Goal: Transaction & Acquisition: Purchase product/service

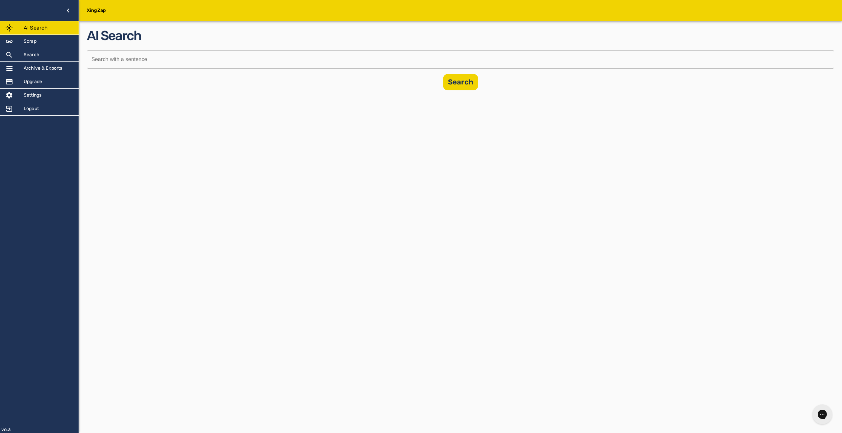
click at [235, 253] on div "XingZap AI Search Scrap Search Archive & Exports Upgrade Settings Logout v6.3 A…" at bounding box center [421, 216] width 842 height 433
click at [39, 59] on div "Search" at bounding box center [39, 54] width 79 height 13
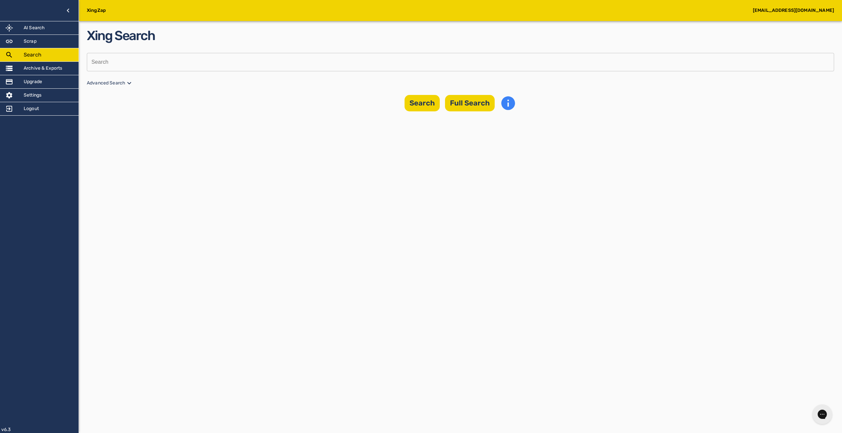
click at [148, 68] on input "text" at bounding box center [458, 62] width 743 height 18
click at [47, 41] on div "Scrap" at bounding box center [39, 41] width 79 height 13
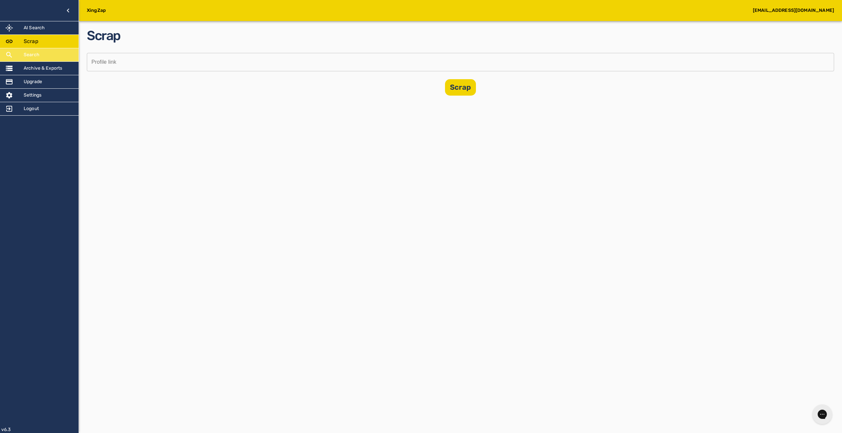
click at [40, 54] on div "Search" at bounding box center [39, 54] width 79 height 13
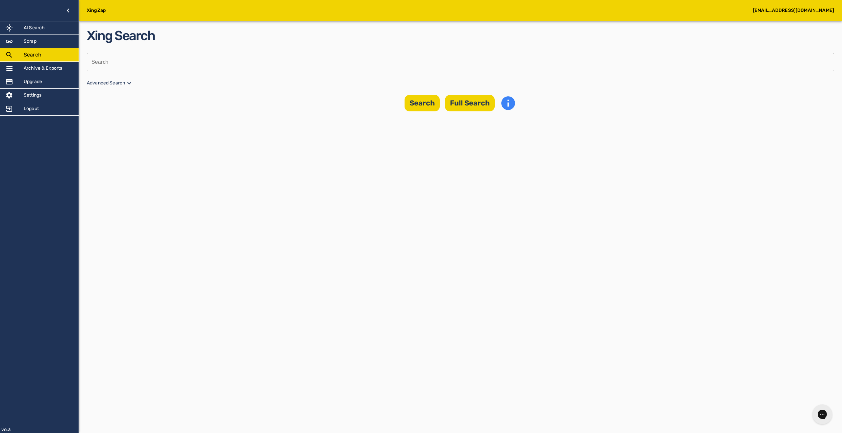
click at [212, 70] on input "text" at bounding box center [458, 62] width 743 height 18
type input "anas"
click at [126, 84] on icon at bounding box center [129, 83] width 8 height 8
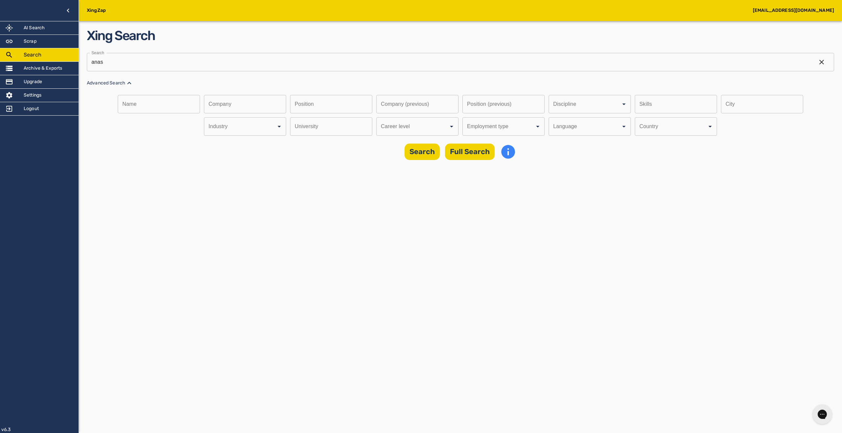
click at [171, 107] on input "text" at bounding box center [157, 104] width 78 height 18
click at [260, 106] on input "text" at bounding box center [243, 104] width 78 height 18
click at [343, 102] on input "text" at bounding box center [329, 104] width 78 height 18
click at [417, 130] on input "Discipline" at bounding box center [408, 126] width 58 height 12
click at [420, 147] on li "Professional/Experienced" at bounding box center [416, 146] width 82 height 12
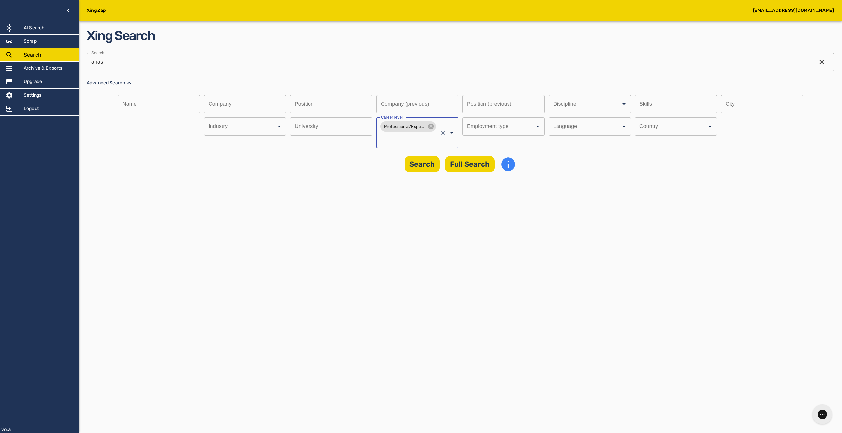
click at [481, 204] on div "XingZap anas.elmhamdi@gmail.com AI Search Scrap Search Archive & Exports Upgrad…" at bounding box center [421, 216] width 842 height 433
click at [475, 162] on button "Full Search" at bounding box center [470, 164] width 50 height 16
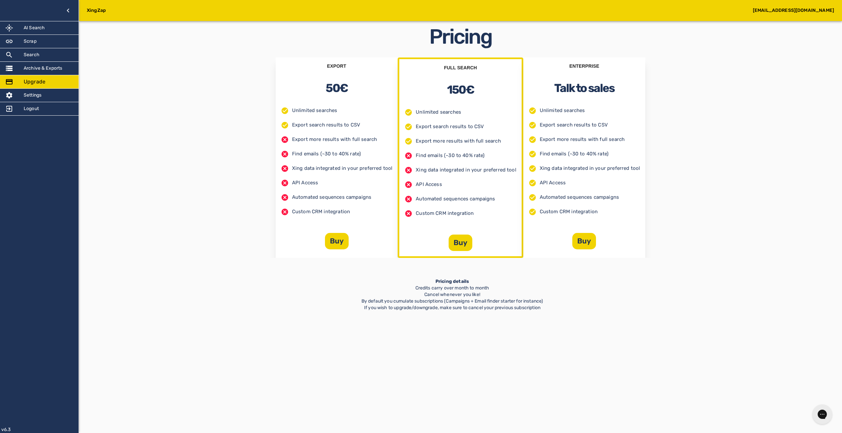
click at [167, 125] on div "EXPORT 50€ Unlimited searches Export search results to CSV Export more results …" at bounding box center [460, 158] width 747 height 201
click at [32, 43] on h5 "Scrap" at bounding box center [30, 41] width 13 height 7
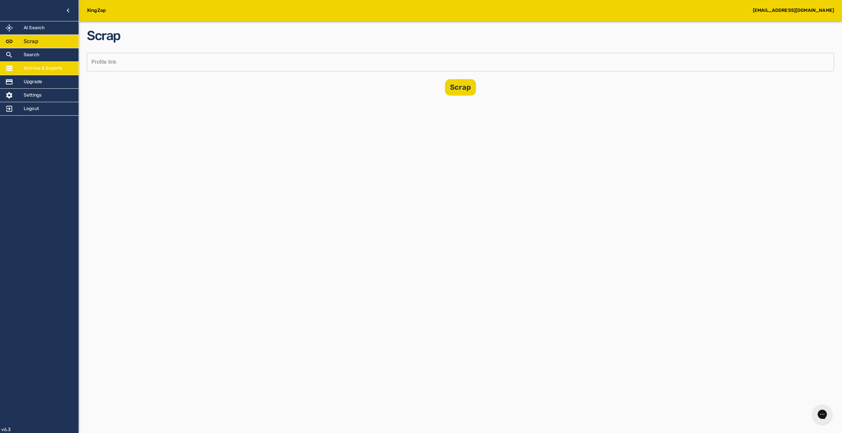
click at [35, 66] on h5 "Archive & Exports" at bounding box center [43, 68] width 39 height 7
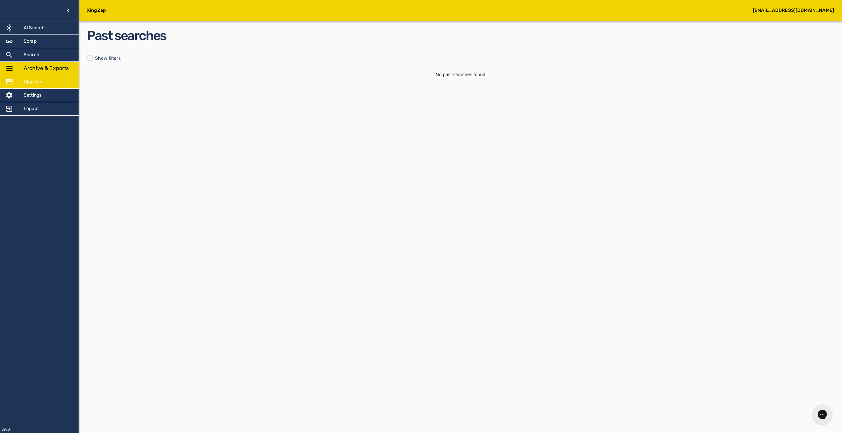
click at [28, 81] on h5 "Upgrade" at bounding box center [33, 82] width 18 height 7
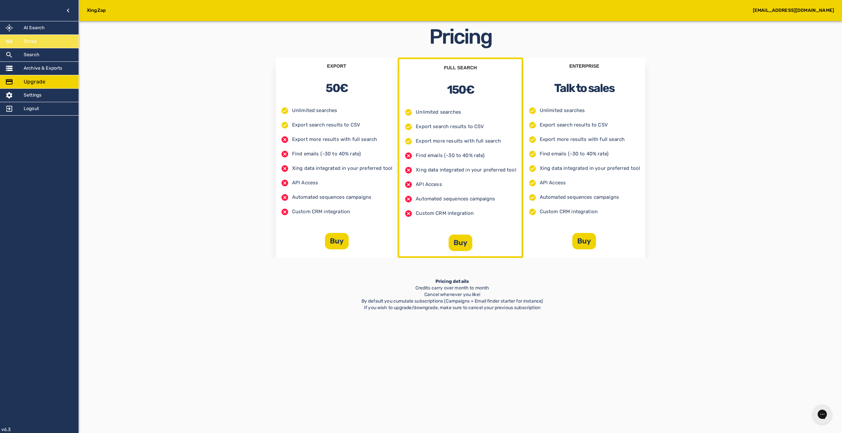
click at [33, 47] on div "Scrap" at bounding box center [39, 41] width 79 height 13
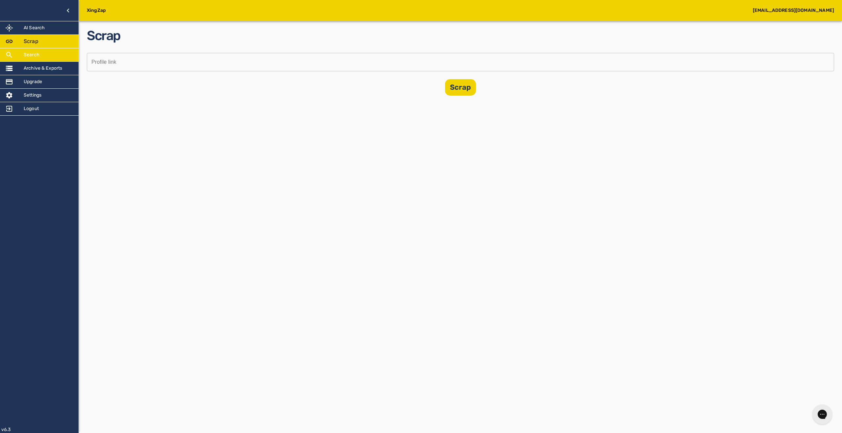
click at [32, 52] on h5 "Search" at bounding box center [32, 55] width 16 height 7
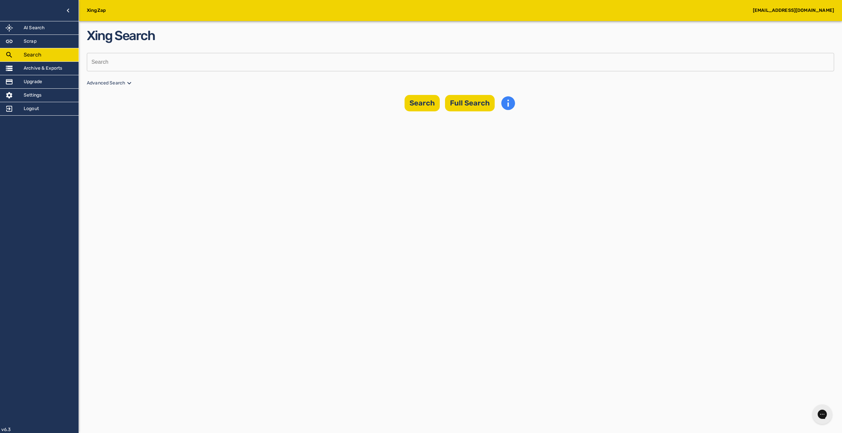
click at [389, 68] on input "text" at bounding box center [458, 62] width 743 height 18
type input "anas"
click at [104, 82] on p "Advanced Search" at bounding box center [460, 83] width 747 height 8
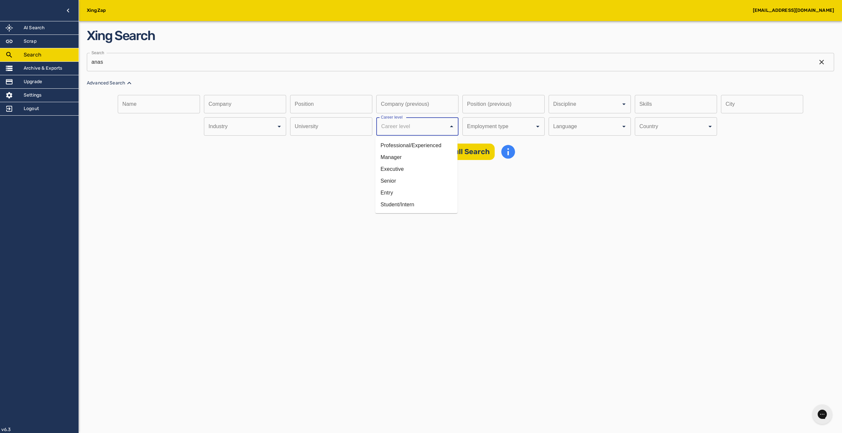
click at [392, 125] on input "Discipline" at bounding box center [408, 126] width 58 height 12
click at [398, 140] on li "Professional/Experienced" at bounding box center [416, 146] width 82 height 12
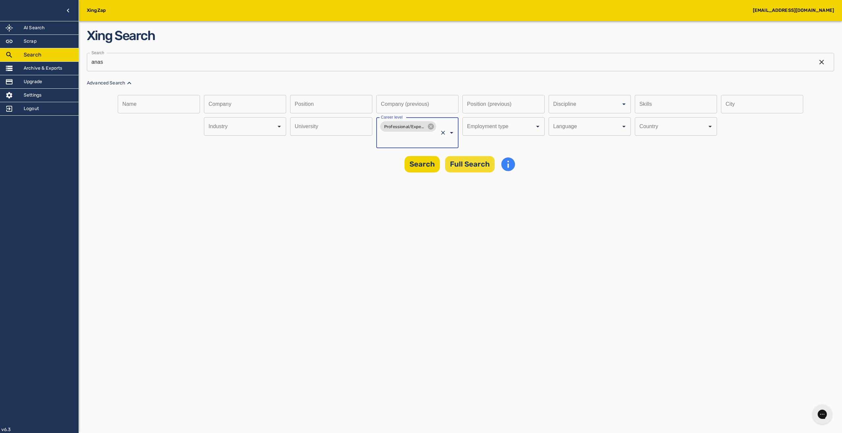
click at [463, 169] on button "Full Search" at bounding box center [470, 164] width 50 height 16
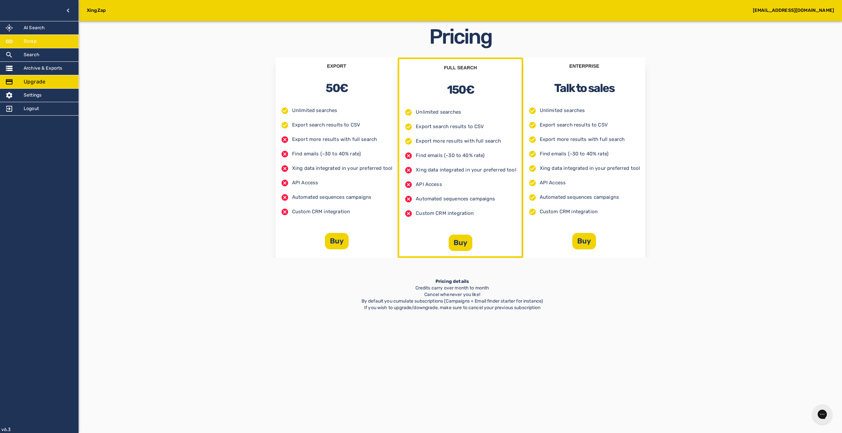
click at [57, 41] on div "Scrap" at bounding box center [39, 41] width 79 height 13
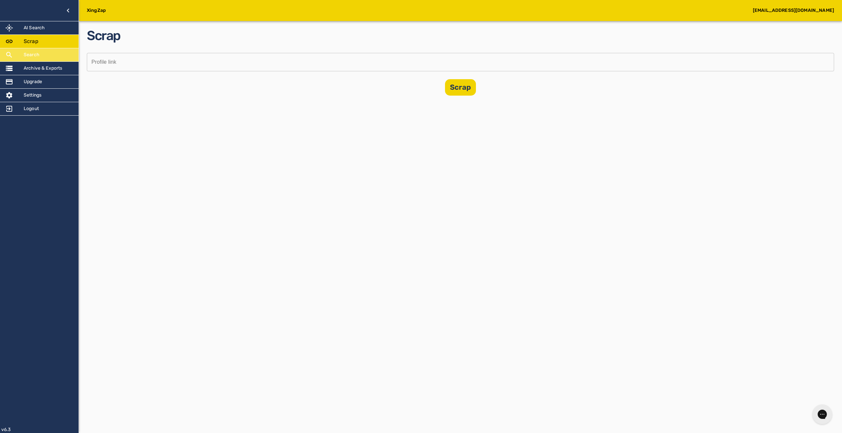
click at [48, 54] on div "Search" at bounding box center [39, 54] width 79 height 13
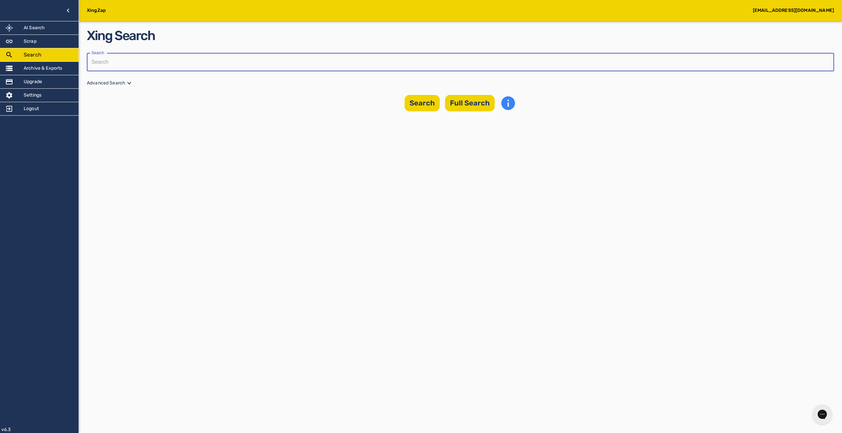
click at [169, 57] on input "text" at bounding box center [458, 62] width 743 height 18
type input "anas"
click at [113, 89] on div "Xing Search Search anas Search Advanced Search Search Full Search" at bounding box center [460, 68] width 747 height 85
click at [120, 82] on p "Advanced Search" at bounding box center [460, 83] width 747 height 8
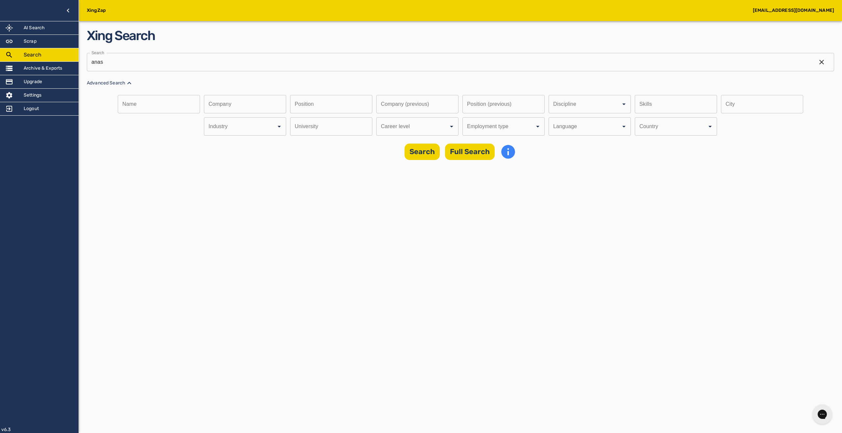
click at [552, 111] on input "Discipline" at bounding box center [581, 104] width 58 height 12
click at [413, 143] on li "Professional/Experienced" at bounding box center [416, 146] width 82 height 12
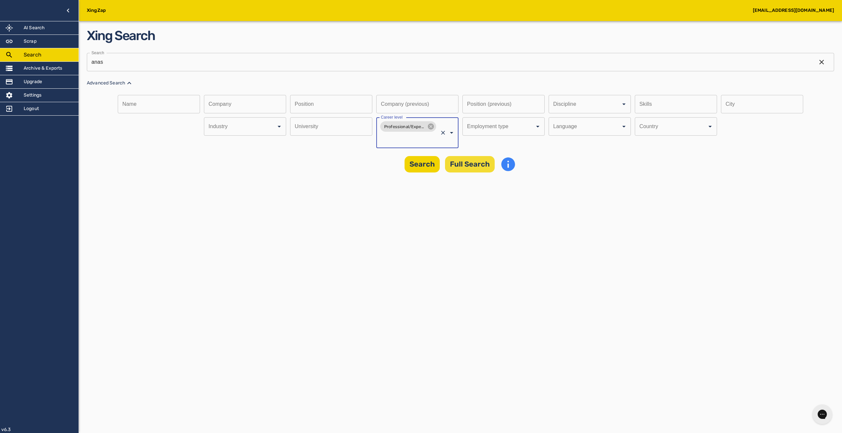
click at [484, 160] on button "Full Search" at bounding box center [470, 164] width 50 height 16
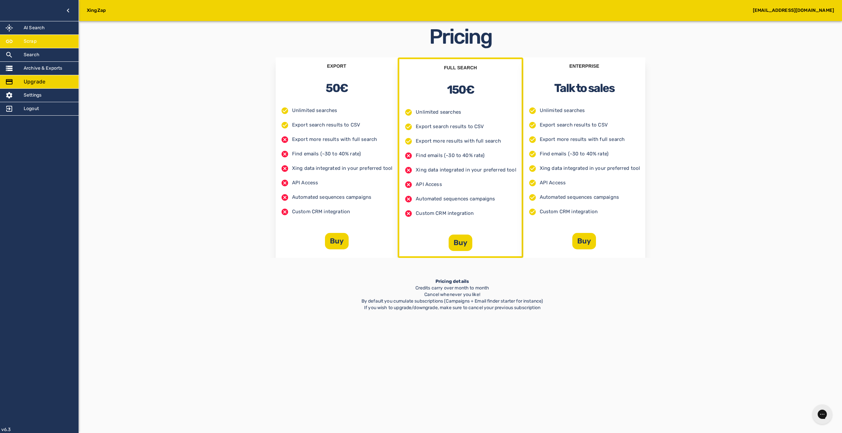
click at [32, 49] on div "Search" at bounding box center [39, 54] width 79 height 13
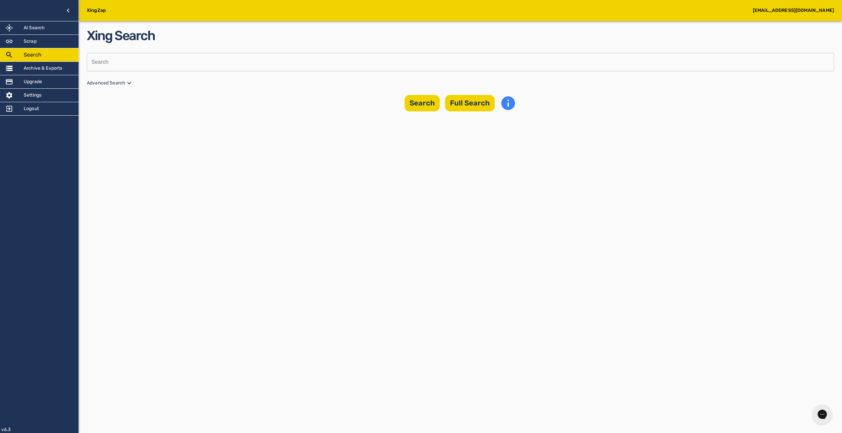
click at [188, 48] on div "Xing Search Search Search Advanced Search Search Full Search" at bounding box center [460, 68] width 747 height 85
click at [180, 58] on input "text" at bounding box center [458, 62] width 743 height 18
click at [180, 60] on input "text" at bounding box center [458, 62] width 743 height 18
type input "anas"
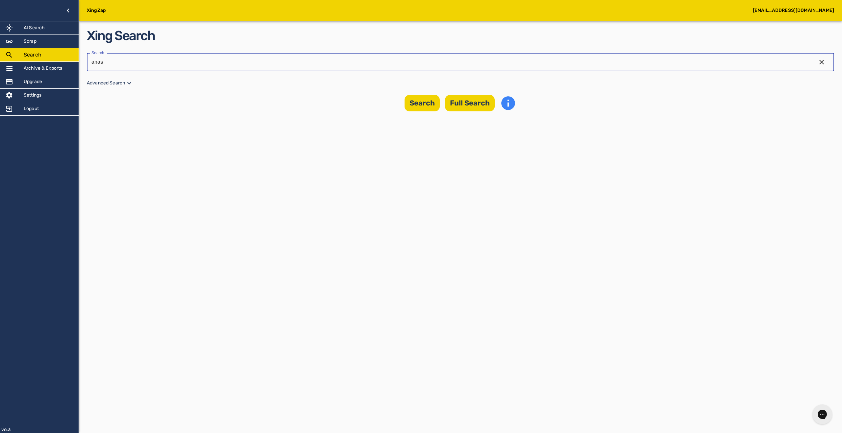
click at [126, 83] on icon at bounding box center [129, 83] width 8 height 8
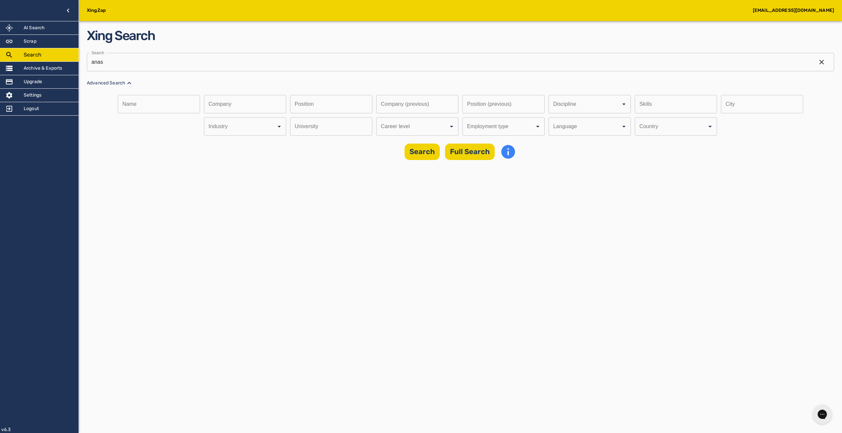
click at [552, 111] on input "Discipline" at bounding box center [581, 104] width 58 height 12
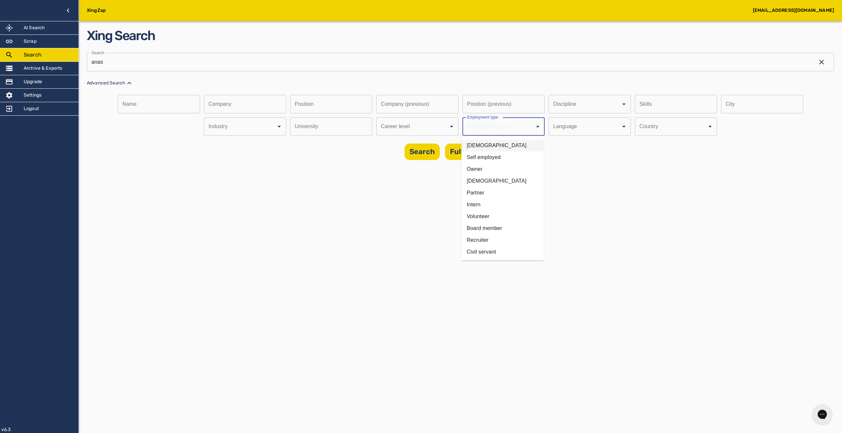
click at [436, 132] on div "Career level" at bounding box center [417, 126] width 82 height 18
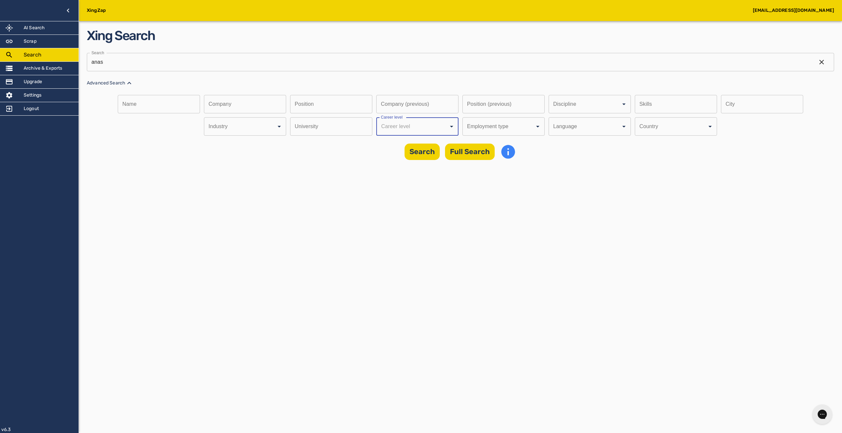
click at [366, 133] on input "text" at bounding box center [329, 126] width 78 height 18
click at [407, 130] on input "Discipline" at bounding box center [408, 126] width 58 height 12
click at [409, 141] on li "Professional/Experienced" at bounding box center [416, 146] width 82 height 12
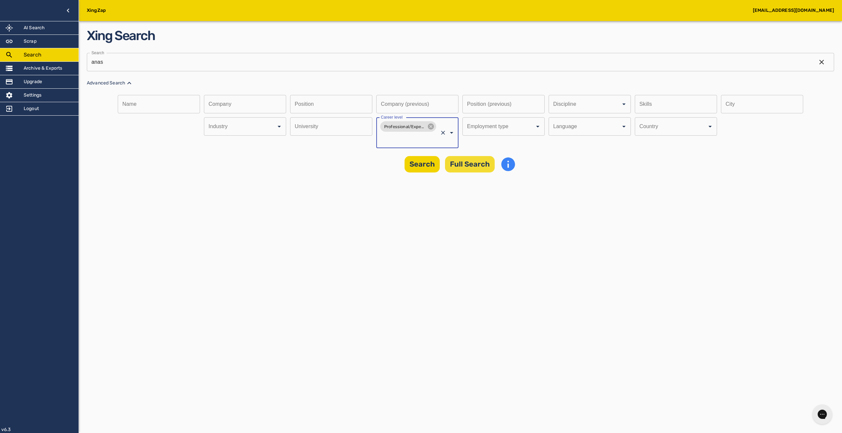
click at [476, 167] on button "Full Search" at bounding box center [470, 164] width 50 height 16
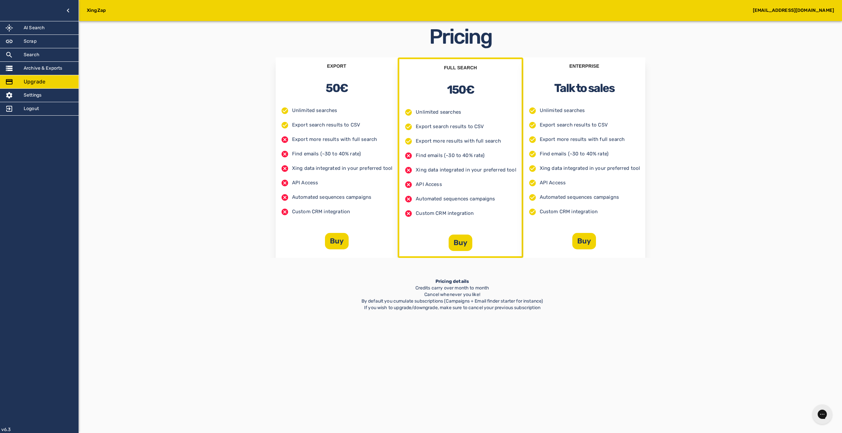
click at [243, 226] on div "EXPORT 50€ Unlimited searches Export search results to CSV Export more results …" at bounding box center [460, 158] width 747 height 201
click at [51, 110] on div "Logout" at bounding box center [39, 108] width 79 height 13
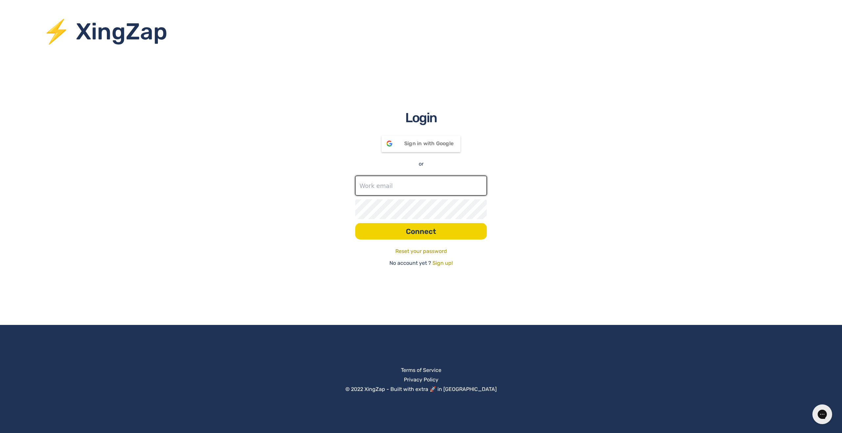
click at [383, 191] on input "text" at bounding box center [421, 186] width 132 height 20
click at [383, 189] on input "text" at bounding box center [421, 186] width 132 height 20
type input "[EMAIL_ADDRESS][DOMAIN_NAME]"
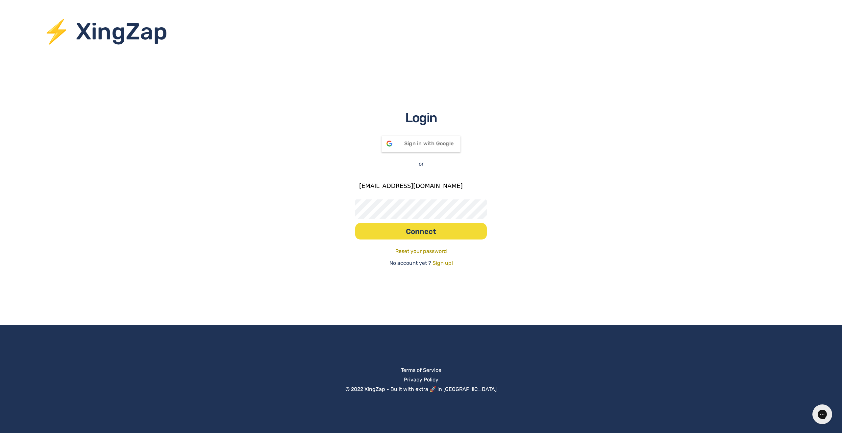
click at [437, 226] on button "Connect" at bounding box center [421, 231] width 132 height 16
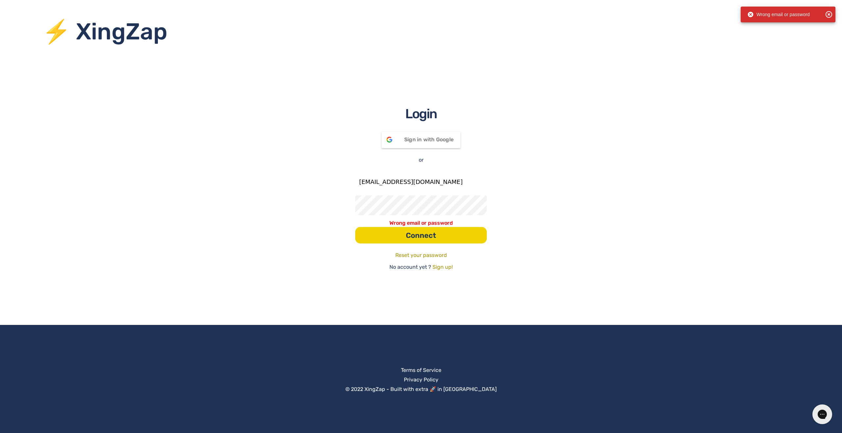
click at [454, 195] on form "anas.elmhamdi@gmail.com Wrong email or password Connect" at bounding box center [421, 208] width 132 height 72
click at [454, 197] on form "anas.elmhamdi@gmail.com Wrong email or password Connect" at bounding box center [421, 208] width 132 height 72
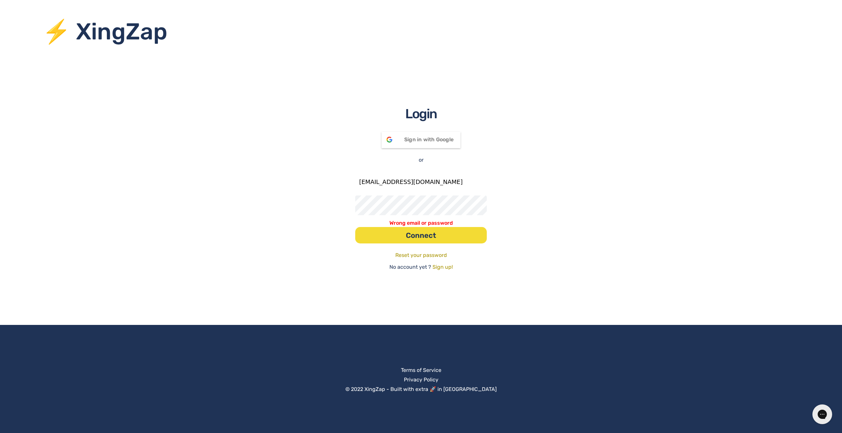
click at [459, 241] on button "Connect" at bounding box center [421, 235] width 132 height 16
click at [251, 196] on div "Login Sign in with Google Signed in with Google or anas.elmhamdi@gmail.com Wron…" at bounding box center [421, 187] width 842 height 167
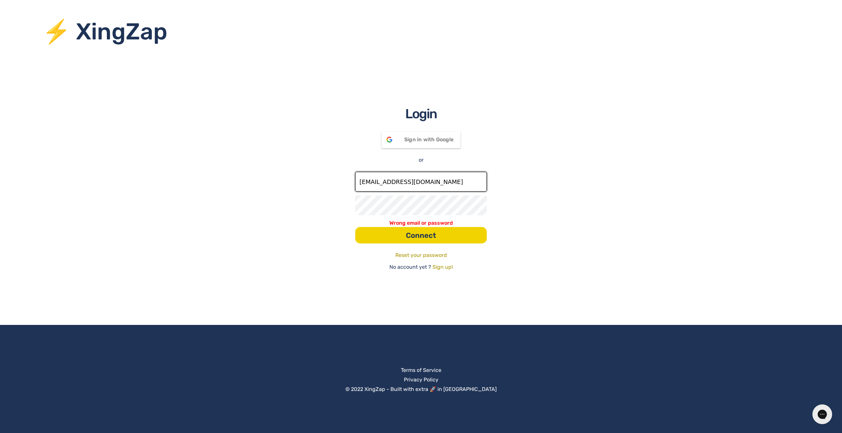
click at [388, 187] on input "[EMAIL_ADDRESS][DOMAIN_NAME]" at bounding box center [421, 182] width 132 height 20
click at [462, 227] on p "Wrong email or password" at bounding box center [421, 223] width 132 height 8
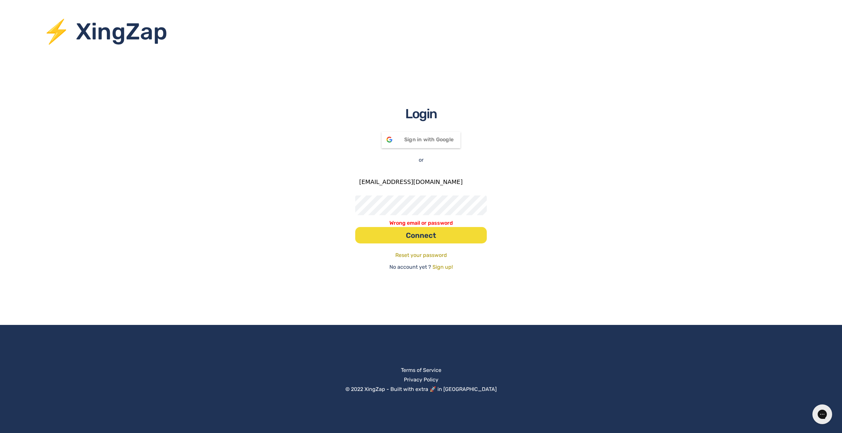
click at [464, 231] on button "Connect" at bounding box center [421, 235] width 132 height 16
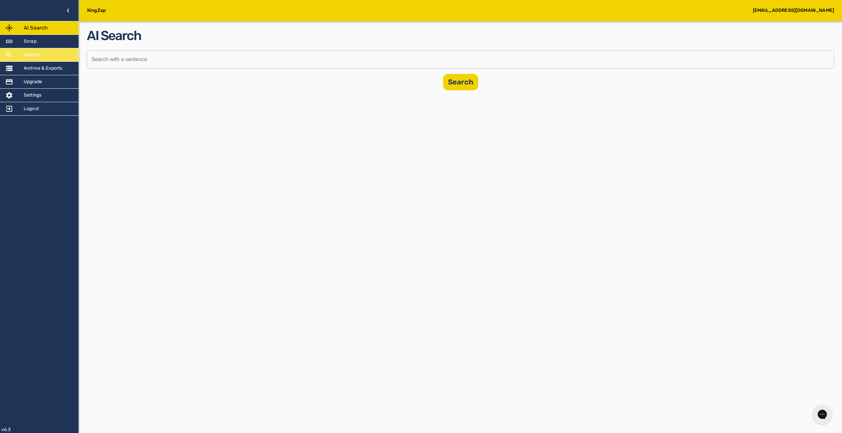
click at [31, 58] on h5 "Search" at bounding box center [32, 55] width 16 height 7
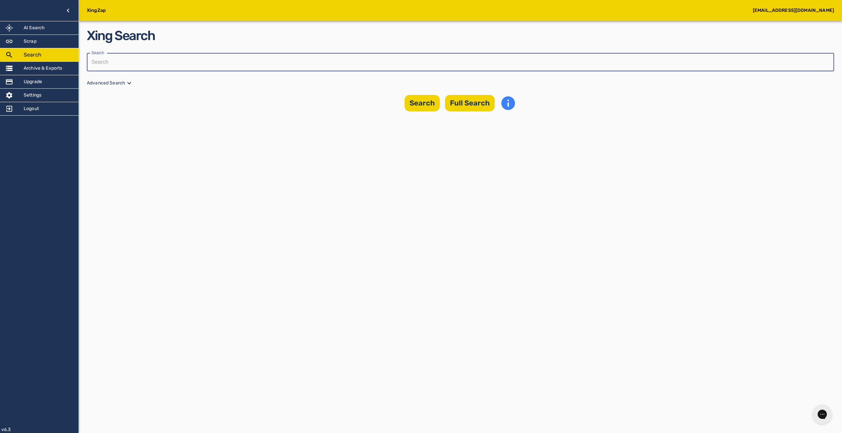
click at [181, 63] on input "text" at bounding box center [458, 62] width 743 height 18
type input "anas"
click at [128, 84] on icon at bounding box center [129, 83] width 8 height 8
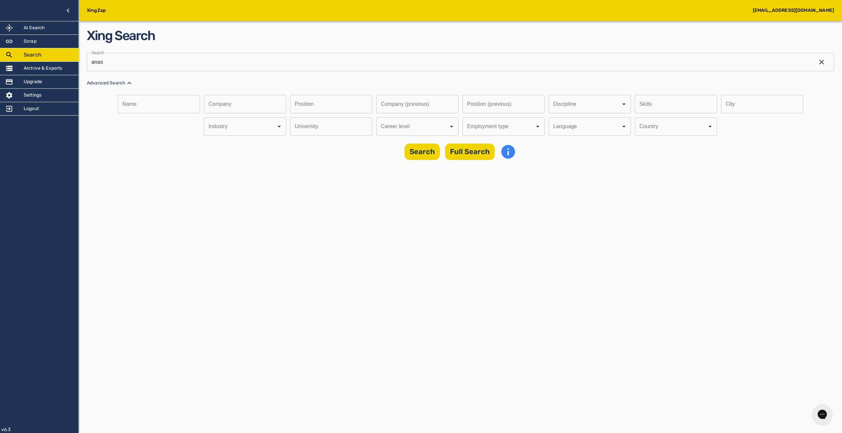
click at [552, 111] on input "Discipline" at bounding box center [581, 104] width 58 height 12
click at [409, 151] on li "Professional/Experienced" at bounding box center [416, 146] width 82 height 12
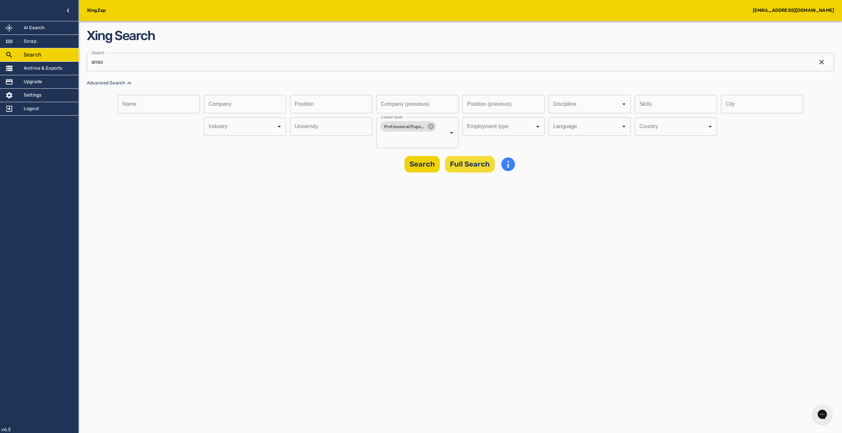
click at [475, 166] on button "Full Search" at bounding box center [470, 164] width 50 height 16
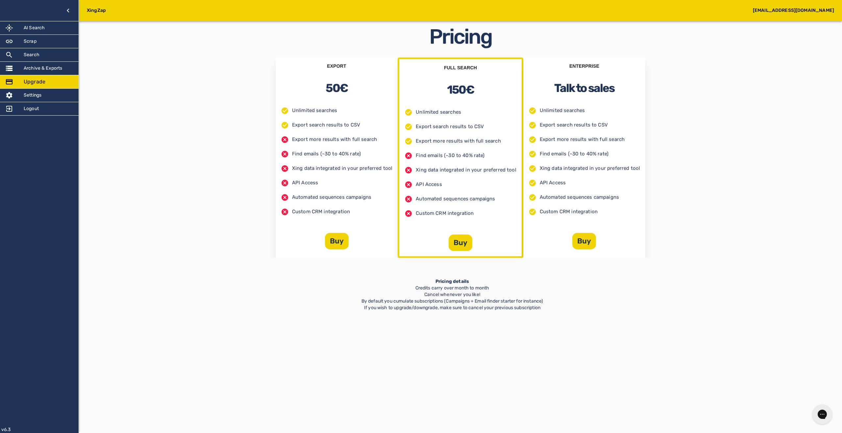
click at [154, 236] on div "EXPORT 50€ Unlimited searches Export search results to CSV Export more results …" at bounding box center [460, 158] width 747 height 201
click at [22, 38] on div at bounding box center [14, 41] width 18 height 8
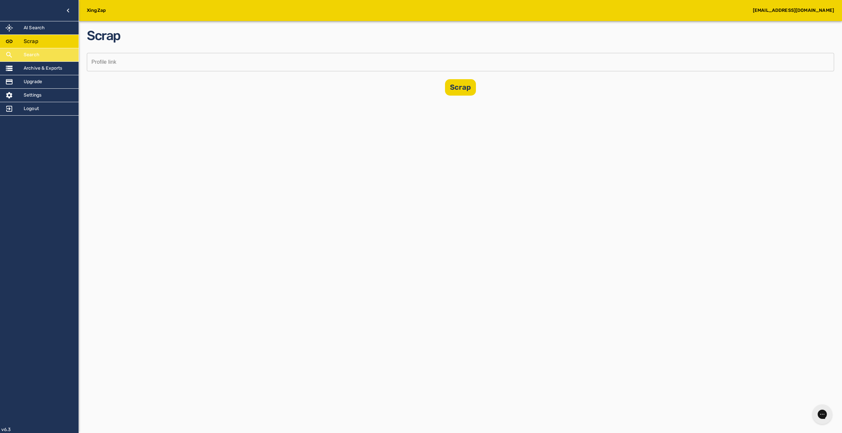
click at [39, 56] on div "Search" at bounding box center [39, 54] width 79 height 13
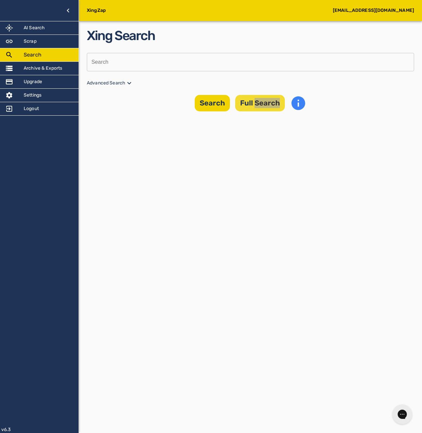
click at [249, 104] on button "Full Search" at bounding box center [260, 103] width 50 height 16
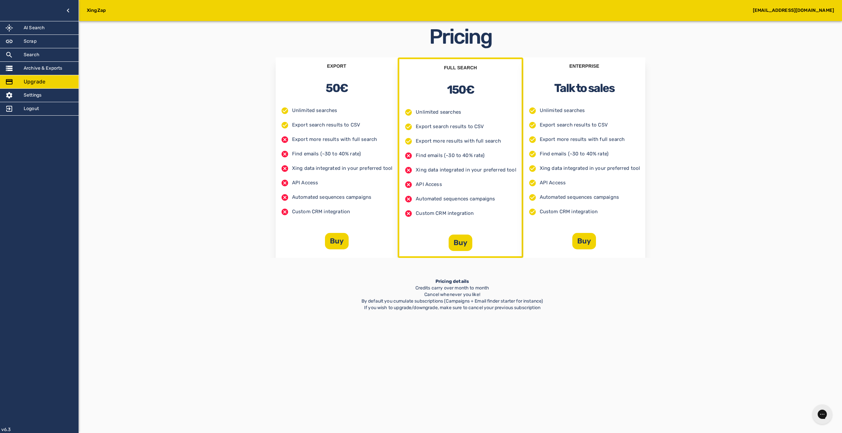
click at [460, 255] on div "FULL SEARCH 150€ Unlimited searches Export search results to CSV Export more re…" at bounding box center [460, 158] width 125 height 201
click at [460, 246] on button "Buy" at bounding box center [461, 243] width 24 height 16
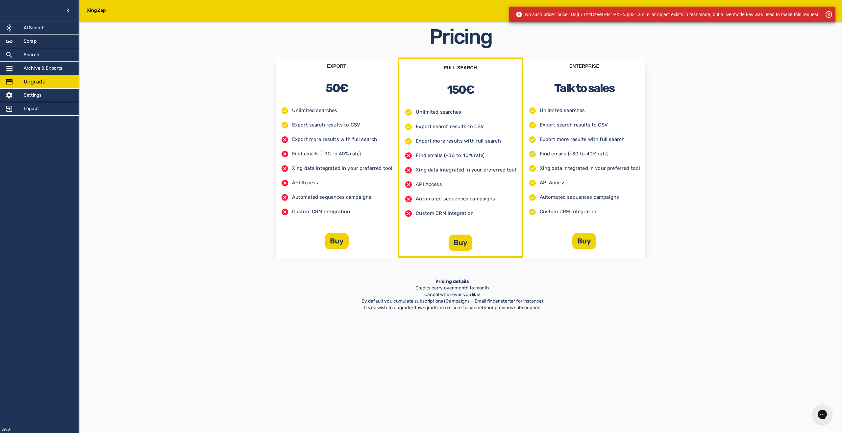
click at [829, 17] on icon at bounding box center [829, 15] width 8 height 8
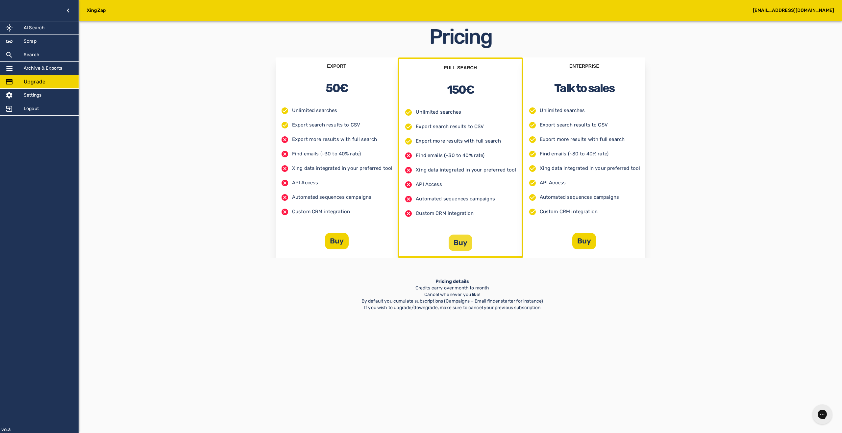
click at [456, 241] on button "Buy" at bounding box center [461, 243] width 24 height 16
click at [68, 12] on icon "button" at bounding box center [68, 11] width 2 height 4
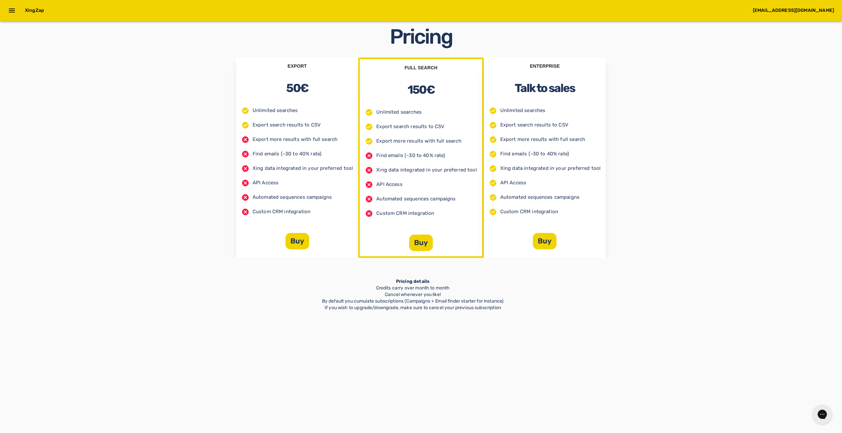
click at [9, 11] on icon "open drawer" at bounding box center [12, 11] width 8 height 8
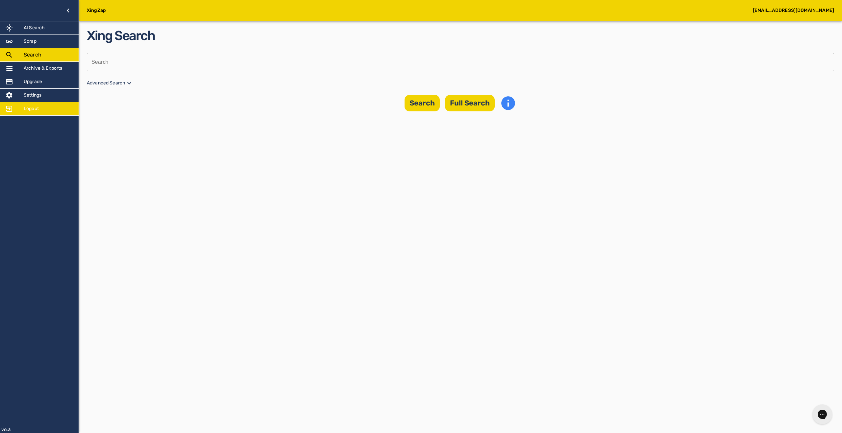
click at [37, 111] on h5 "Logout" at bounding box center [31, 109] width 15 height 7
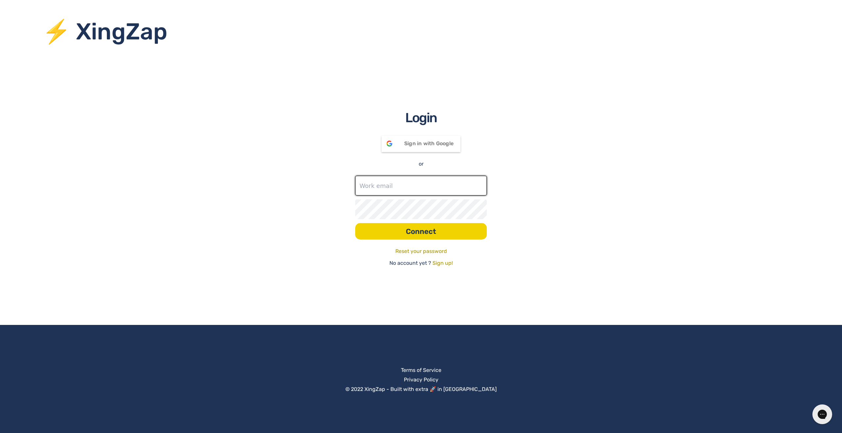
click at [418, 186] on input "text" at bounding box center [421, 186] width 132 height 20
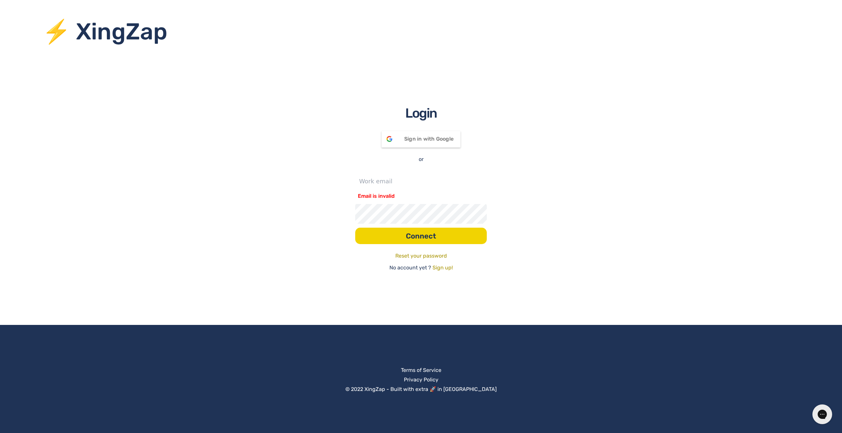
click at [631, 96] on div "⚡ XingZap Login Sign in with Google Signed in with Google or Email is invalid C…" at bounding box center [421, 216] width 842 height 433
click at [385, 174] on input "text" at bounding box center [421, 181] width 132 height 20
type input "an"
click at [438, 268] on link "Sign up!" at bounding box center [442, 268] width 20 height 8
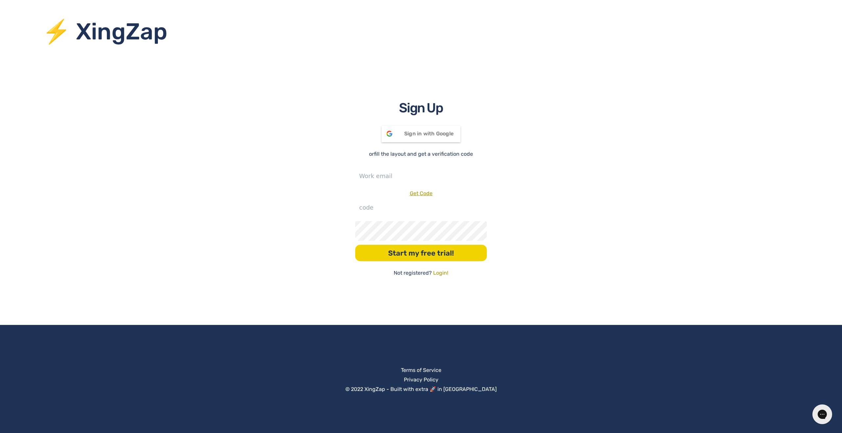
click at [382, 164] on div "Sign Up Sign in with Google Signed in with Google or fill the layout and get a …" at bounding box center [421, 187] width 842 height 179
click at [379, 174] on input "text" at bounding box center [421, 176] width 132 height 20
type input "[EMAIL_ADDRESS][DOMAIN_NAME]"
click at [418, 192] on link "Get Code" at bounding box center [421, 193] width 23 height 6
click at [405, 211] on input "number" at bounding box center [421, 208] width 132 height 20
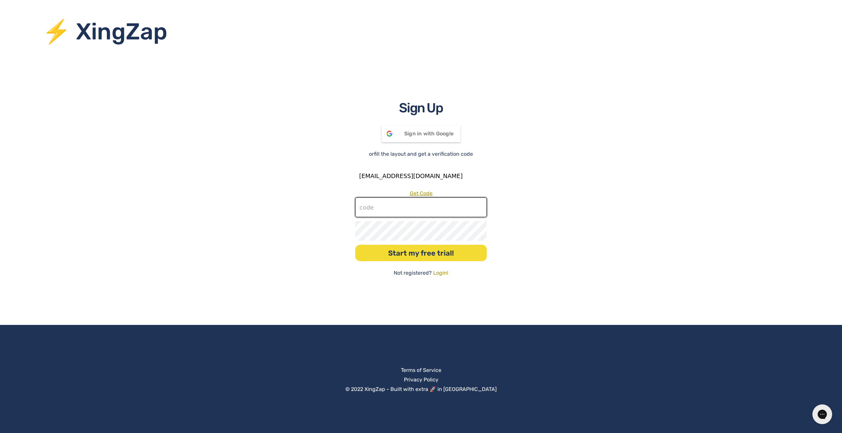
paste input "514786"
type input "514786"
click at [412, 257] on button "Start my free trial!" at bounding box center [421, 253] width 132 height 16
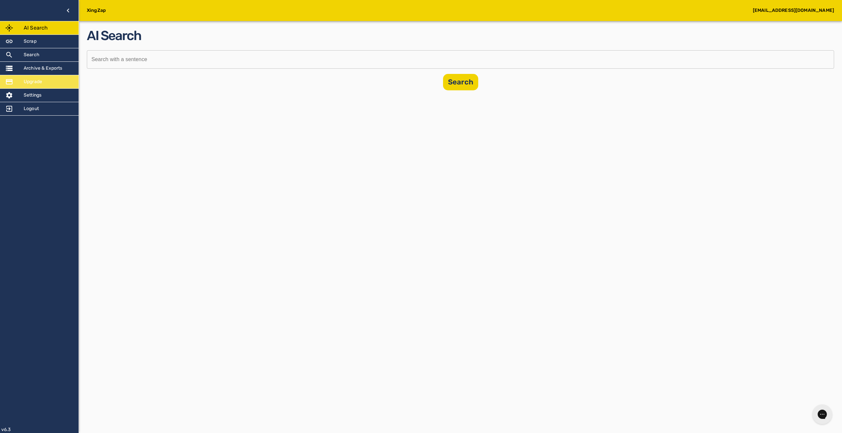
click at [42, 85] on div "Upgrade" at bounding box center [39, 81] width 79 height 13
click at [34, 84] on h5 "Upgrade" at bounding box center [33, 82] width 18 height 7
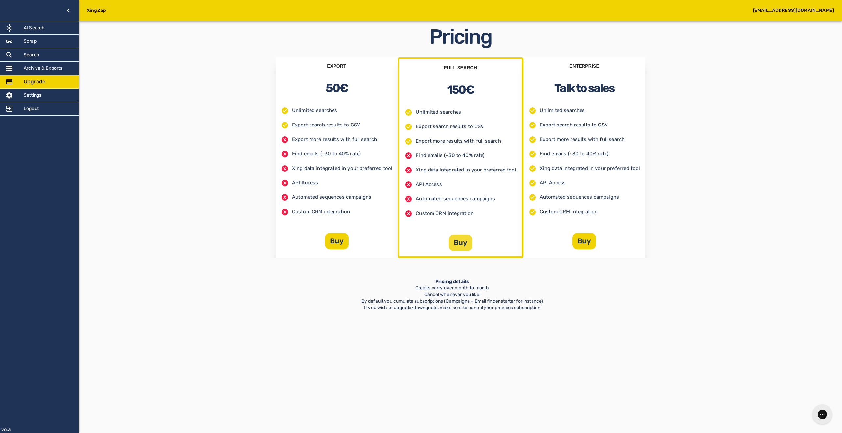
click at [466, 238] on button "Buy" at bounding box center [461, 243] width 24 height 16
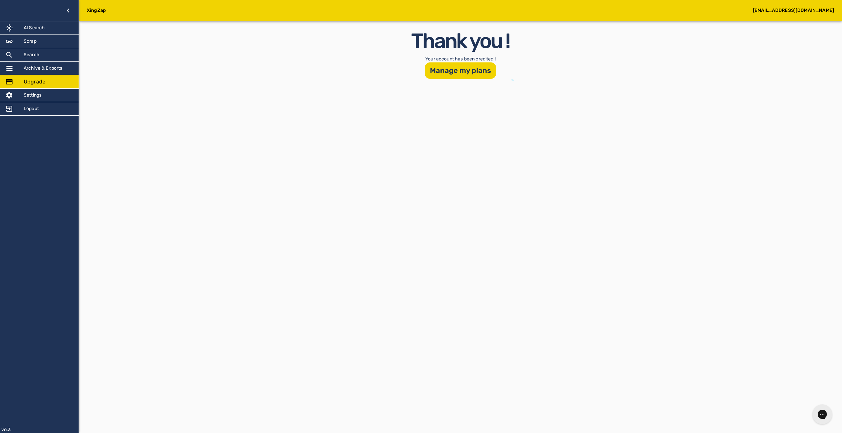
click at [436, 71] on button "Manage my plans" at bounding box center [460, 70] width 71 height 16
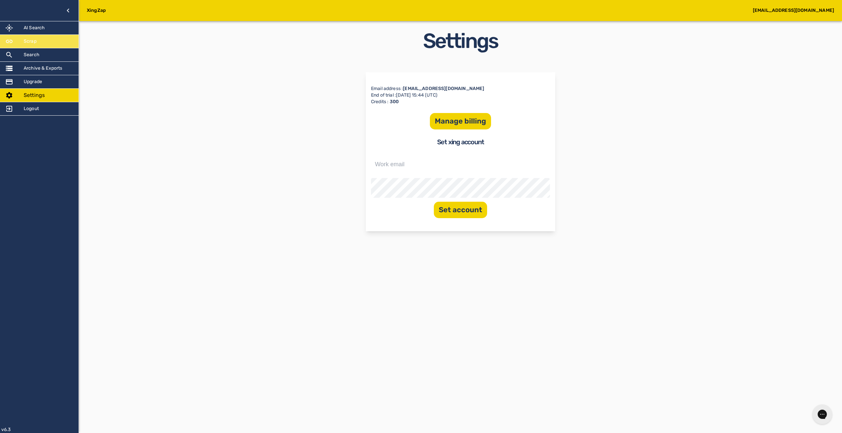
click at [59, 47] on div "Scrap" at bounding box center [39, 41] width 79 height 13
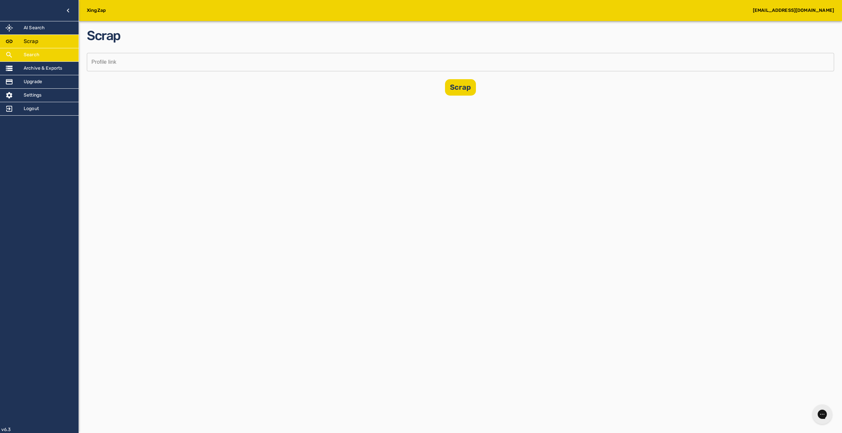
click at [62, 57] on div "Search" at bounding box center [39, 54] width 79 height 13
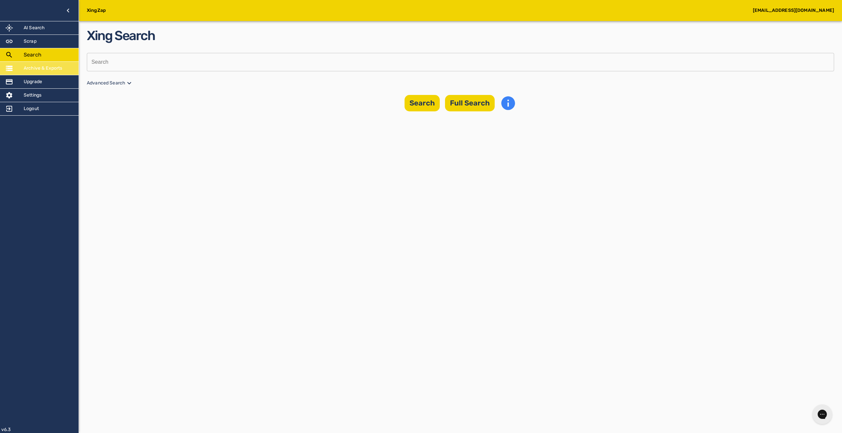
click at [63, 70] on div "Archive & Exports" at bounding box center [39, 68] width 79 height 13
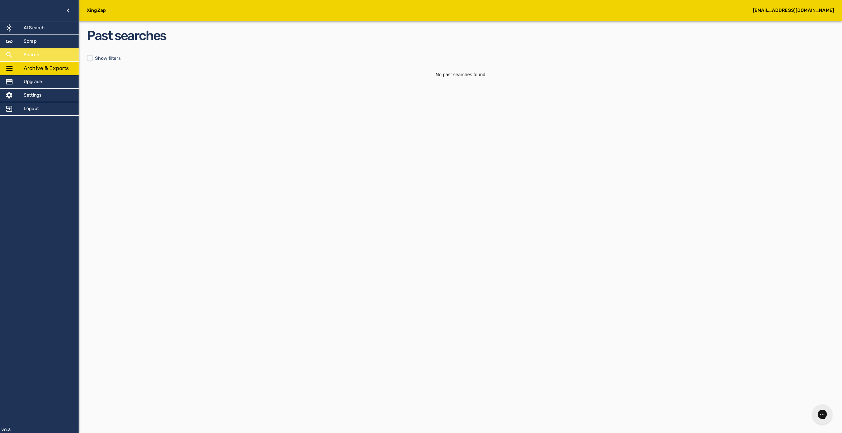
click at [59, 51] on div "Search" at bounding box center [39, 54] width 79 height 13
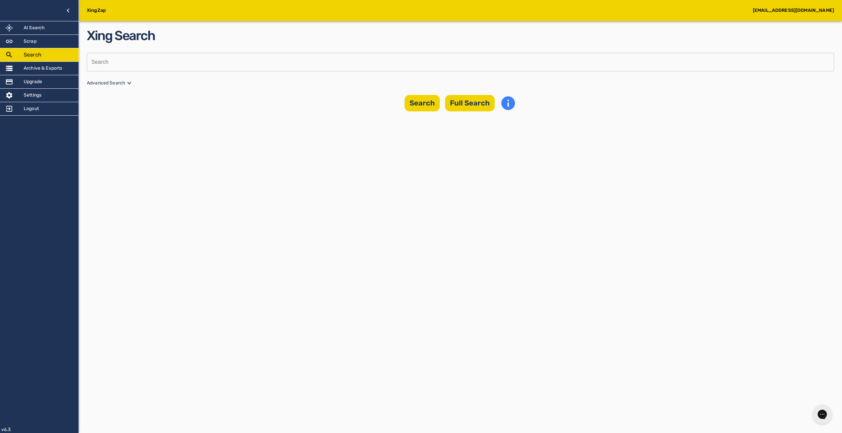
click at [168, 72] on div "Xing Search Search Search Advanced Search Search Full Search" at bounding box center [460, 68] width 747 height 85
click at [172, 53] on input "text" at bounding box center [458, 62] width 743 height 18
type input "anas"
click at [137, 84] on p "Advanced Search" at bounding box center [460, 83] width 747 height 8
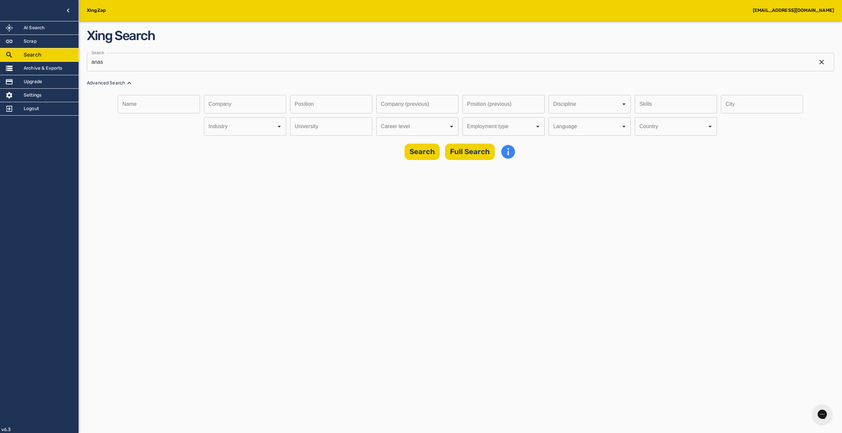
click at [552, 111] on input "Discipline" at bounding box center [581, 104] width 58 height 12
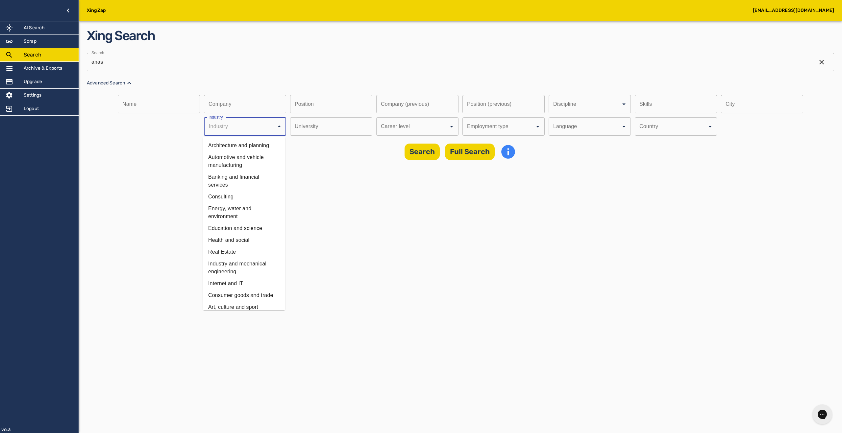
click at [314, 133] on input "text" at bounding box center [329, 126] width 78 height 18
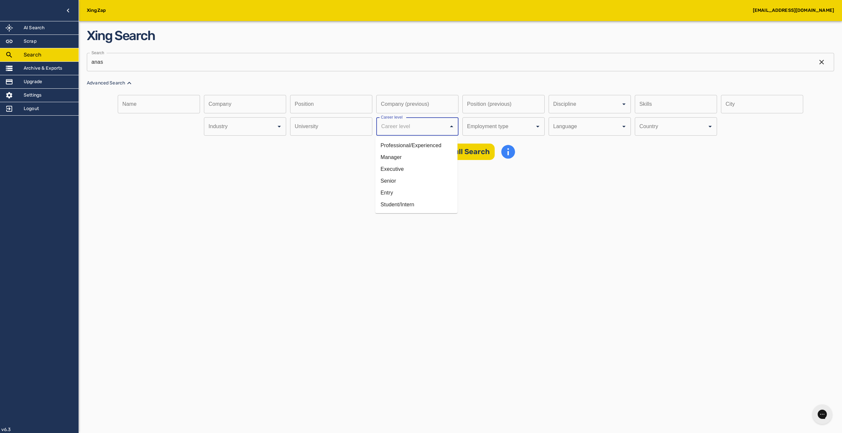
click at [412, 126] on input "Discipline" at bounding box center [408, 126] width 58 height 12
click at [416, 145] on li "Professional/Experienced" at bounding box center [416, 146] width 82 height 12
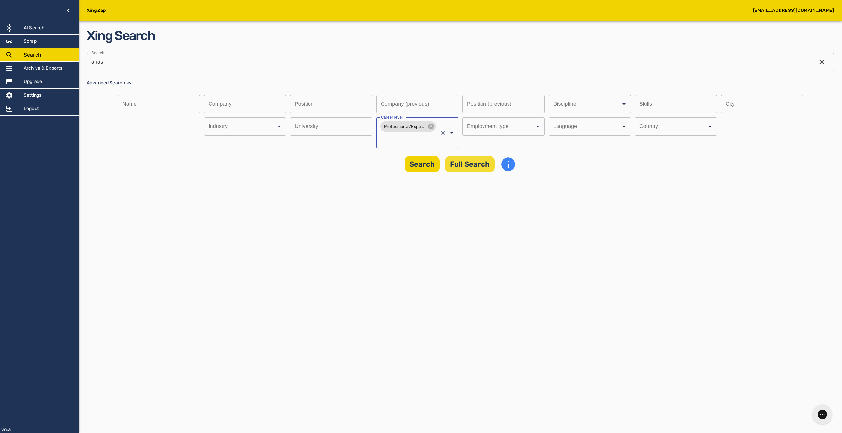
click at [456, 162] on button "Full Search" at bounding box center [470, 164] width 50 height 16
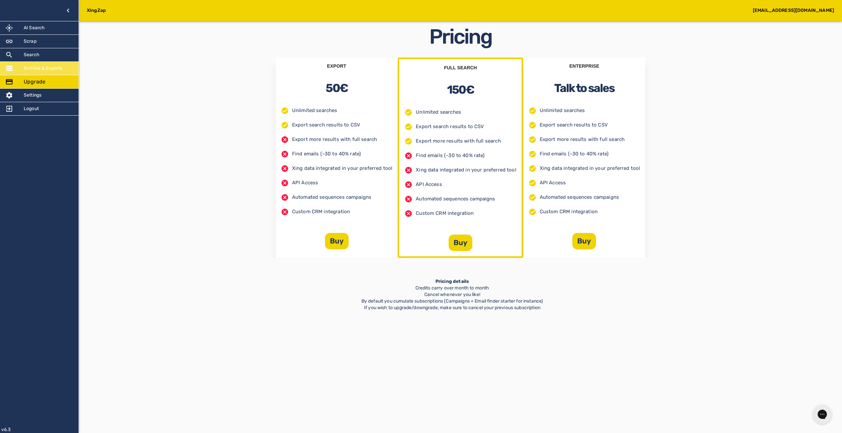
click at [29, 68] on h5 "Archive & Exports" at bounding box center [43, 68] width 39 height 7
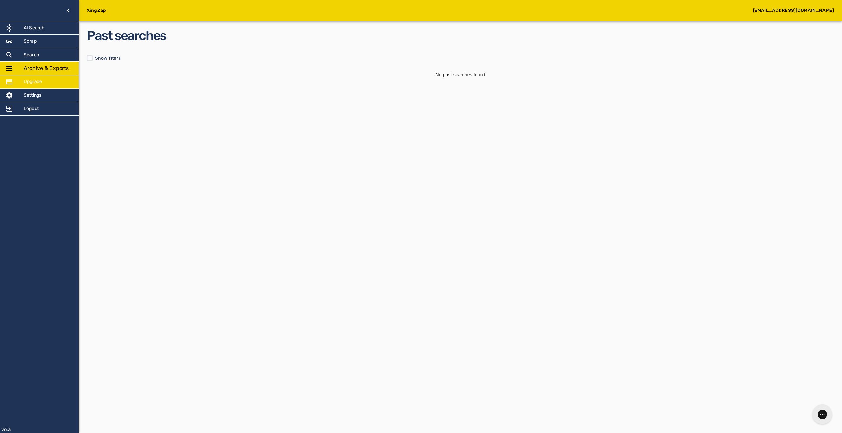
click at [33, 78] on div "Upgrade" at bounding box center [39, 81] width 79 height 13
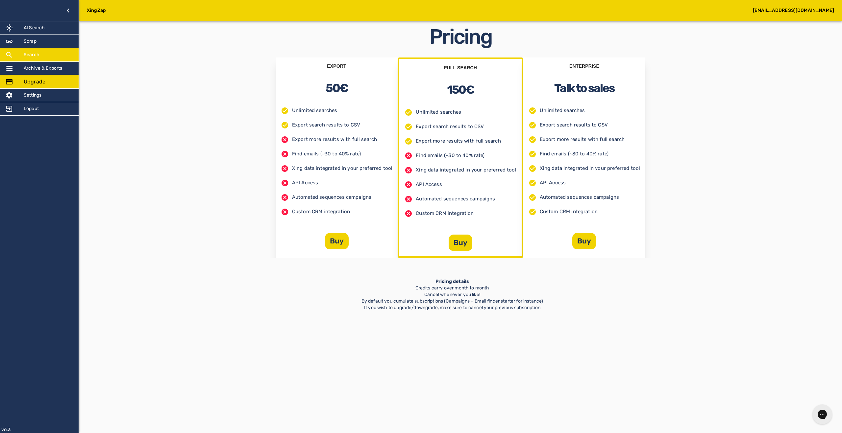
click at [36, 57] on h5 "Search" at bounding box center [32, 55] width 16 height 7
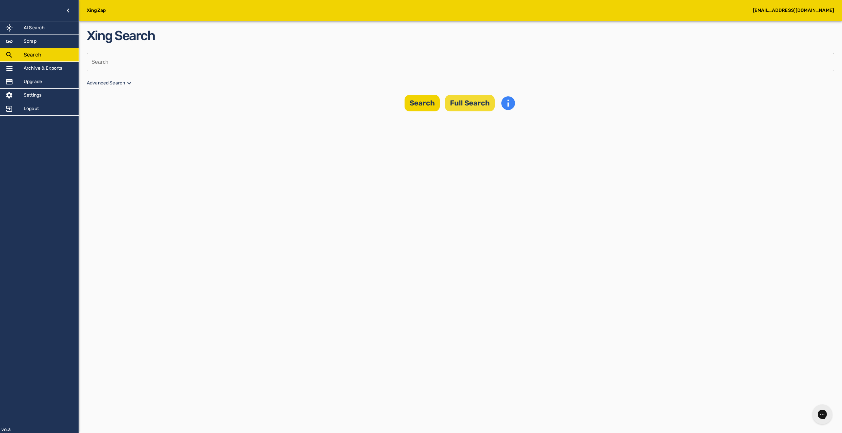
click at [473, 102] on button "Full Search" at bounding box center [470, 103] width 50 height 16
click at [361, 62] on input "text" at bounding box center [458, 62] width 743 height 18
click at [452, 105] on button "Full Search" at bounding box center [470, 103] width 50 height 16
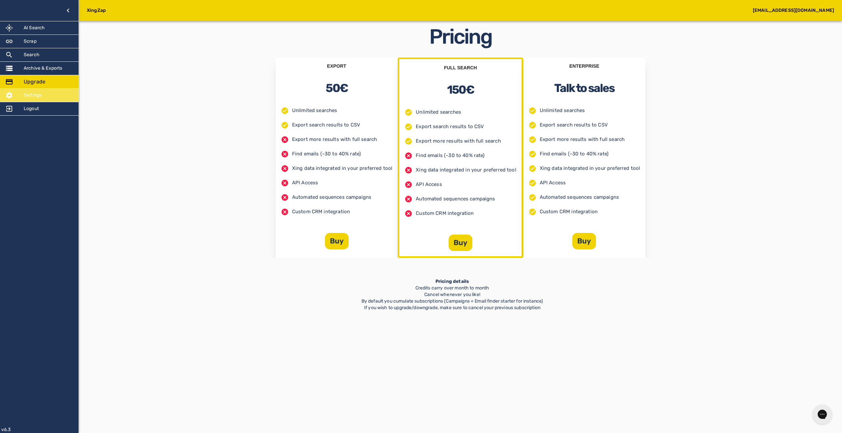
click at [60, 96] on div "Settings" at bounding box center [39, 95] width 79 height 13
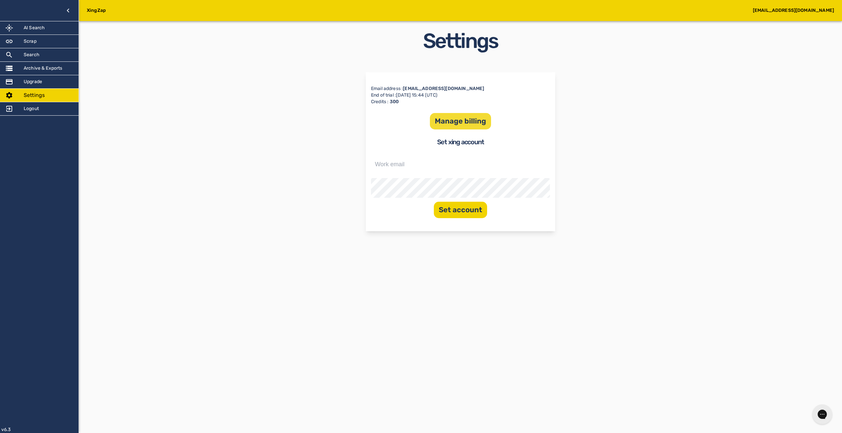
click at [465, 127] on button "Manage billing" at bounding box center [460, 121] width 61 height 16
click at [41, 55] on div "Search" at bounding box center [39, 54] width 79 height 13
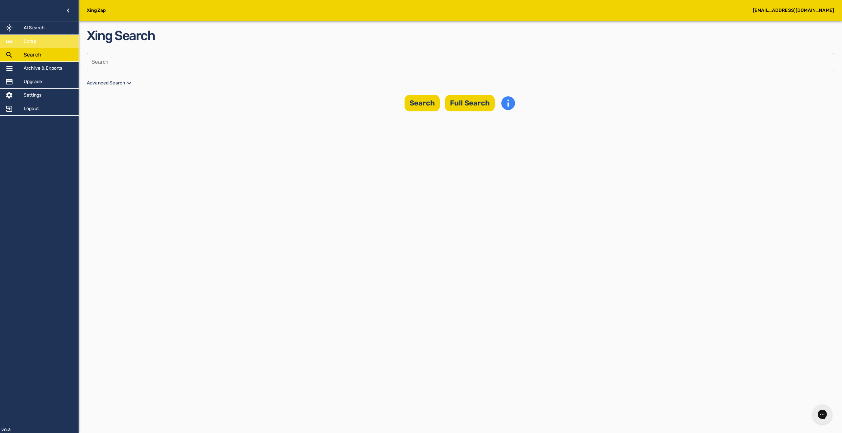
click at [77, 45] on div "Scrap" at bounding box center [39, 41] width 79 height 13
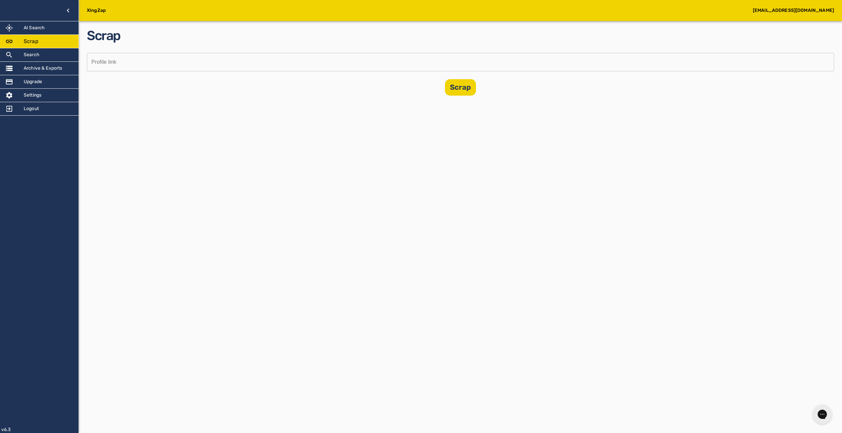
click at [178, 60] on input "text" at bounding box center [458, 62] width 743 height 18
click at [45, 66] on h5 "Archive & Exports" at bounding box center [43, 68] width 39 height 7
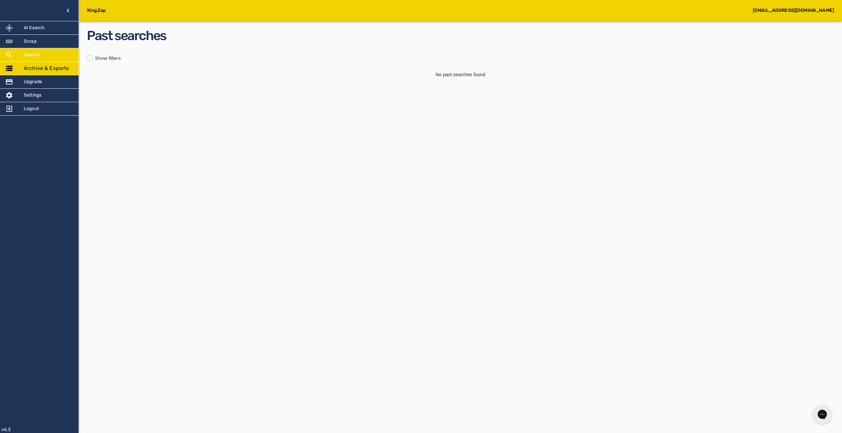
click at [43, 57] on div "Search" at bounding box center [39, 54] width 79 height 13
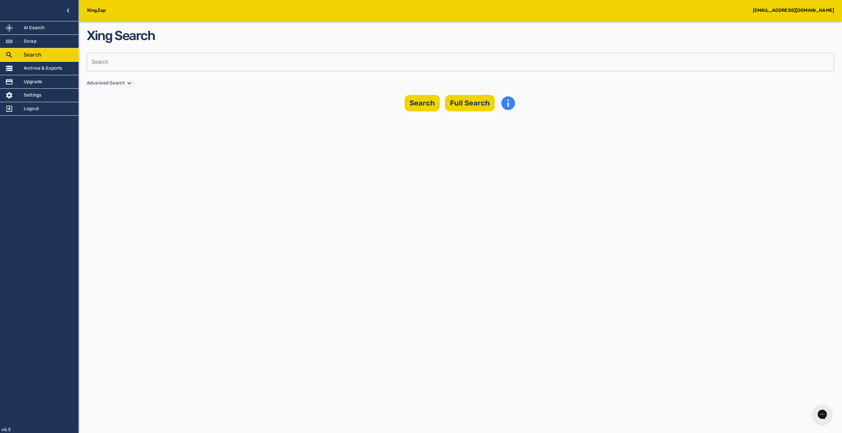
click at [165, 75] on div "Xing Search Search Search Advanced Search Search Full Search" at bounding box center [460, 68] width 747 height 85
click at [169, 56] on input "text" at bounding box center [458, 62] width 743 height 18
click at [448, 109] on button "Full Search" at bounding box center [470, 103] width 50 height 16
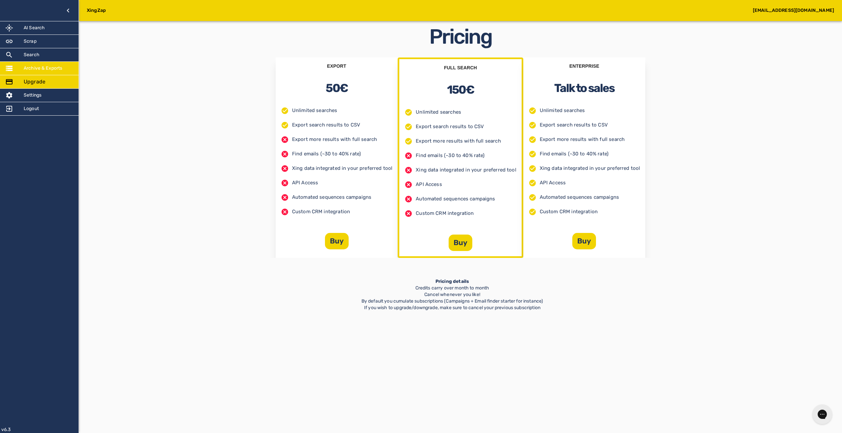
click at [73, 64] on div "Archive & Exports" at bounding box center [39, 68] width 79 height 13
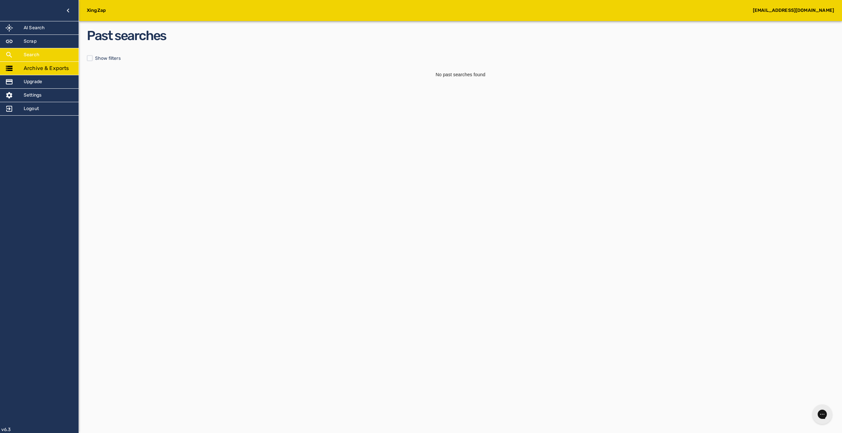
click at [72, 57] on div "Search" at bounding box center [39, 54] width 79 height 13
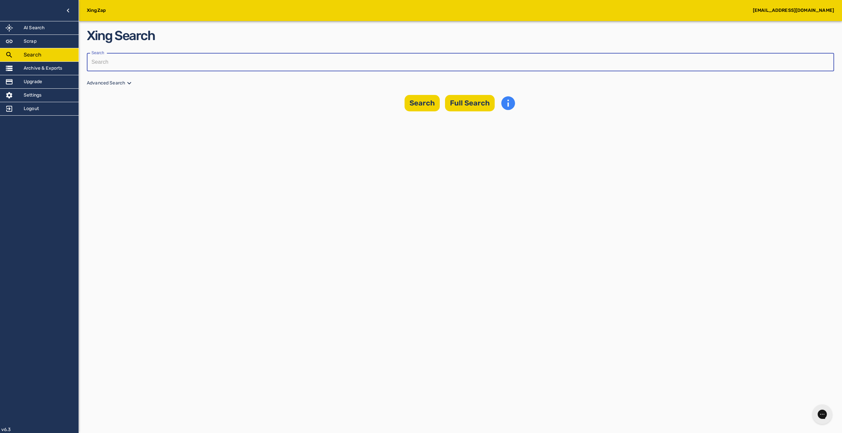
click at [164, 64] on input "text" at bounding box center [458, 62] width 743 height 18
type input "anas"
click at [477, 105] on button "Full Search" at bounding box center [470, 103] width 50 height 16
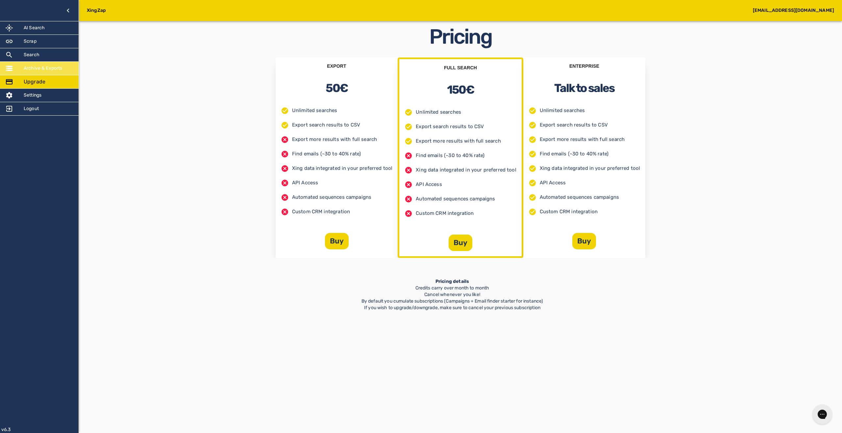
click at [62, 62] on div "Archive & Exports" at bounding box center [39, 68] width 79 height 13
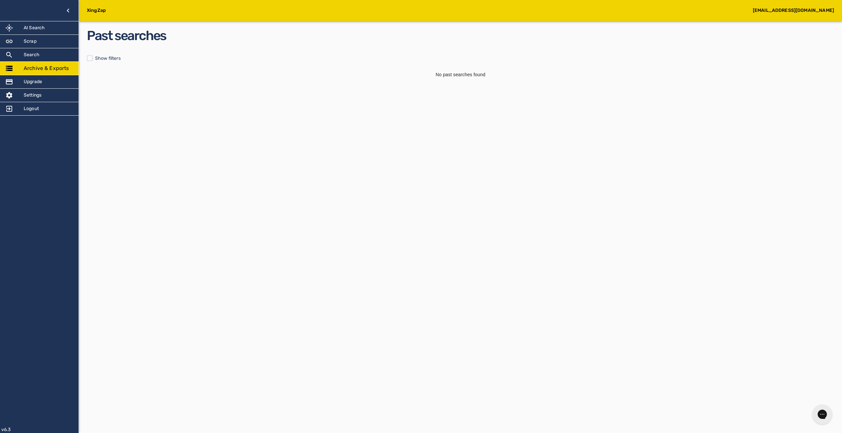
click at [62, 60] on ul "AI Search Scrap Search Archive & Exports Upgrade Settings Logout" at bounding box center [39, 68] width 79 height 94
click at [62, 59] on div "Search" at bounding box center [39, 54] width 79 height 13
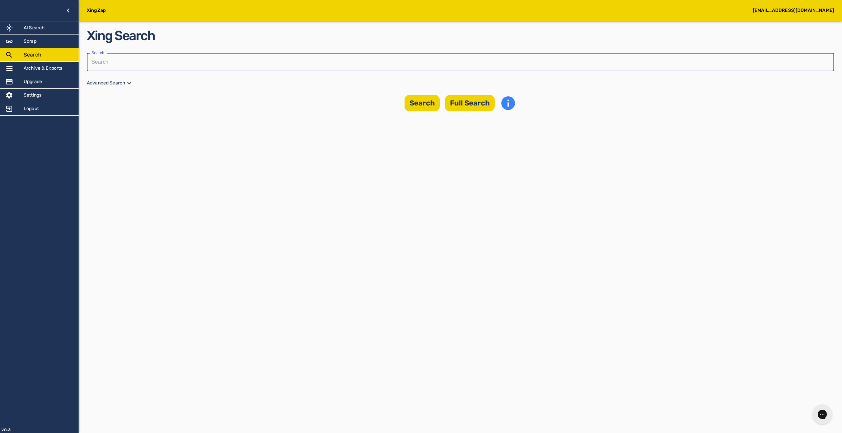
click at [197, 60] on input "text" at bounding box center [458, 62] width 743 height 18
type input "anas"
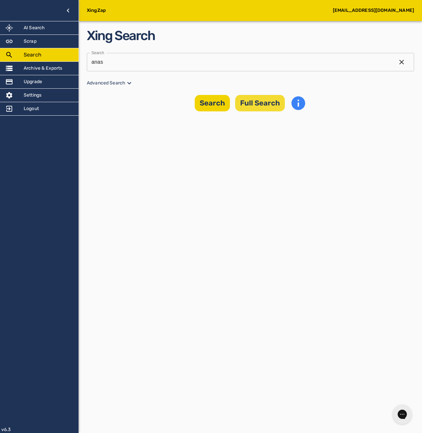
click at [255, 107] on button "Full Search" at bounding box center [260, 103] width 50 height 16
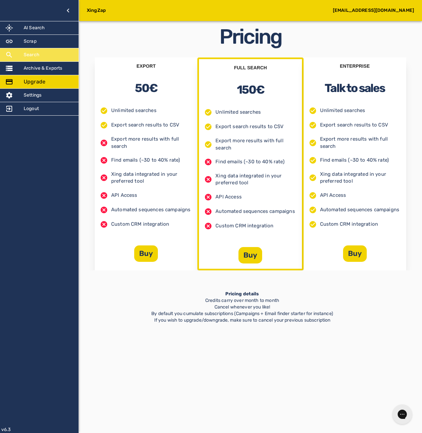
click at [59, 55] on div "Search" at bounding box center [39, 54] width 79 height 13
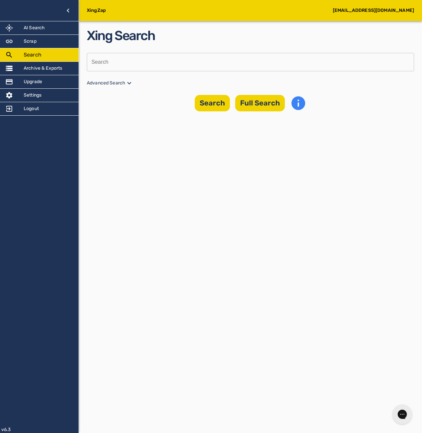
click at [222, 65] on input "text" at bounding box center [248, 62] width 323 height 18
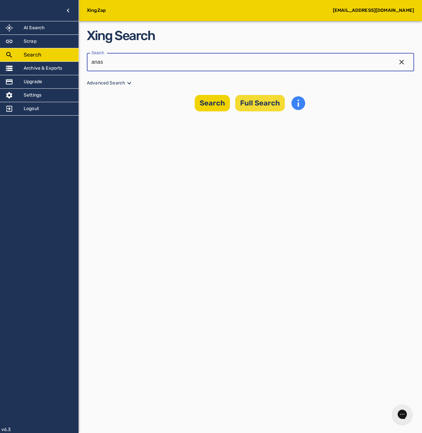
type input "anas"
click at [264, 107] on button "Full Search" at bounding box center [260, 103] width 50 height 16
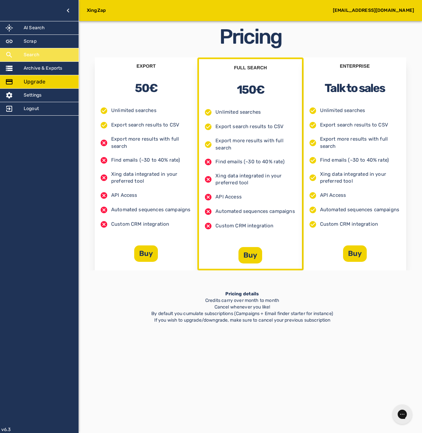
click at [54, 53] on div "Search" at bounding box center [39, 54] width 79 height 13
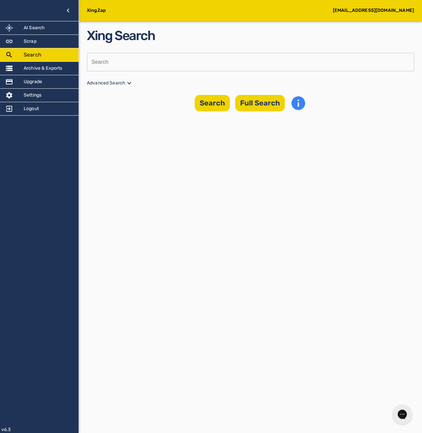
click at [249, 62] on input "text" at bounding box center [248, 62] width 323 height 18
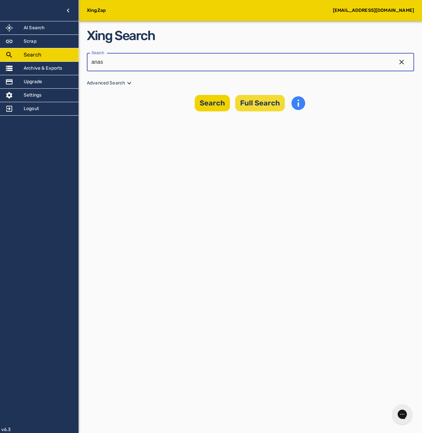
type input "anas"
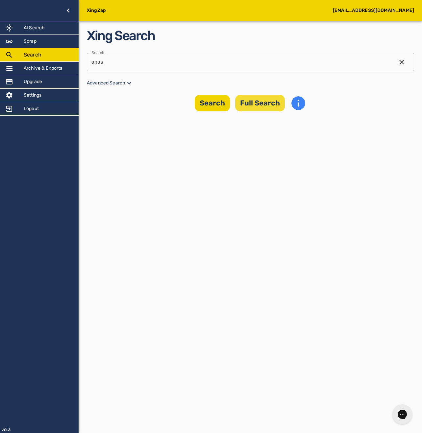
click at [273, 106] on button "Full Search" at bounding box center [260, 103] width 50 height 16
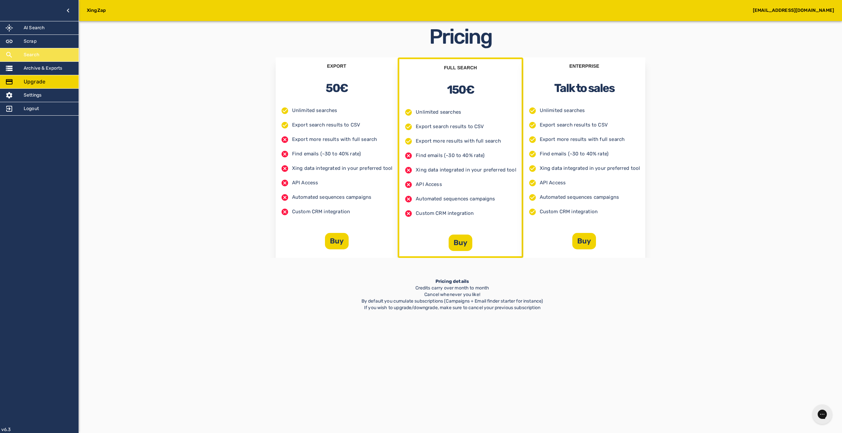
click at [40, 58] on div "Search" at bounding box center [39, 54] width 79 height 13
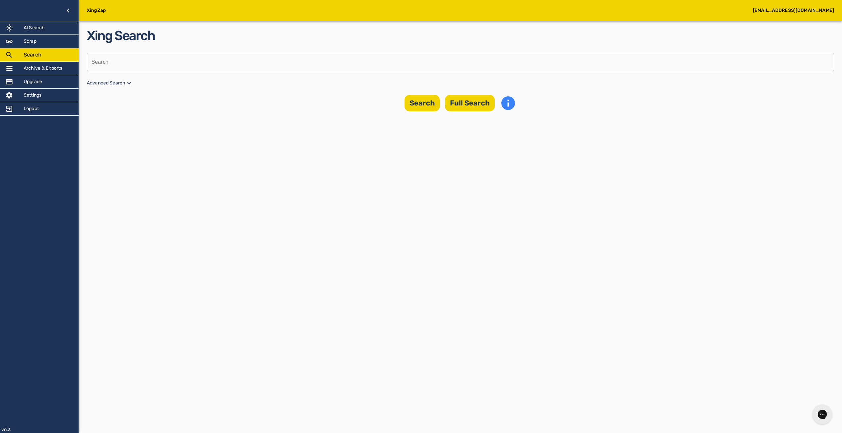
click at [390, 64] on input "text" at bounding box center [458, 62] width 743 height 18
type input "anas"
click at [455, 100] on button "Full Search" at bounding box center [470, 103] width 50 height 16
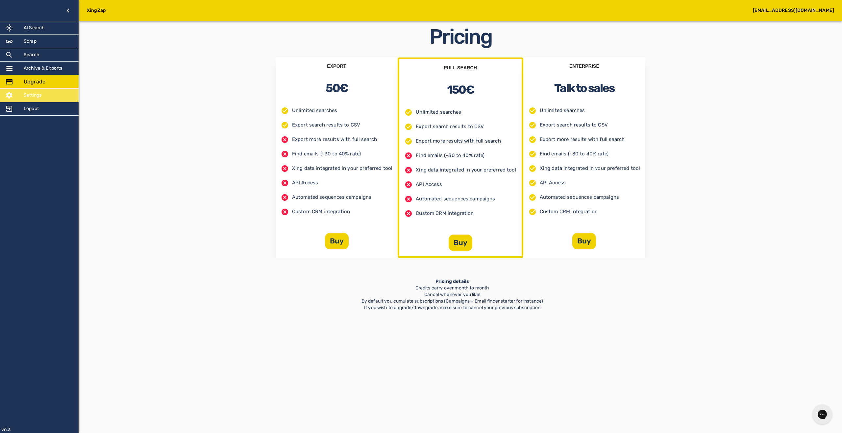
click at [43, 96] on div "Settings" at bounding box center [39, 95] width 79 height 13
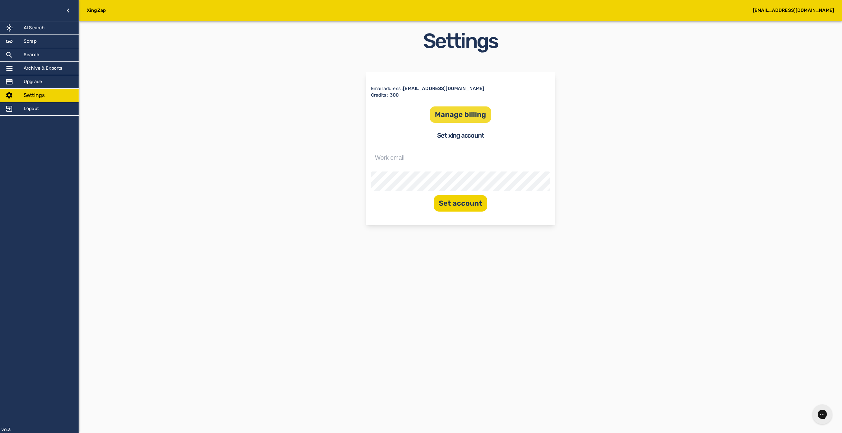
click at [464, 120] on button "Manage billing" at bounding box center [460, 115] width 61 height 16
click at [40, 53] on div "Search" at bounding box center [39, 54] width 79 height 13
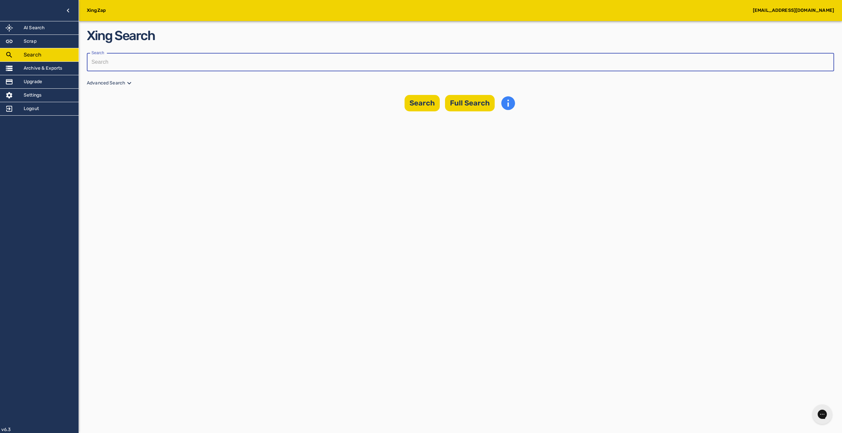
click at [251, 66] on input "text" at bounding box center [458, 62] width 743 height 18
click at [254, 65] on input "text" at bounding box center [458, 62] width 743 height 18
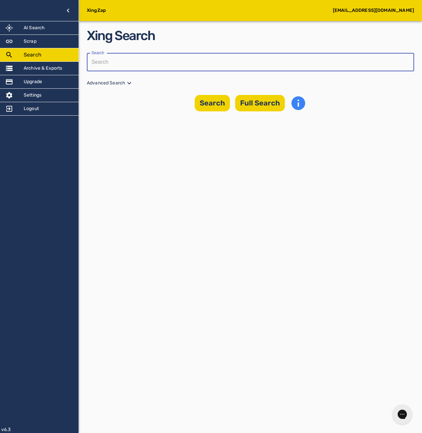
click at [255, 65] on input "text" at bounding box center [248, 62] width 323 height 18
click at [255, 63] on input "text" at bounding box center [248, 62] width 323 height 18
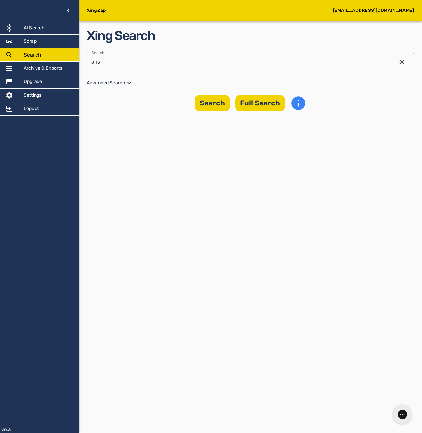
click at [292, 63] on input "ans" at bounding box center [239, 62] width 304 height 18
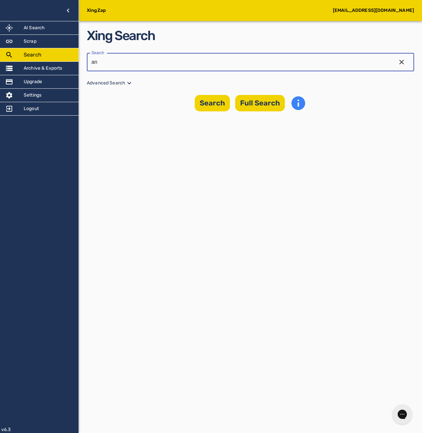
type input "a"
type input "anas"
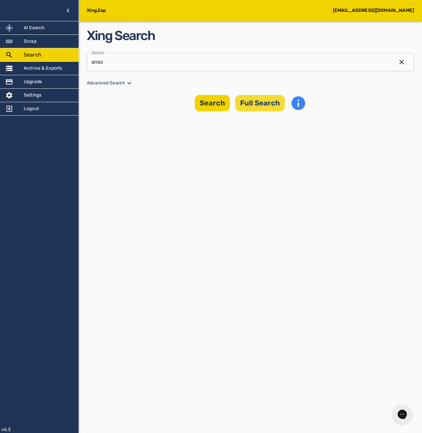
click at [262, 101] on button "Full Search" at bounding box center [260, 103] width 50 height 16
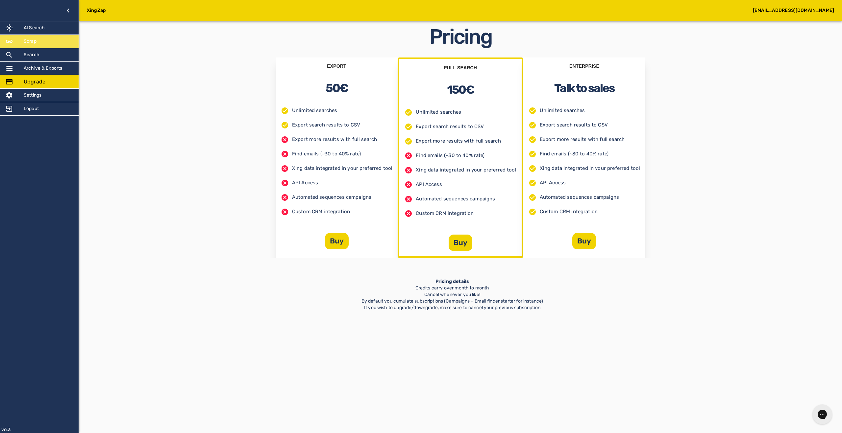
click at [35, 46] on div "Scrap" at bounding box center [39, 41] width 79 height 13
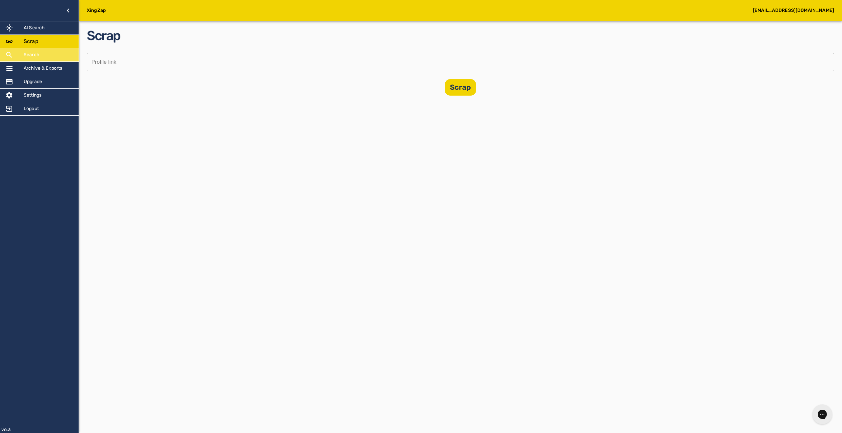
click at [33, 52] on h5 "Search" at bounding box center [32, 55] width 16 height 7
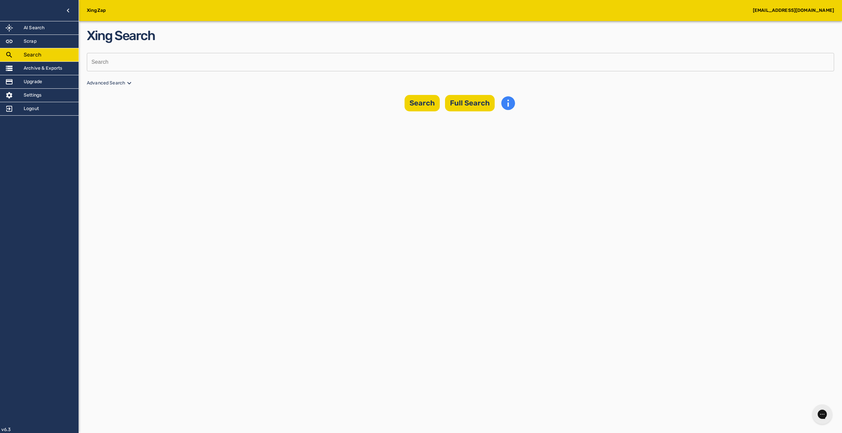
click at [122, 61] on input "text" at bounding box center [458, 62] width 743 height 18
type input "anas"
click at [101, 87] on p "Advanced Search" at bounding box center [460, 83] width 747 height 8
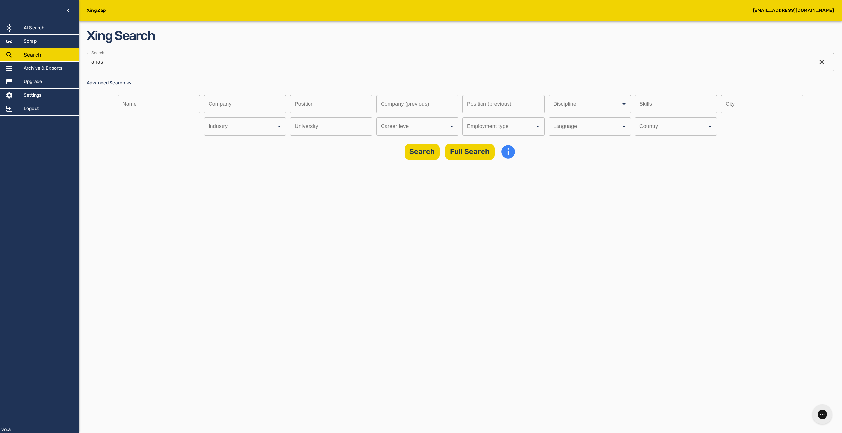
click at [552, 111] on input "Discipline" at bounding box center [581, 104] width 58 height 12
click at [414, 134] on div "Career level" at bounding box center [417, 126] width 82 height 18
click at [421, 128] on input "Discipline" at bounding box center [408, 126] width 58 height 12
click at [420, 140] on li "Professional/Experienced" at bounding box center [416, 146] width 82 height 12
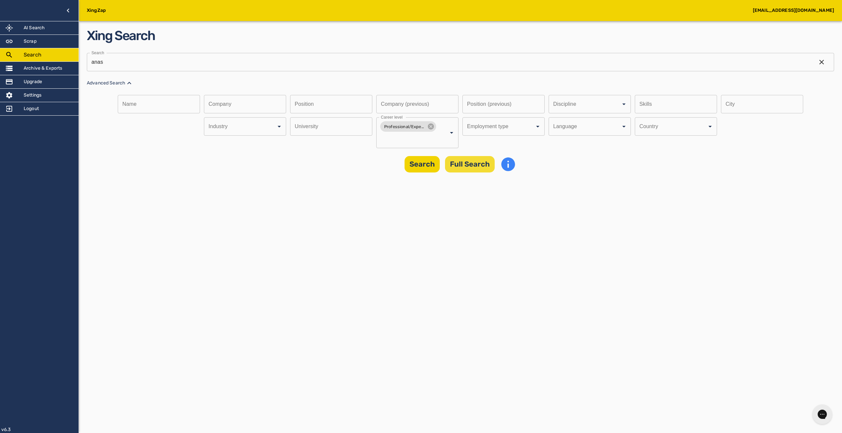
click at [471, 171] on button "Full Search" at bounding box center [470, 164] width 50 height 16
click at [466, 169] on button "Full Search" at bounding box center [470, 164] width 50 height 16
click at [460, 161] on button "Full Search" at bounding box center [470, 164] width 50 height 16
click at [826, 13] on icon at bounding box center [829, 15] width 8 height 8
click at [428, 126] on icon at bounding box center [431, 127] width 6 height 6
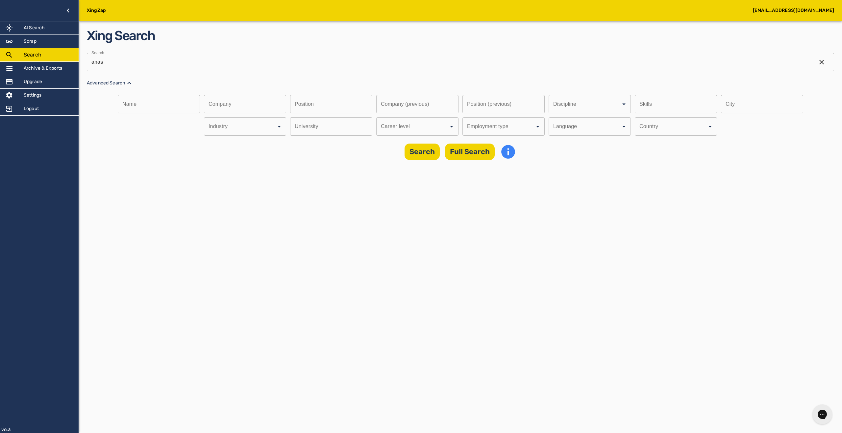
click at [472, 149] on button "Full Search" at bounding box center [470, 152] width 50 height 16
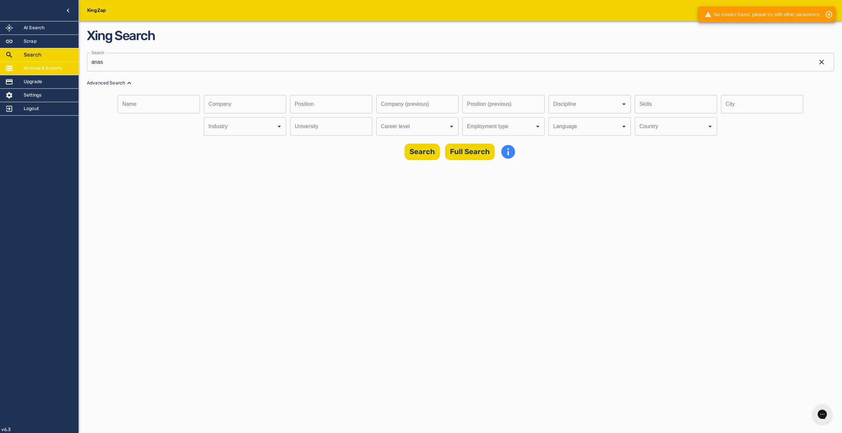
click at [48, 71] on h5 "Archive & Exports" at bounding box center [43, 68] width 39 height 7
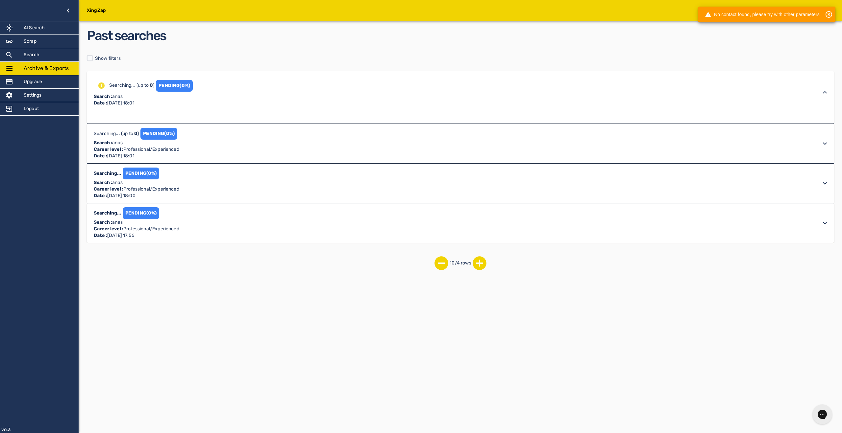
click at [156, 92] on div "PENDING (0%)" at bounding box center [174, 86] width 37 height 12
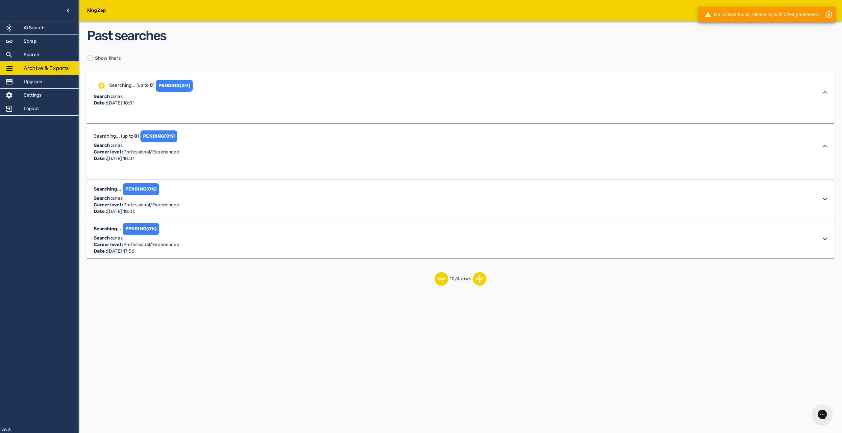
click at [177, 83] on div "PENDING (0%)" at bounding box center [174, 86] width 37 height 12
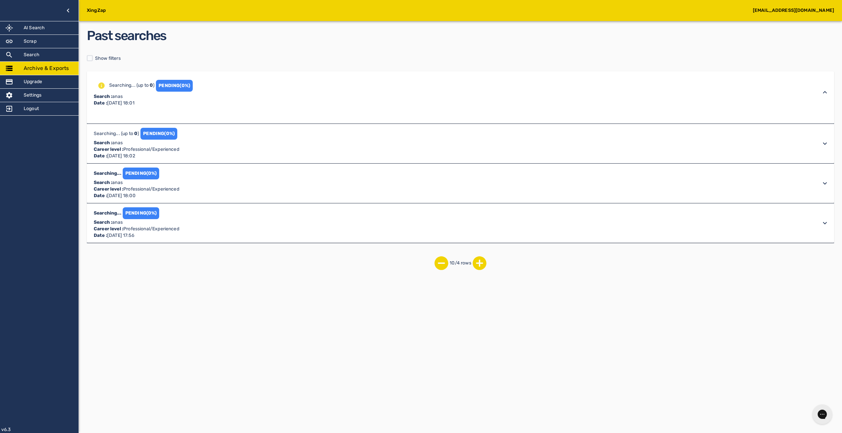
click at [176, 81] on div "PENDING (0%)" at bounding box center [174, 86] width 37 height 12
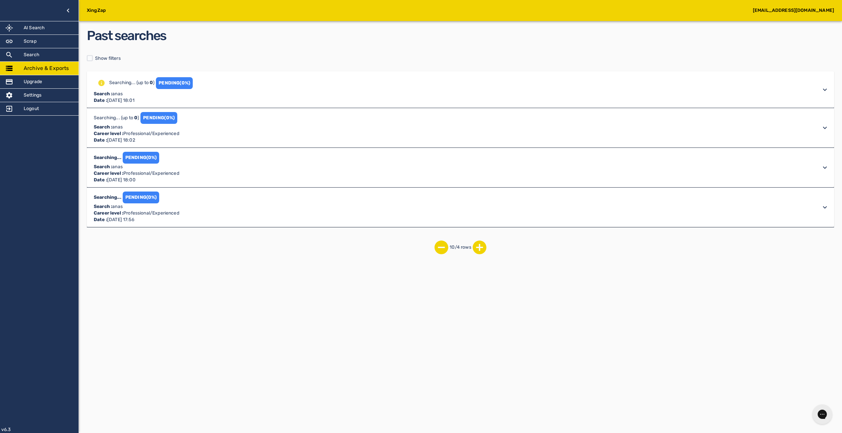
click at [176, 82] on div "PENDING (0%)" at bounding box center [174, 83] width 37 height 12
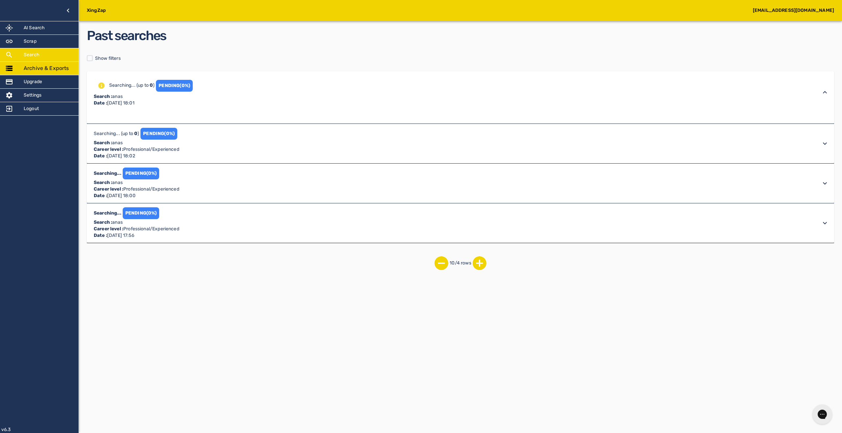
click at [46, 50] on div "Search" at bounding box center [39, 54] width 79 height 13
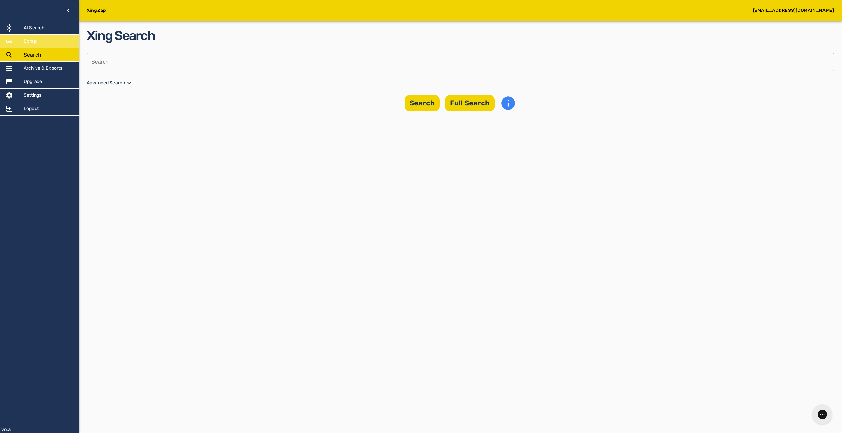
click at [46, 43] on div "Scrap" at bounding box center [39, 41] width 79 height 13
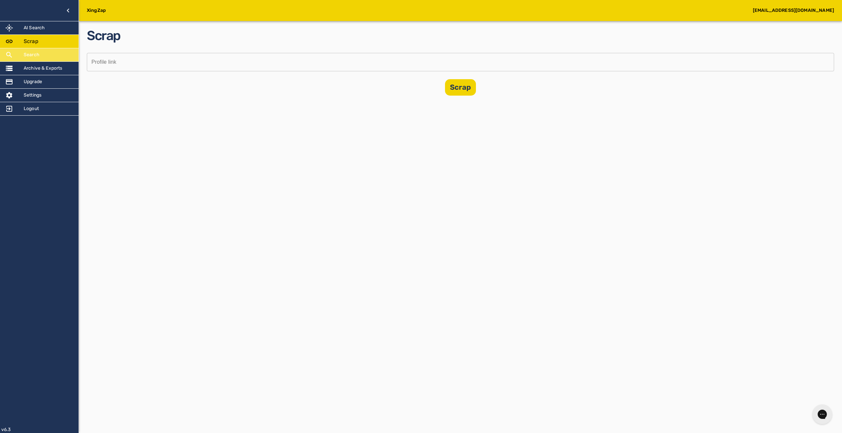
click at [43, 52] on div "Search" at bounding box center [39, 54] width 79 height 13
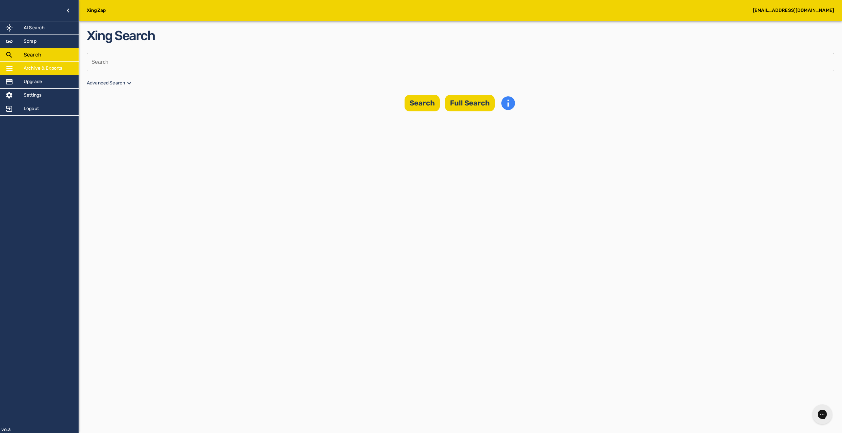
click at [45, 72] on div "Archive & Exports" at bounding box center [39, 68] width 79 height 13
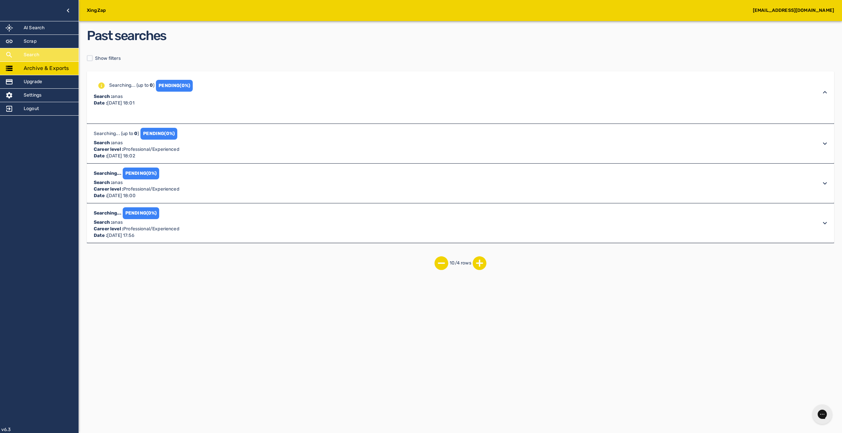
click at [63, 58] on div "Search" at bounding box center [39, 54] width 79 height 13
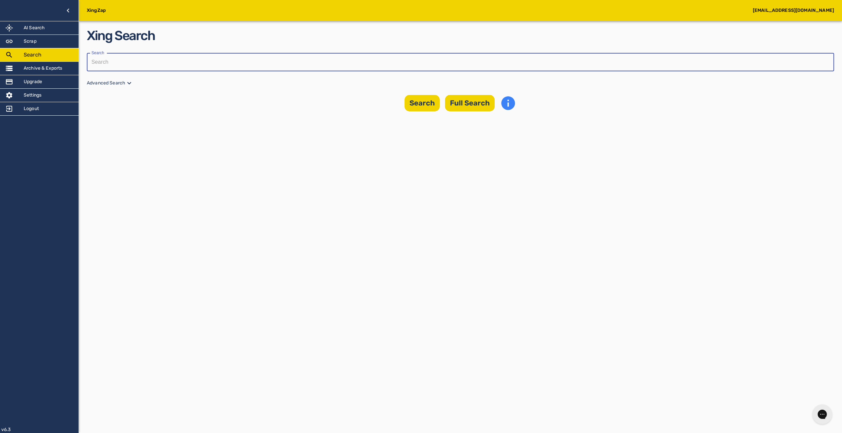
click at [248, 62] on input "text" at bounding box center [458, 62] width 743 height 18
click at [390, 66] on input "text" at bounding box center [458, 62] width 743 height 18
type input "anas"
click at [127, 81] on icon at bounding box center [129, 83] width 8 height 8
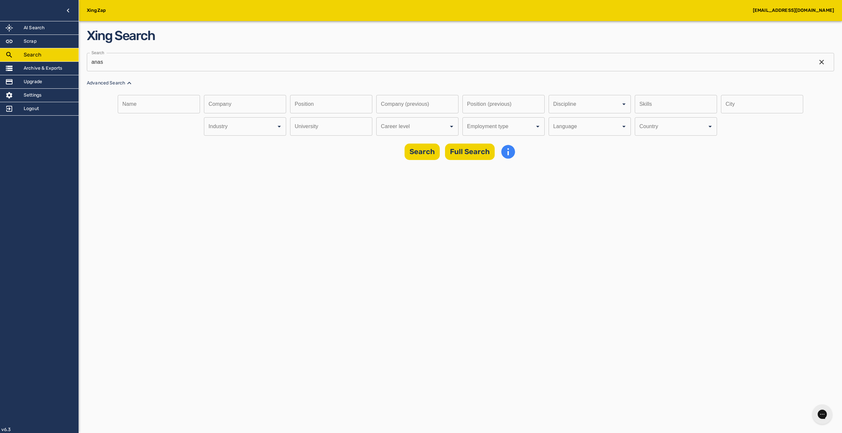
click at [552, 111] on input "Discipline" at bounding box center [581, 104] width 58 height 12
click at [409, 141] on li "Professional/Experienced" at bounding box center [416, 146] width 82 height 12
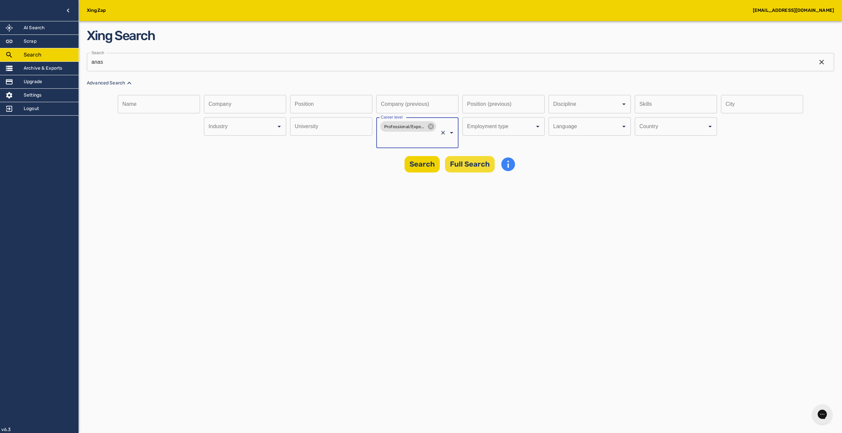
click at [480, 165] on button "Full Search" at bounding box center [470, 164] width 50 height 16
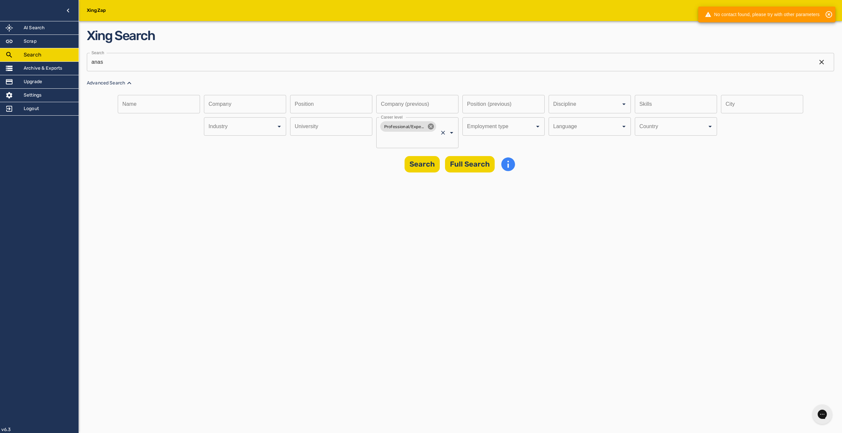
click at [429, 127] on icon at bounding box center [430, 126] width 7 height 7
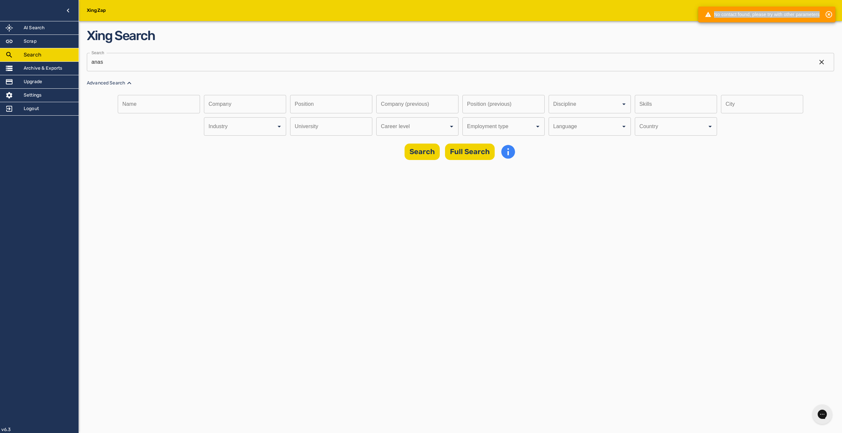
drag, startPoint x: 819, startPoint y: 16, endPoint x: 714, endPoint y: 14, distance: 104.9
click at [714, 14] on div "No contact found, please try with other parameters" at bounding box center [762, 15] width 115 height 12
copy div "No contact found, please try with other parameters"
click at [38, 74] on div "Archive & Exports" at bounding box center [39, 68] width 79 height 13
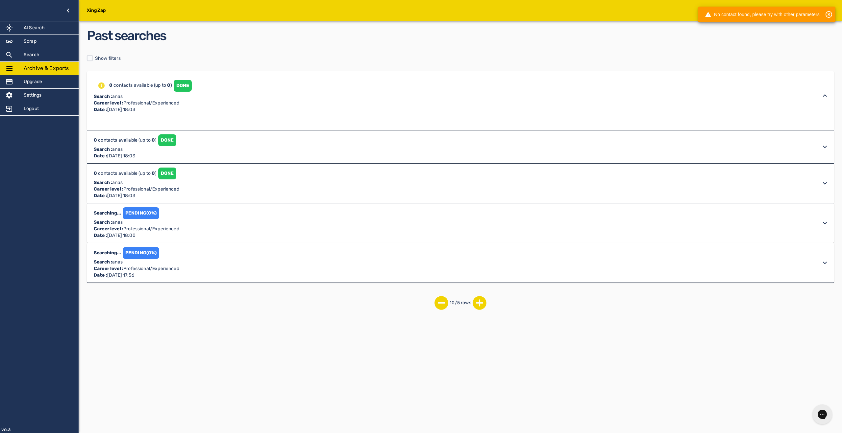
click at [232, 127] on div at bounding box center [460, 125] width 747 height 11
click at [191, 81] on div "DONE" at bounding box center [183, 86] width 18 height 12
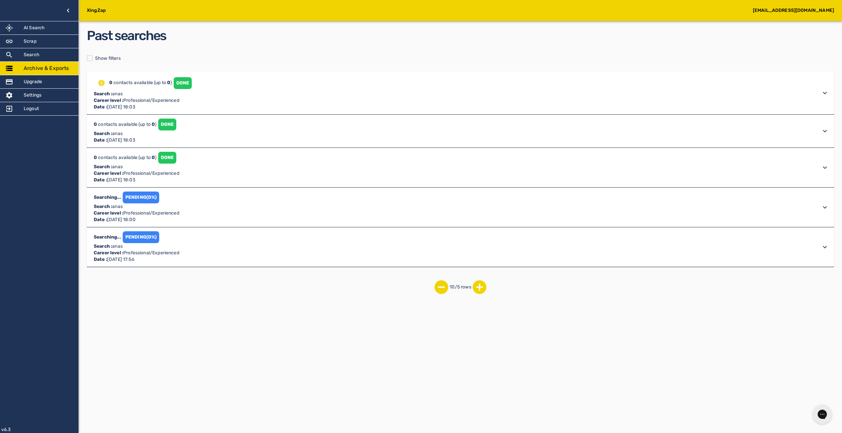
click at [265, 84] on div "0 contacts available (up to 0 ) DONE Search : anas Career level : Professional/…" at bounding box center [454, 92] width 725 height 35
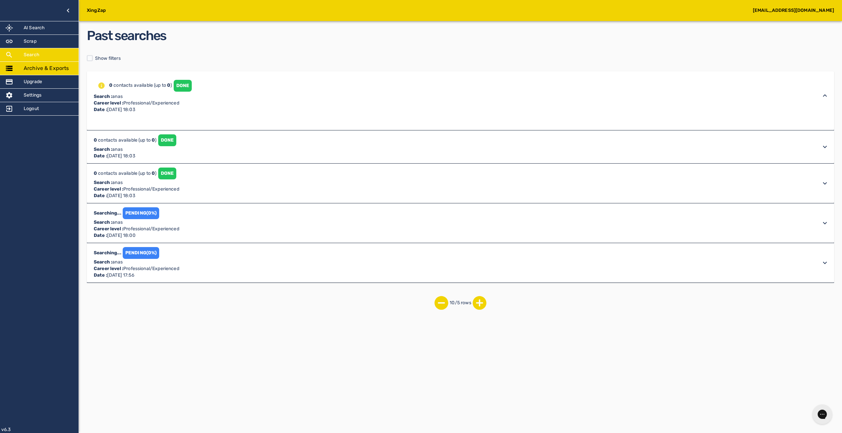
click at [42, 49] on div "Search" at bounding box center [39, 54] width 79 height 13
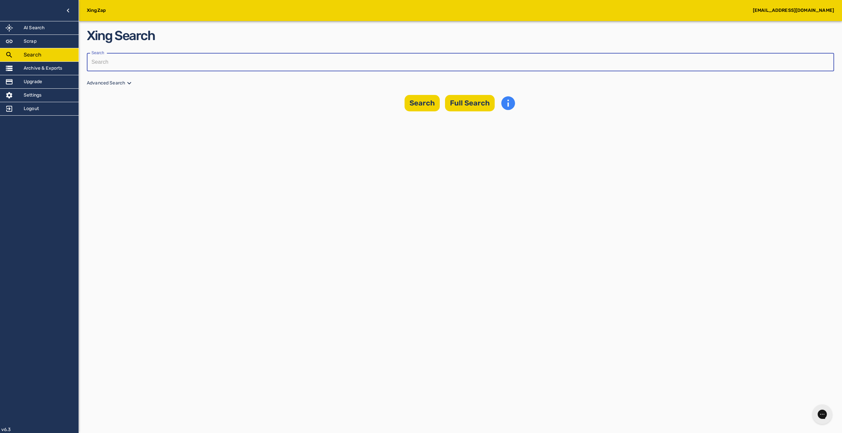
click at [262, 60] on input "text" at bounding box center [458, 62] width 743 height 18
click at [127, 84] on icon at bounding box center [129, 83] width 8 height 8
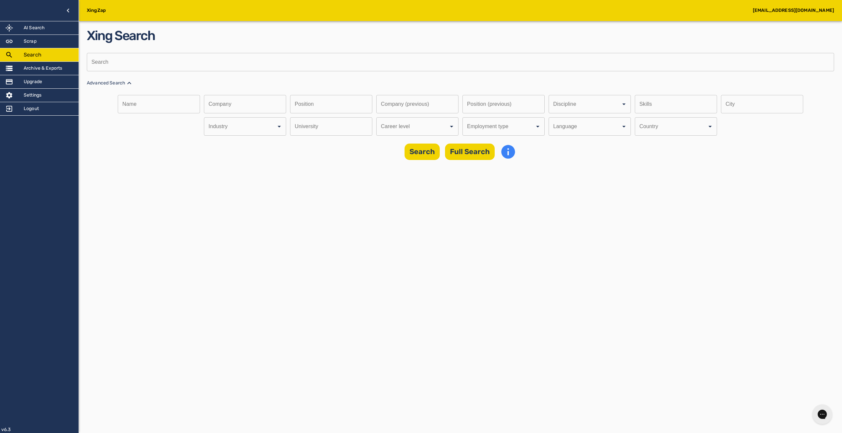
click at [142, 68] on input "text" at bounding box center [458, 62] width 743 height 18
click at [569, 121] on div "Language" at bounding box center [590, 126] width 82 height 18
type input "[PERSON_NAME]"
click at [570, 123] on input "Discipline" at bounding box center [581, 126] width 58 height 12
click at [571, 160] on li "German" at bounding box center [589, 158] width 82 height 12
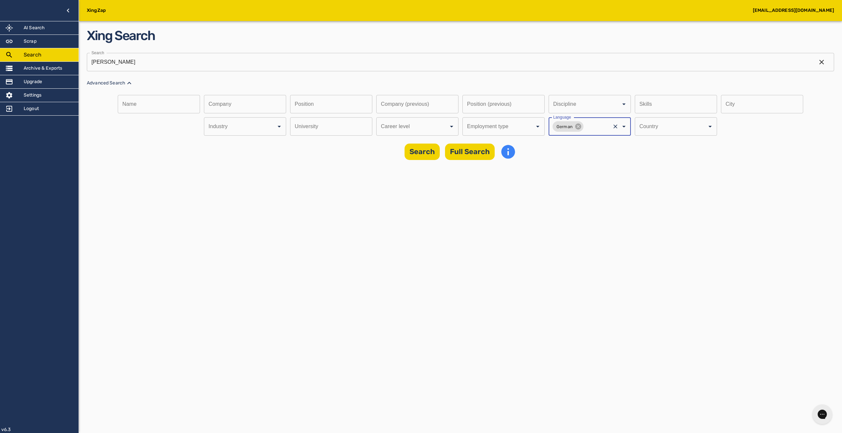
drag, startPoint x: 468, startPoint y: 154, endPoint x: 468, endPoint y: 160, distance: 6.2
click at [468, 154] on button "Full Search" at bounding box center [470, 152] width 50 height 16
click at [228, 71] on input "[PERSON_NAME]" at bounding box center [449, 62] width 724 height 18
click at [229, 68] on input "[PERSON_NAME]" at bounding box center [449, 62] width 724 height 18
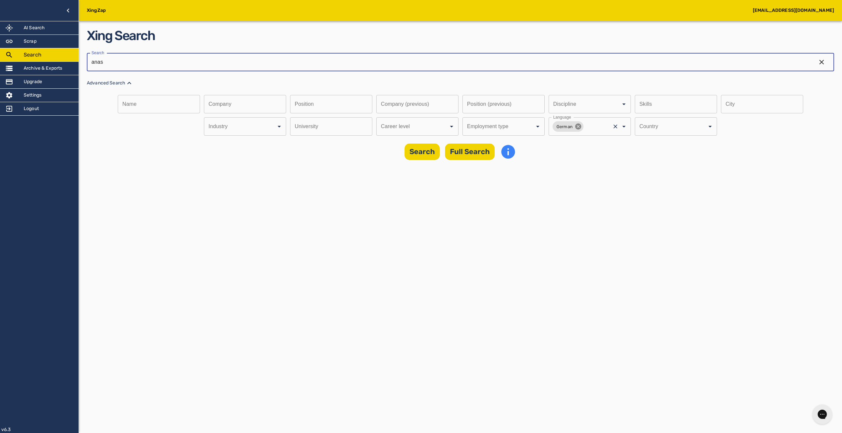
click at [575, 129] on icon at bounding box center [578, 127] width 6 height 6
click at [507, 136] on div "Employment type" at bounding box center [503, 126] width 82 height 18
type input "anas"
click at [506, 126] on input "Discipline" at bounding box center [494, 126] width 58 height 12
click at [424, 130] on input "Discipline" at bounding box center [408, 126] width 58 height 12
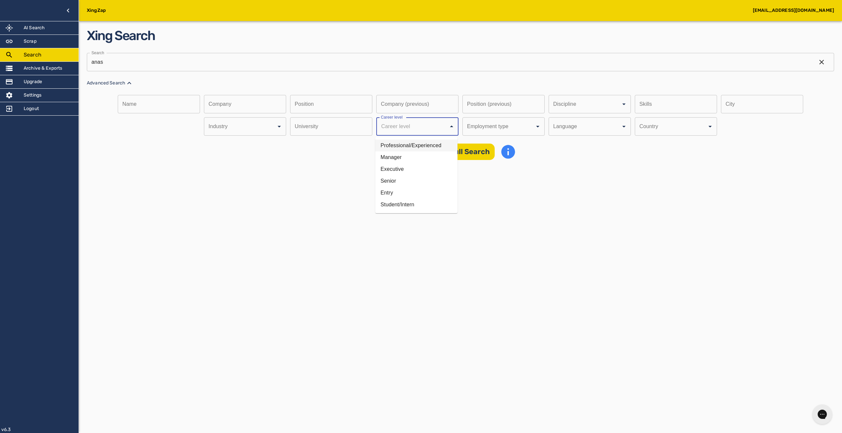
click at [417, 147] on li "Professional/Experienced" at bounding box center [416, 146] width 82 height 12
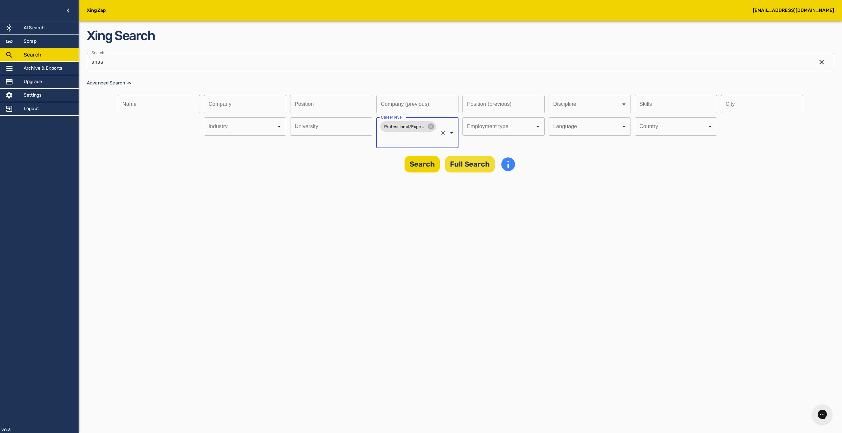
click at [462, 160] on button "Full Search" at bounding box center [470, 164] width 50 height 16
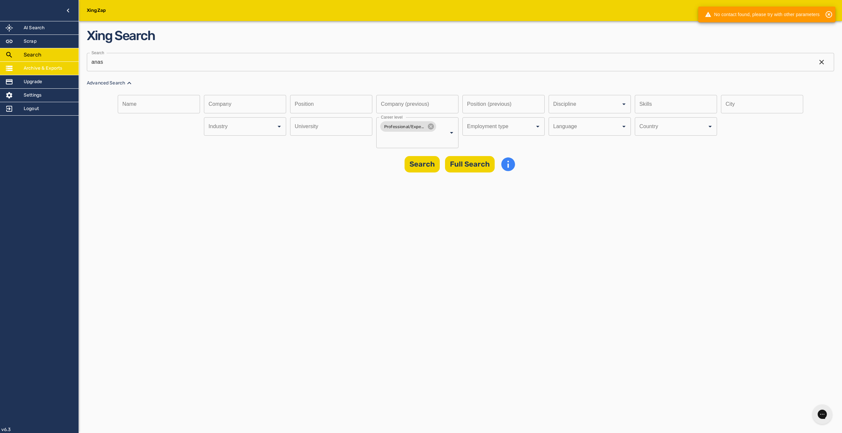
click at [57, 68] on h5 "Archive & Exports" at bounding box center [43, 68] width 39 height 7
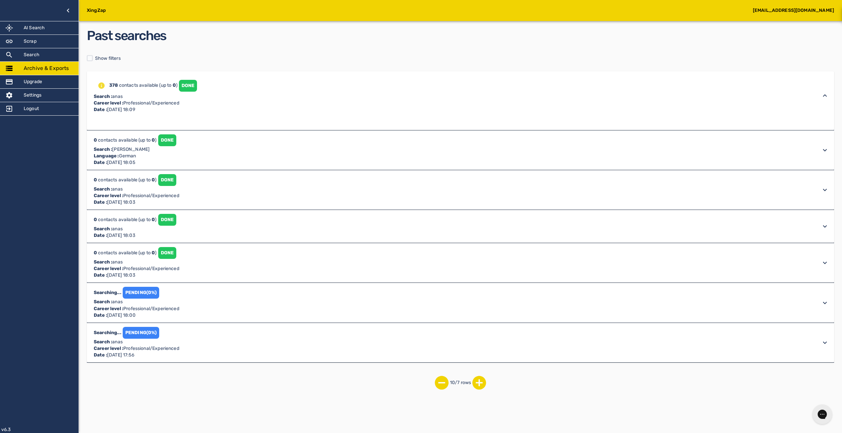
click at [247, 85] on div "378 contacts available (up to 0 ) DONE Search : anas Career level : Professiona…" at bounding box center [454, 95] width 725 height 35
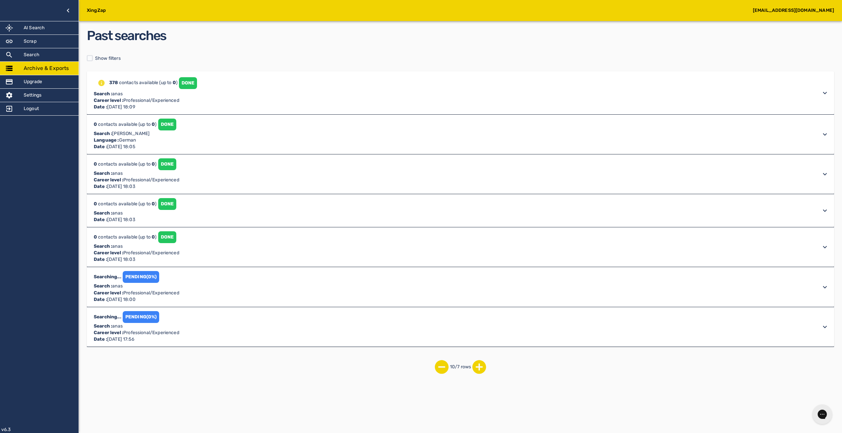
click at [247, 89] on div "378 contacts available (up to 0 ) DONE Search : anas Career level : Professiona…" at bounding box center [454, 92] width 725 height 35
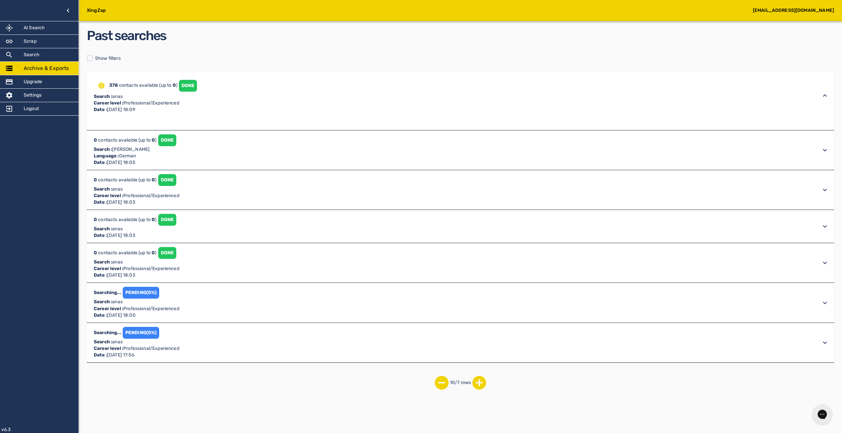
click at [188, 89] on div "DONE" at bounding box center [188, 86] width 18 height 12
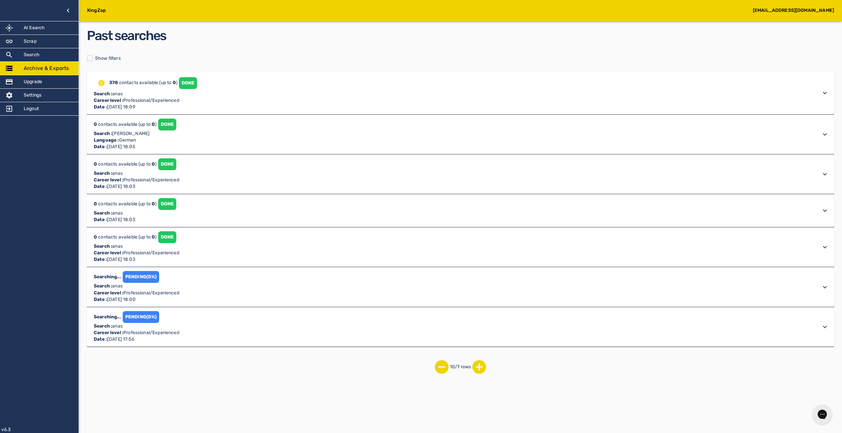
click at [110, 78] on p "378 contacts available (up to 0 )" at bounding box center [136, 82] width 84 height 15
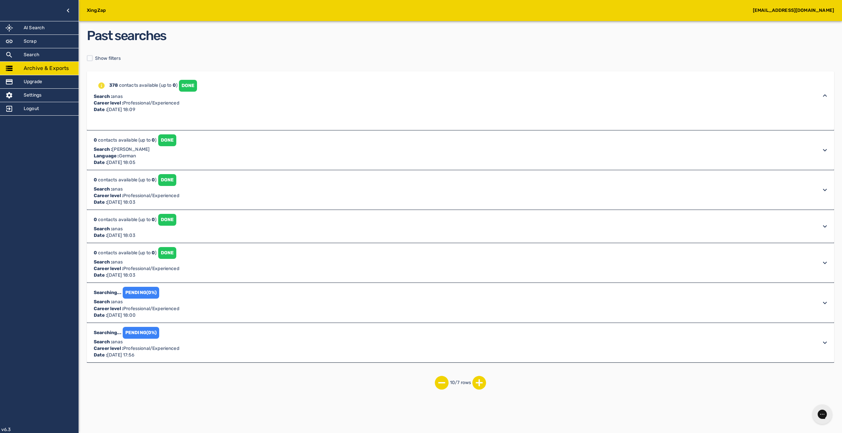
click at [105, 85] on icon "info" at bounding box center [102, 86] width 8 height 8
click at [193, 86] on div "DONE" at bounding box center [188, 86] width 18 height 12
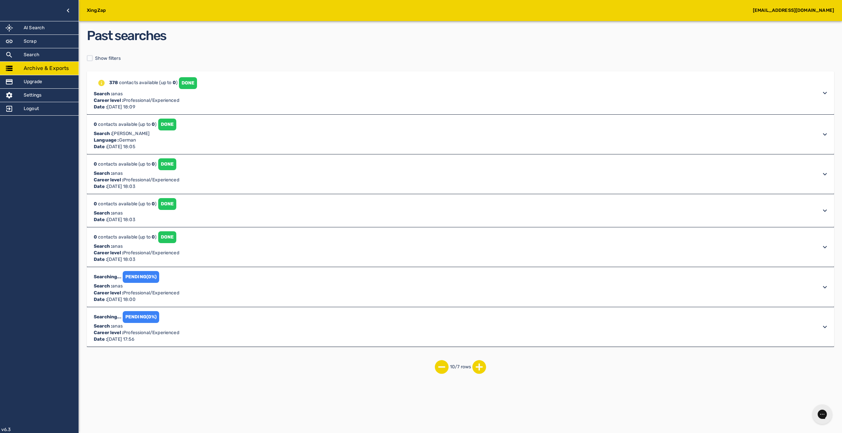
click at [245, 85] on div "378 contacts available (up to 0 ) DONE Search : anas Career level : Professiona…" at bounding box center [454, 92] width 725 height 35
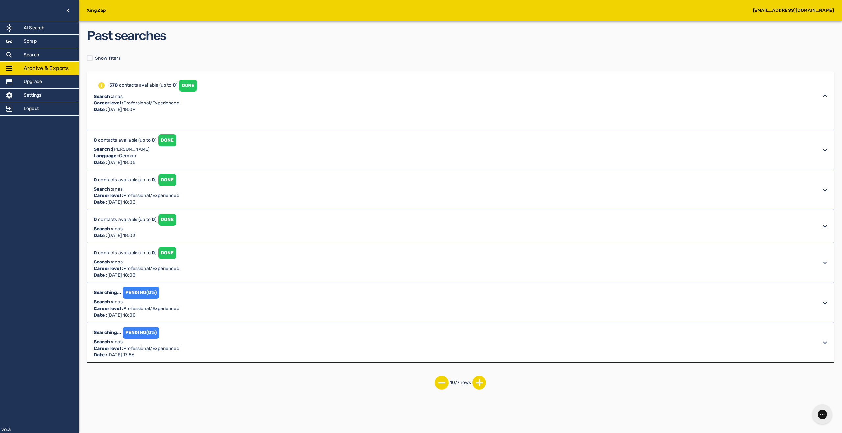
click at [195, 117] on div "378 contacts available (up to 0 ) DONE Search : anas Career level : Professiona…" at bounding box center [460, 95] width 747 height 48
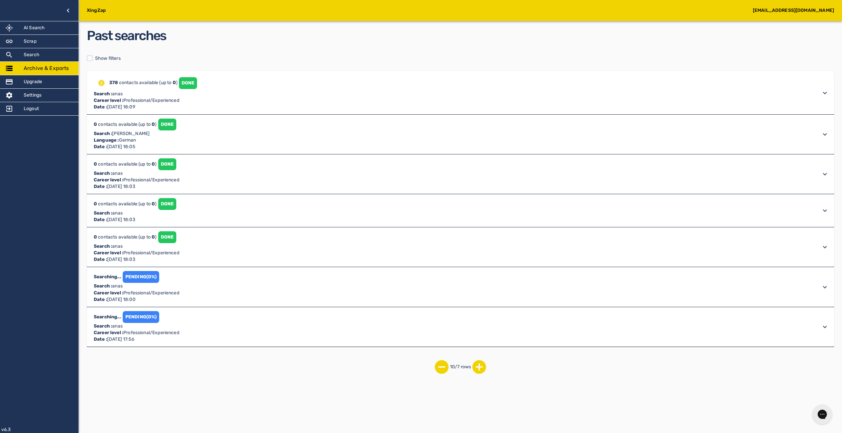
click at [239, 111] on div "0 contacts available (up to 0 ) DONE Search : anas Career level : Professional/…" at bounding box center [454, 92] width 725 height 35
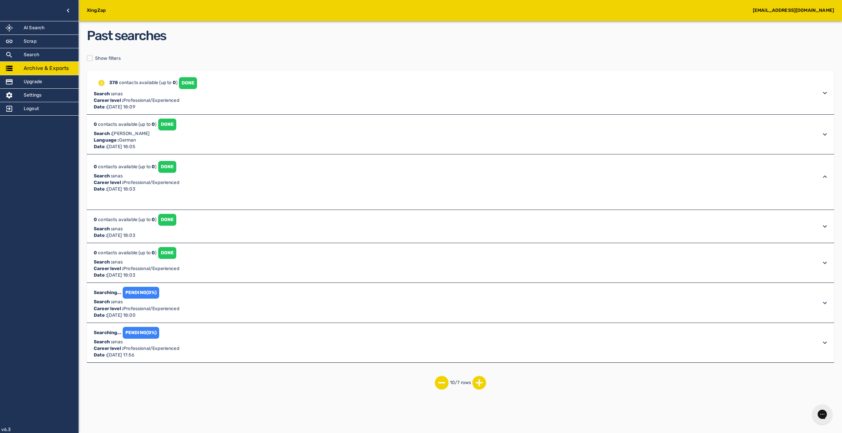
click at [240, 111] on div "0 contacts available (up to 0 ) DONE Search : pedro Language : German Date : Au…" at bounding box center [454, 92] width 725 height 35
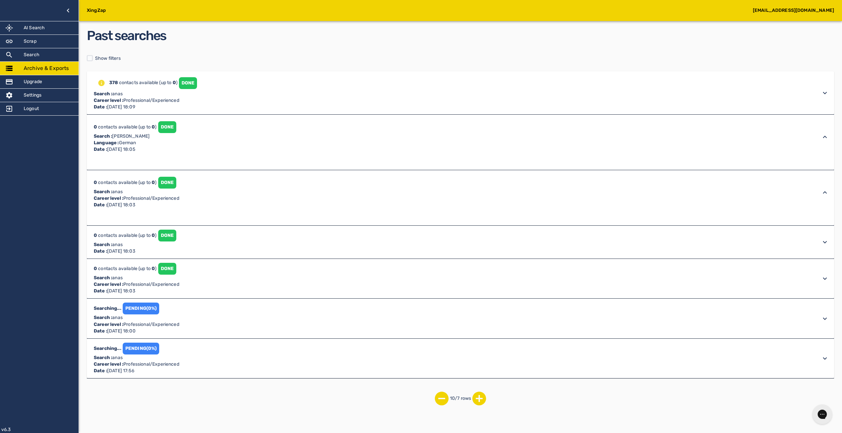
click at [248, 94] on div "378 contacts available (up to 0 ) DONE Search : anas Career level : Professiona…" at bounding box center [454, 92] width 725 height 35
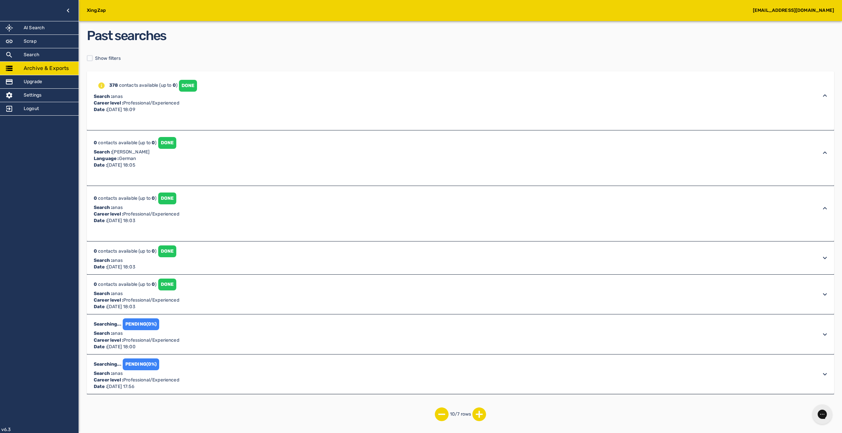
click at [179, 92] on div "DONE" at bounding box center [188, 86] width 18 height 12
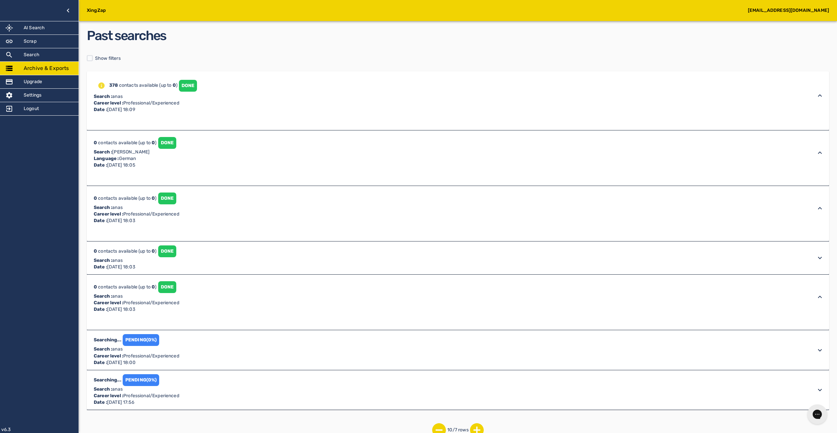
click at [179, 92] on div "DONE" at bounding box center [188, 86] width 18 height 12
click at [169, 113] on div "0 contacts available (up to 0 ) DONE Search : anas Career level : Professional/…" at bounding box center [144, 95] width 105 height 35
click at [179, 92] on div "DONE" at bounding box center [188, 86] width 18 height 12
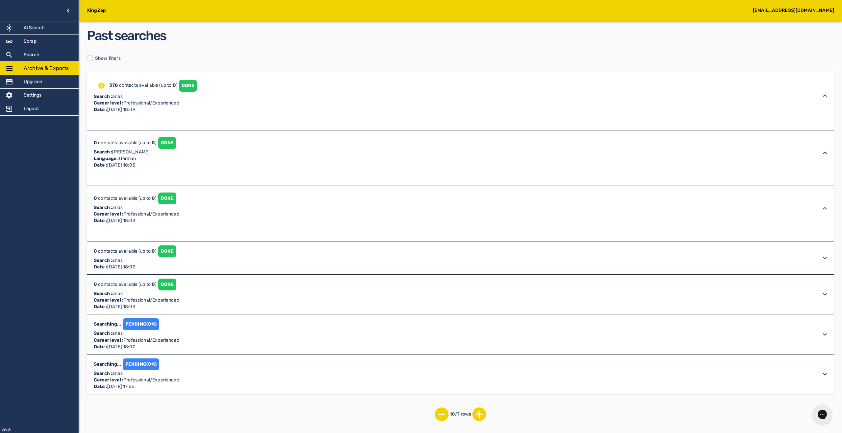
click at [201, 109] on div "378 contacts available (up to 0 ) DONE Search : anas Career level : Professiona…" at bounding box center [454, 95] width 725 height 35
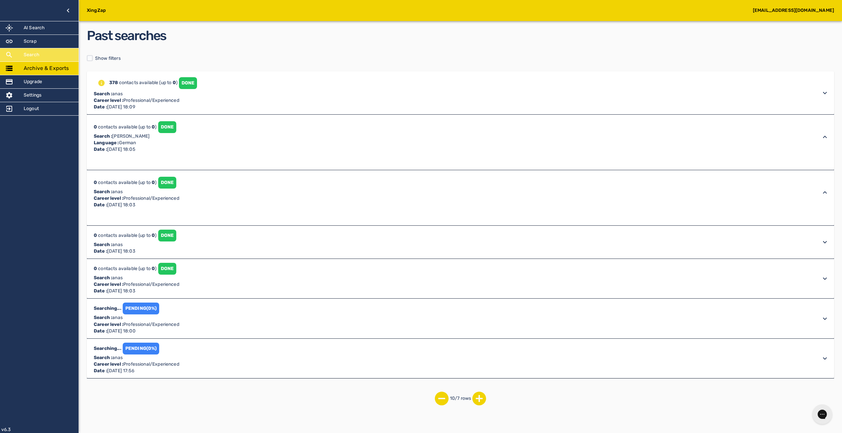
click at [69, 60] on div "Search" at bounding box center [39, 54] width 79 height 13
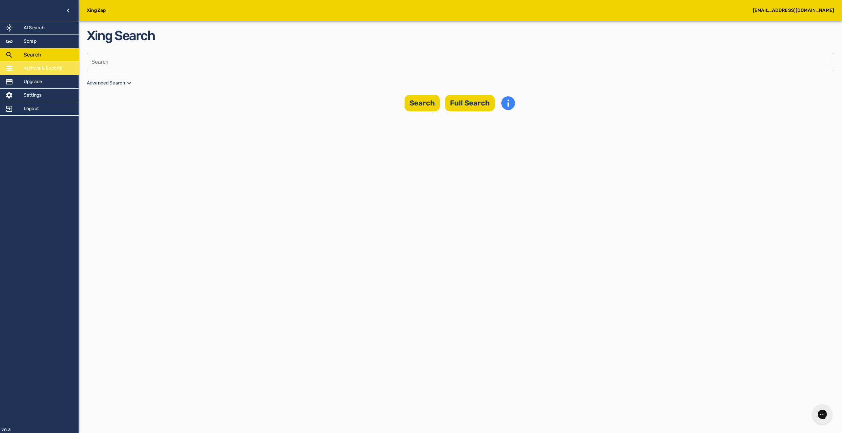
click at [69, 64] on div "Archive & Exports" at bounding box center [39, 68] width 79 height 13
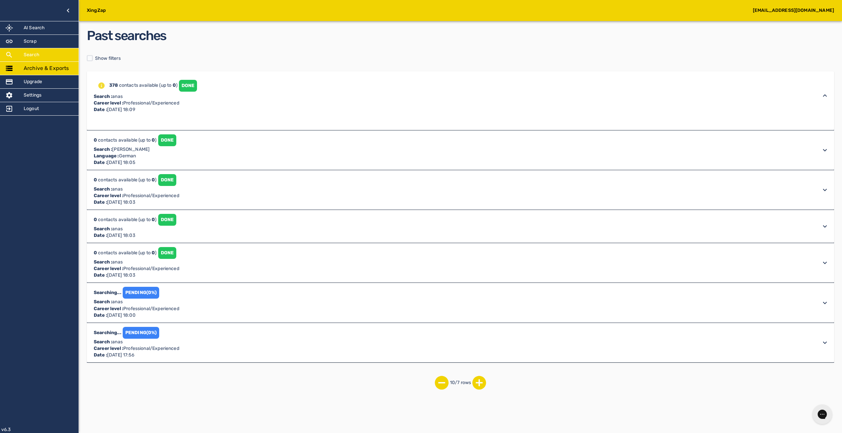
click at [33, 50] on div "Search" at bounding box center [39, 54] width 79 height 13
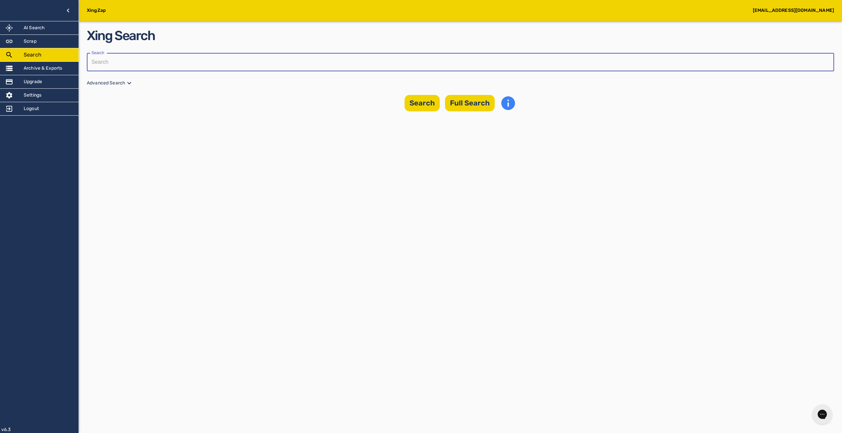
click at [394, 65] on input "text" at bounding box center [458, 62] width 743 height 18
type input "anas"
click at [122, 81] on p "Advanced Search" at bounding box center [460, 83] width 747 height 8
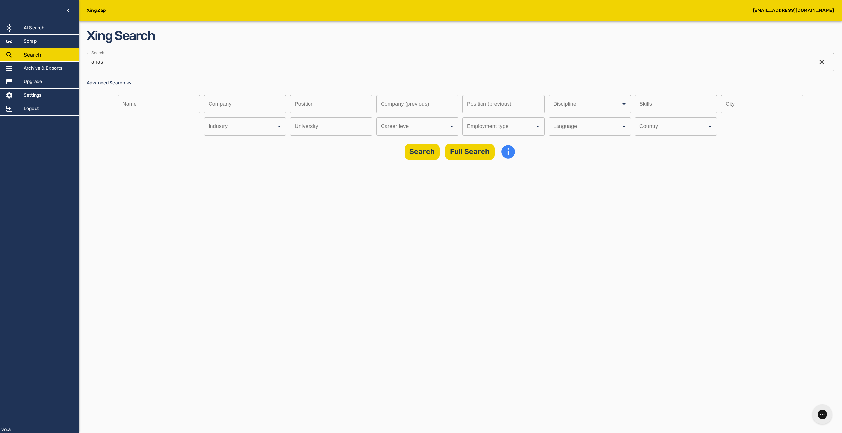
click at [552, 111] on input "Discipline" at bounding box center [581, 104] width 58 height 12
click at [446, 149] on li "Professional/Experienced" at bounding box center [416, 146] width 82 height 12
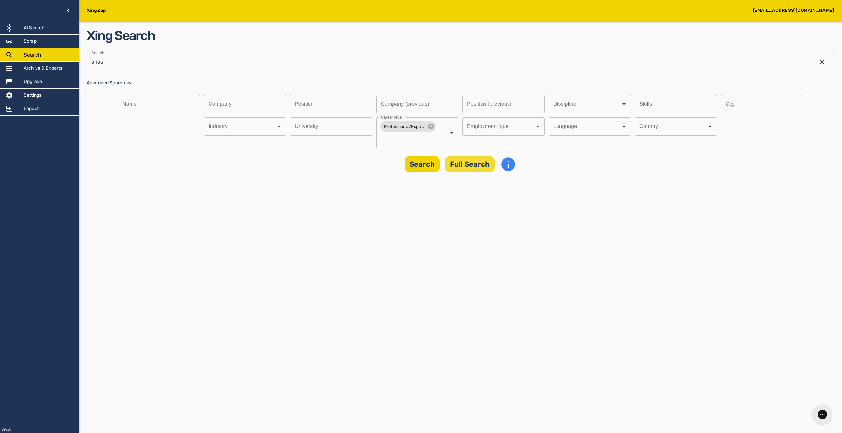
click at [470, 156] on button "Full Search" at bounding box center [470, 164] width 50 height 16
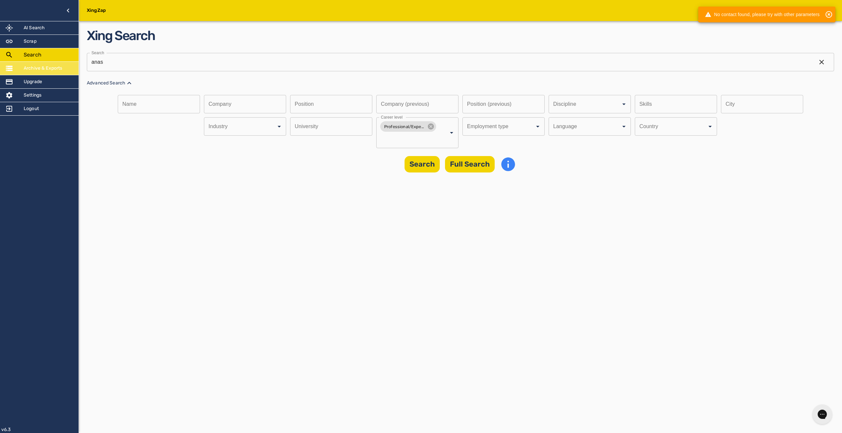
click at [48, 72] on div "Archive & Exports" at bounding box center [39, 68] width 79 height 13
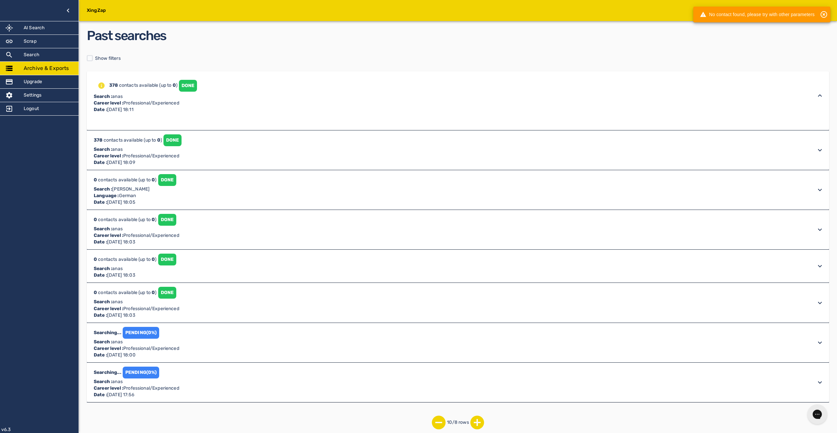
click at [188, 86] on div "DONE" at bounding box center [188, 86] width 18 height 12
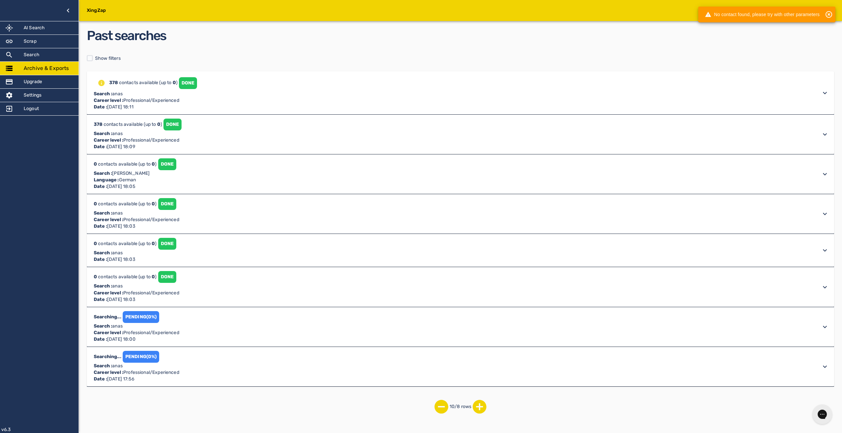
click at [238, 104] on div "378 contacts available (up to 0 ) DONE Search : anas Career level : Professiona…" at bounding box center [454, 92] width 725 height 35
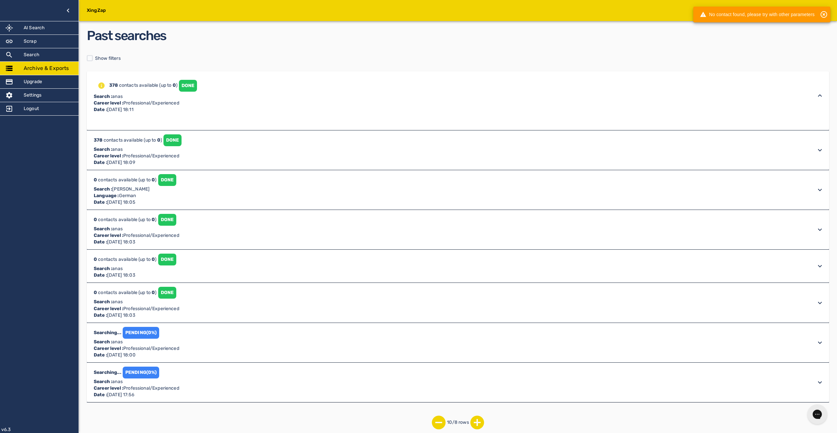
click at [218, 113] on div "378 contacts available (up to 0 ) DONE Search : anas Career level : Professiona…" at bounding box center [452, 95] width 720 height 35
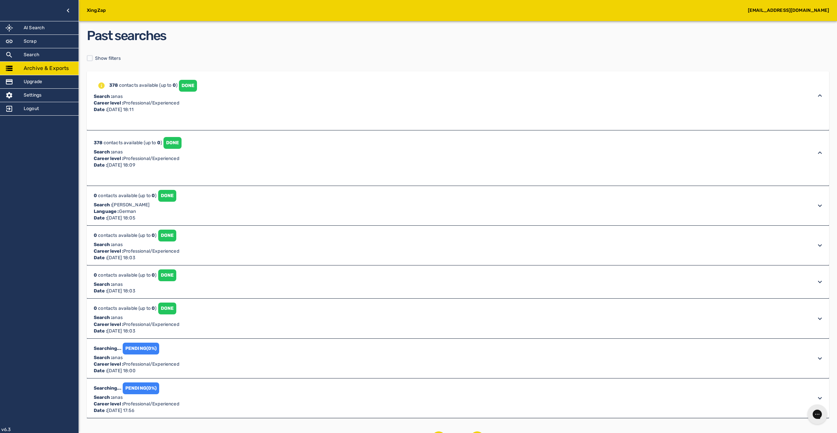
click at [230, 107] on div "378 contacts available (up to 0 ) DONE Search : anas Career level : Professiona…" at bounding box center [452, 95] width 720 height 35
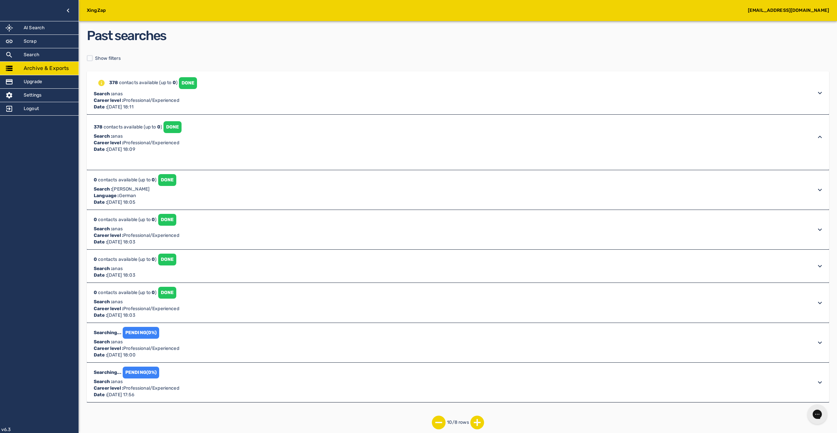
click at [345, 103] on div "378 contacts available (up to 0 ) DONE Search : anas Career level : Professiona…" at bounding box center [452, 92] width 720 height 35
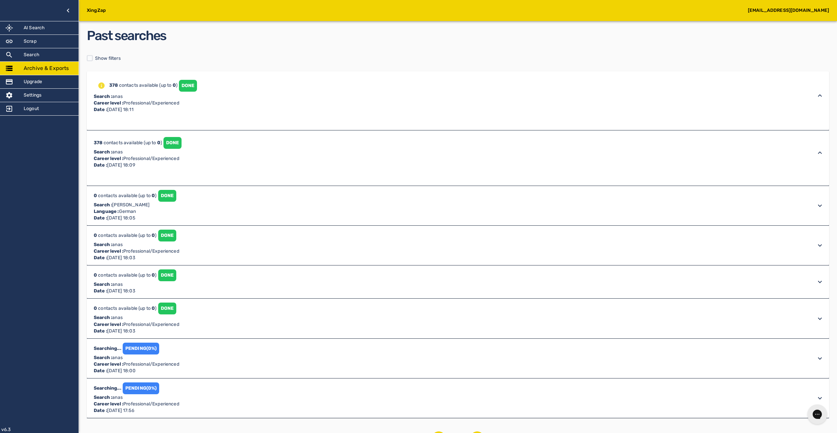
click at [247, 120] on div "378 contacts available (up to 0 ) DONE Search : anas Career level : Professiona…" at bounding box center [458, 95] width 742 height 48
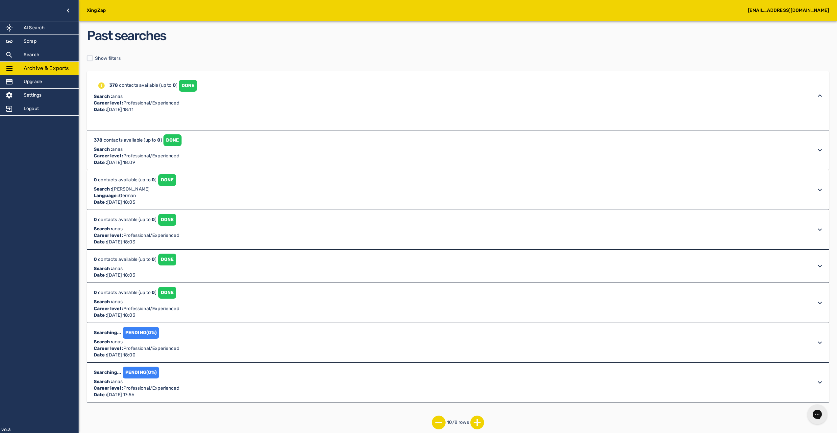
click at [243, 113] on div "378 contacts available (up to 0 ) DONE Search : anas Career level : Professiona…" at bounding box center [452, 95] width 720 height 35
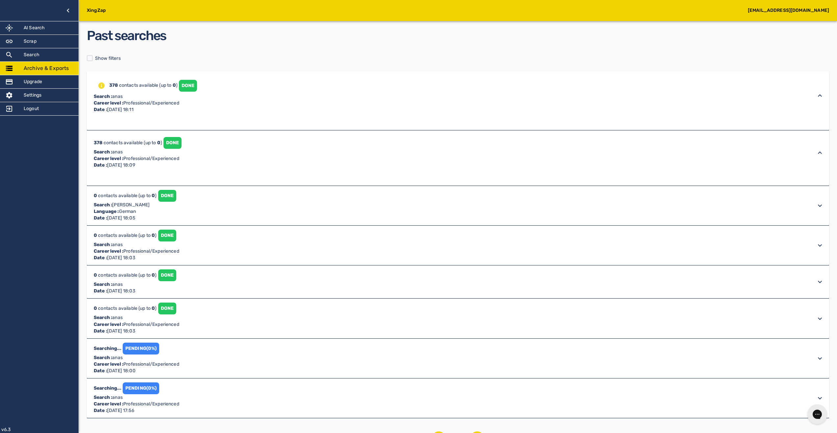
click at [256, 92] on div "378 contacts available (up to 0 ) DONE Search : anas Career level : Professiona…" at bounding box center [452, 95] width 720 height 35
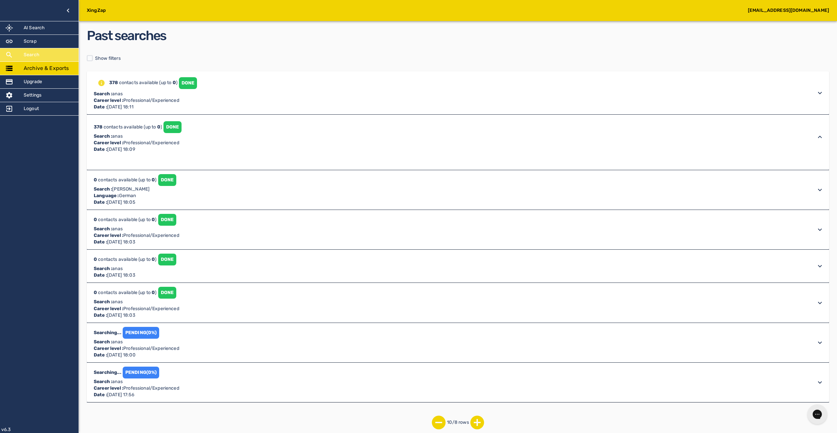
click at [48, 54] on div "Search" at bounding box center [39, 54] width 79 height 13
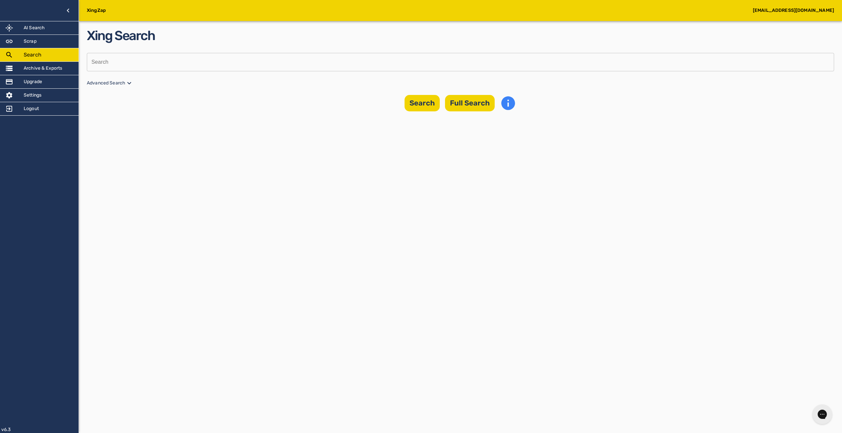
drag, startPoint x: 355, startPoint y: 72, endPoint x: 345, endPoint y: 72, distance: 9.9
click at [355, 72] on div "Xing Search Search Search Advanced Search Search Full Search" at bounding box center [460, 68] width 747 height 85
click at [176, 60] on input "text" at bounding box center [458, 62] width 743 height 18
click at [112, 85] on p "Advanced Search" at bounding box center [460, 83] width 747 height 8
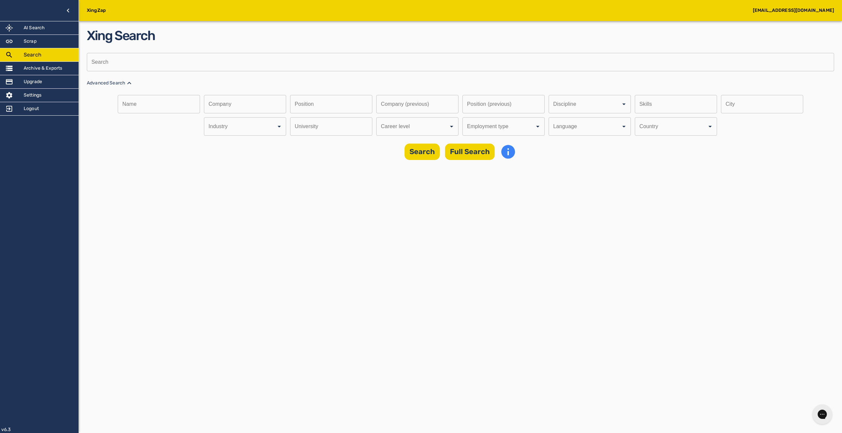
click at [552, 111] on input "Discipline" at bounding box center [581, 104] width 58 height 12
click at [472, 120] on input "Discipline" at bounding box center [494, 126] width 58 height 12
click at [279, 58] on input "text" at bounding box center [458, 62] width 743 height 18
type input "anas"
click at [478, 151] on button "Full Search" at bounding box center [470, 152] width 50 height 16
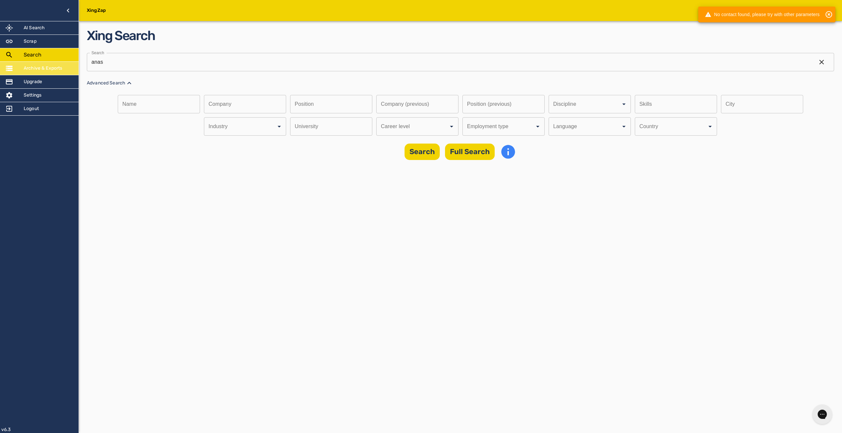
click at [40, 66] on h5 "Archive & Exports" at bounding box center [43, 68] width 39 height 7
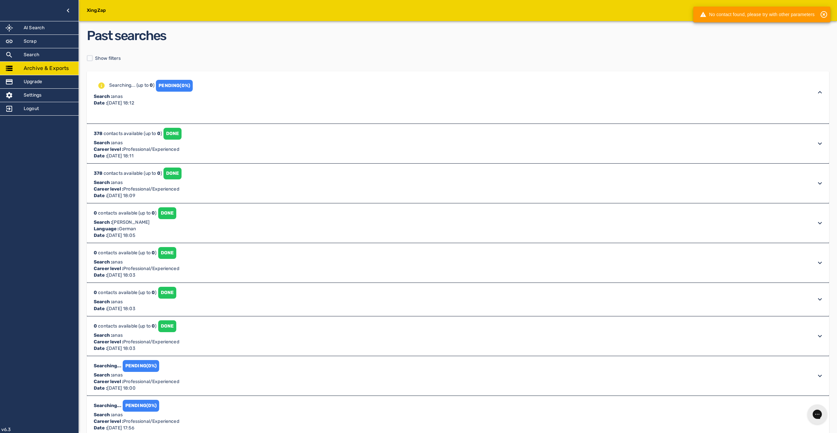
click at [331, 107] on div "Searching... (up to 0 ) PENDING (0%) Search : anas Date : August 19th 2025, 18:…" at bounding box center [458, 92] width 742 height 42
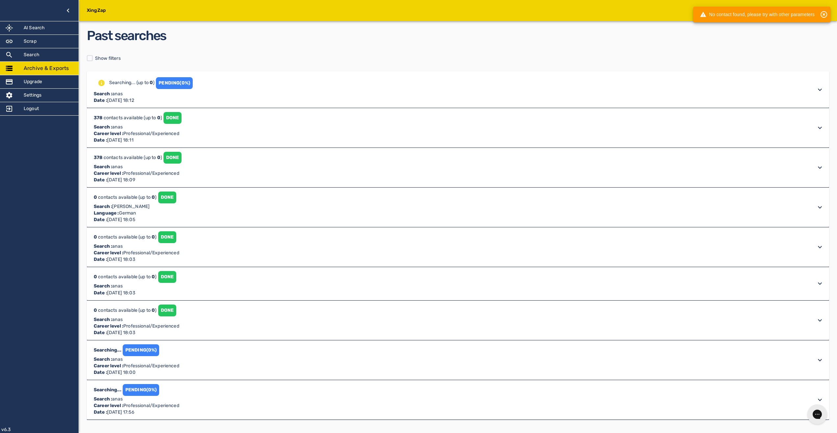
click at [433, 92] on div "Searching... (up to 0 ) PENDING (0%) Search : anas Date : August 19th 2025, 18:…" at bounding box center [452, 89] width 720 height 29
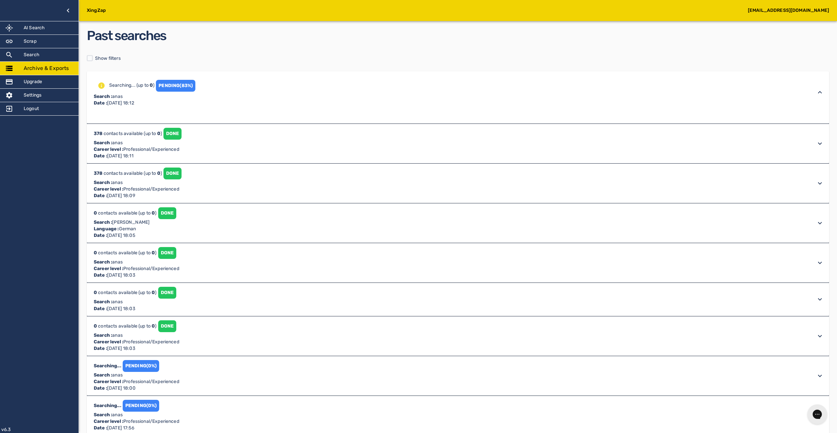
click at [239, 107] on div "Searching... (up to 0 ) PENDING (83%) Search : anas Date : [DATE] 18:12" at bounding box center [458, 92] width 742 height 42
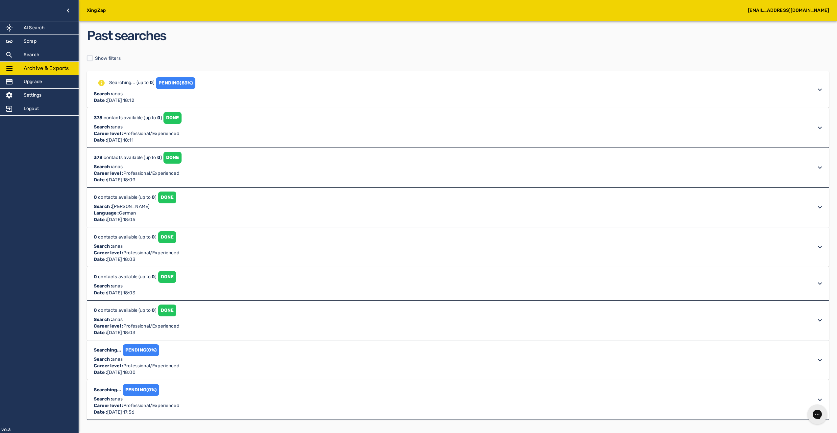
click at [242, 105] on div "Searching... (up to 0 ) PENDING (83%) Search : anas Date : [DATE] 18:12" at bounding box center [458, 89] width 742 height 37
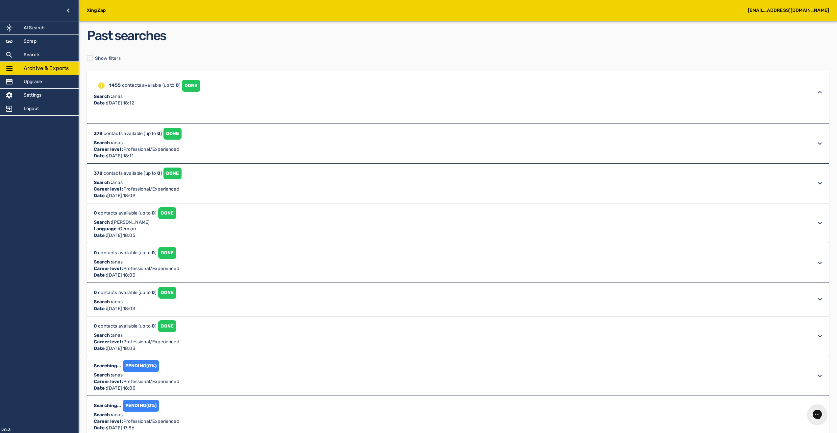
click at [201, 86] on div "1455 contacts available (up to 0 ) DONE Search : anas Date : [DATE] 18:12" at bounding box center [452, 92] width 720 height 29
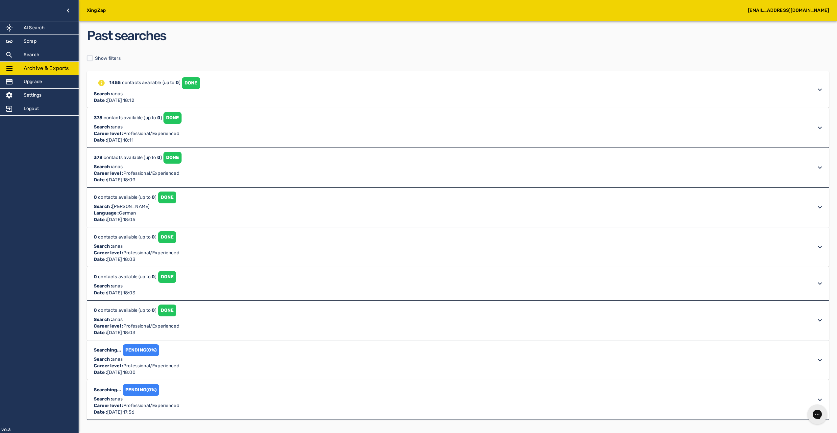
click at [246, 97] on div "1455 contacts available (up to 0 ) DONE Search : anas Date : [DATE] 18:12" at bounding box center [452, 89] width 720 height 29
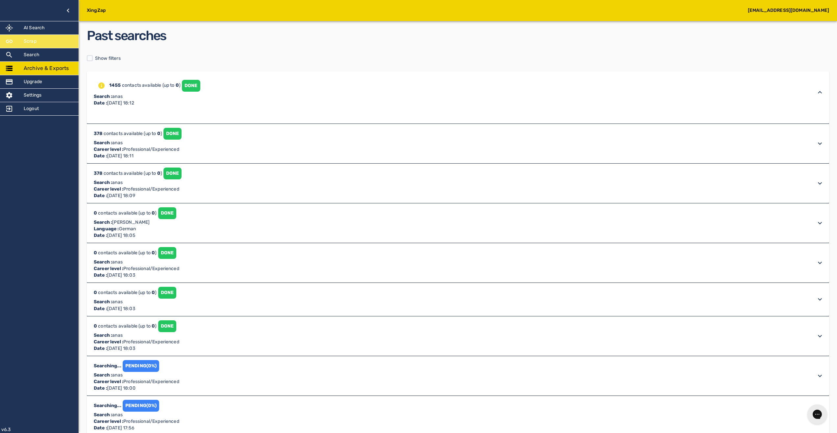
click at [62, 47] on div "Scrap" at bounding box center [39, 41] width 79 height 13
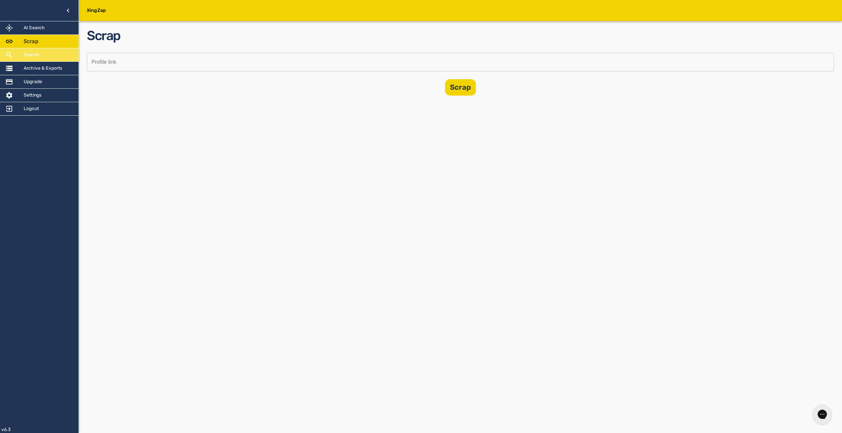
click at [57, 59] on div "Search" at bounding box center [39, 54] width 79 height 13
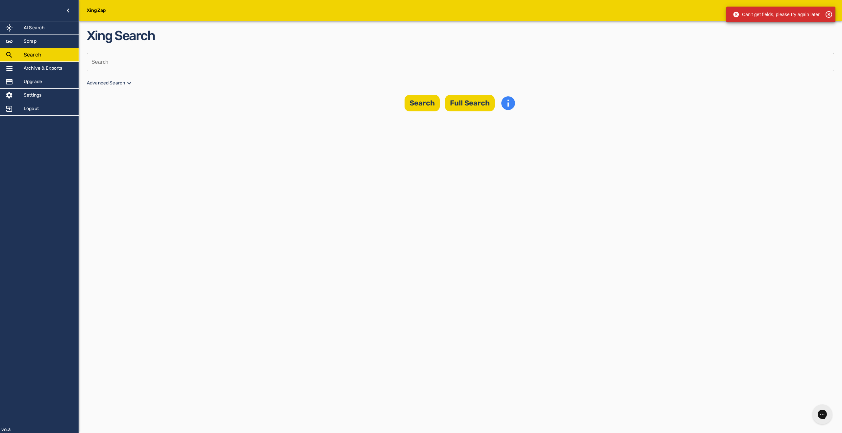
click at [209, 62] on input "text" at bounding box center [458, 62] width 743 height 18
drag, startPoint x: 830, startPoint y: 13, endPoint x: 703, endPoint y: 114, distance: 162.9
click at [830, 13] on icon at bounding box center [829, 15] width 8 height 8
click at [542, 218] on div "XingZap AI Search Scrap Search Archive & Exports Upgrade Settings Logout v6.3 X…" at bounding box center [421, 216] width 842 height 433
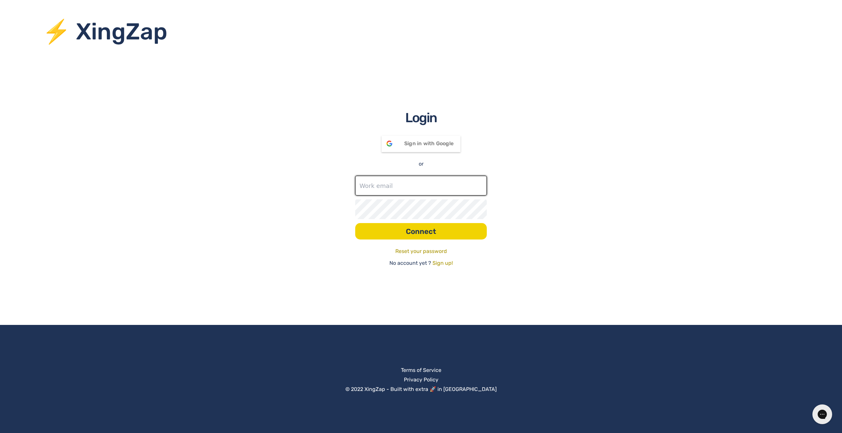
click at [375, 181] on input "text" at bounding box center [421, 186] width 132 height 20
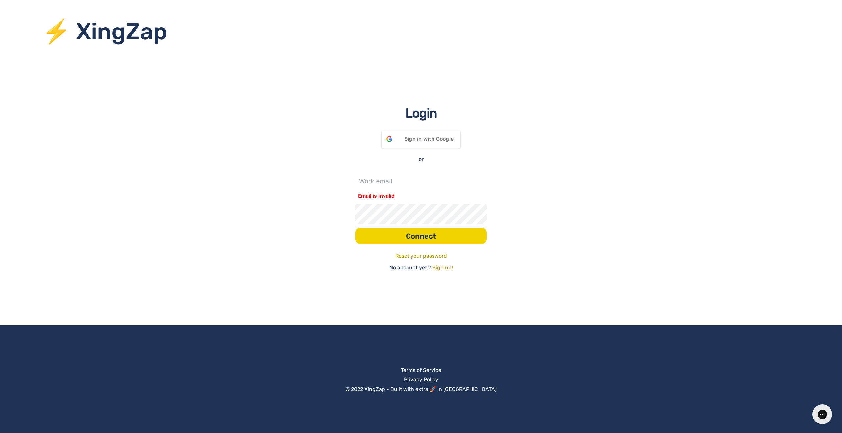
click at [605, 182] on div "Login Sign in with Google Signed in with Google or Email is invalid Connect Res…" at bounding box center [421, 188] width 842 height 168
click at [374, 177] on input "text" at bounding box center [421, 181] width 132 height 20
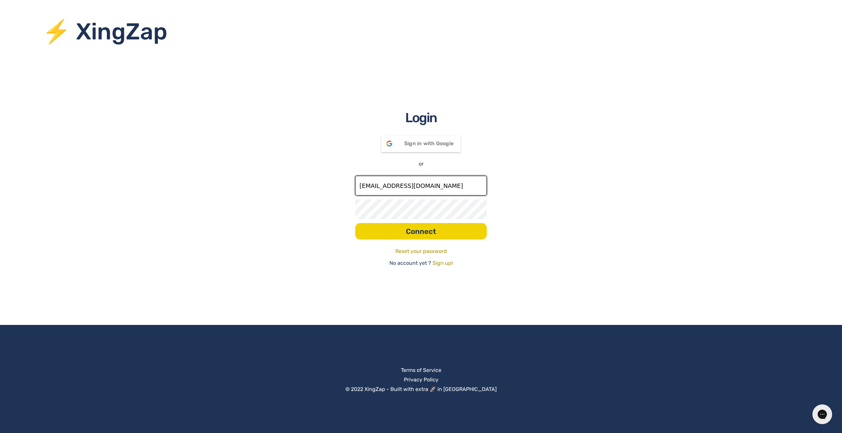
type input "[EMAIL_ADDRESS][DOMAIN_NAME]"
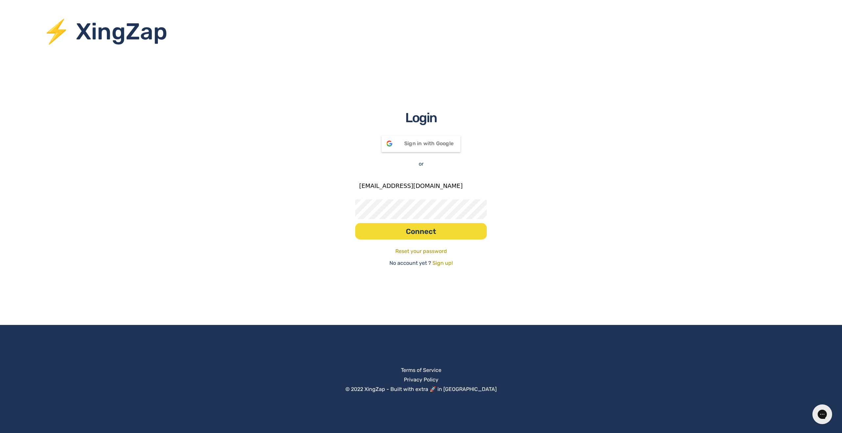
click at [433, 228] on button "Connect" at bounding box center [421, 231] width 132 height 16
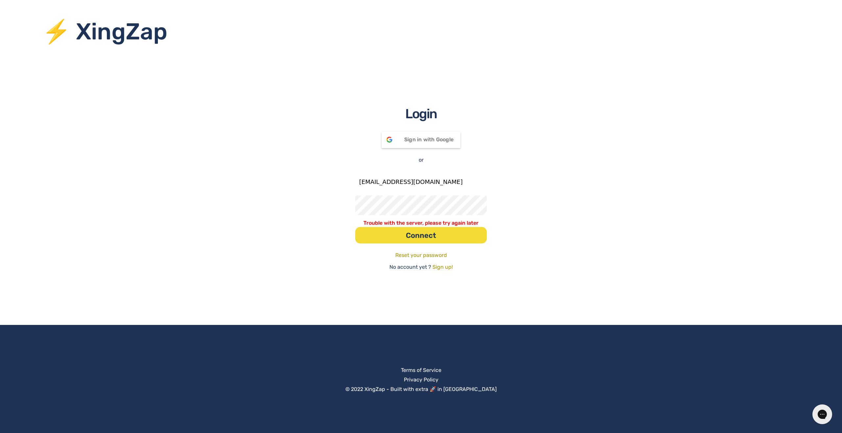
click at [367, 239] on button "Connect" at bounding box center [421, 235] width 132 height 16
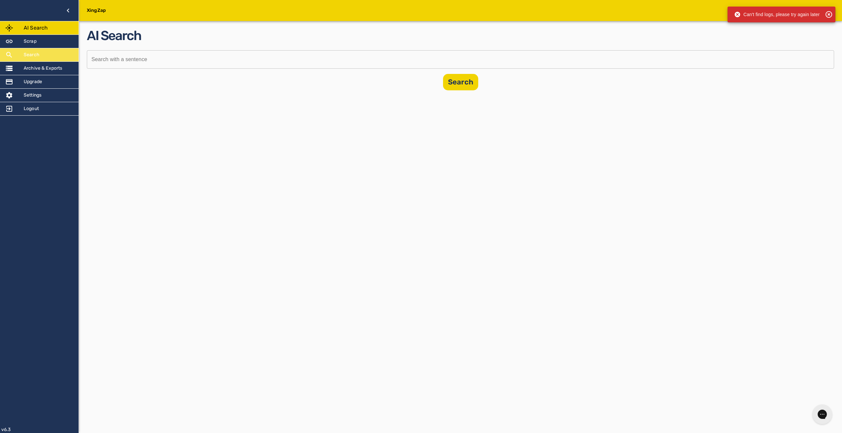
click at [42, 59] on div "Search" at bounding box center [39, 54] width 79 height 13
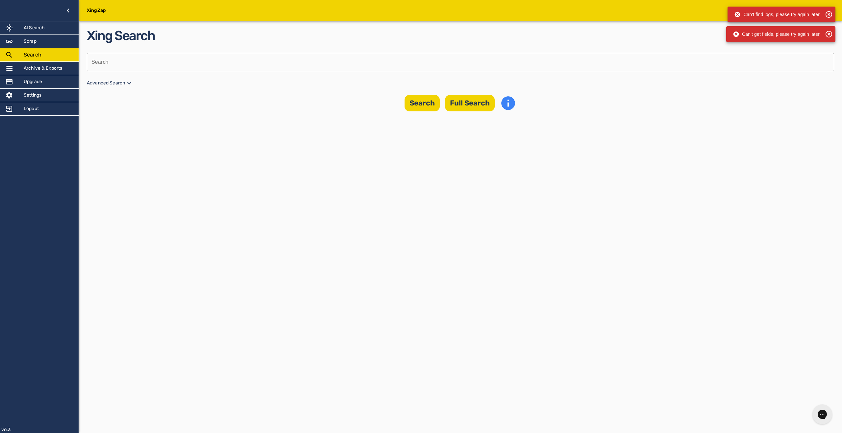
click at [204, 58] on input "text" at bounding box center [458, 62] width 743 height 18
type input "anas"
drag, startPoint x: 129, startPoint y: 77, endPoint x: 125, endPoint y: 81, distance: 6.3
click at [129, 77] on div "Xing Search Search anas Search Advanced Search Search Full Search" at bounding box center [460, 68] width 747 height 85
click at [120, 86] on p "Advanced Search" at bounding box center [460, 83] width 747 height 8
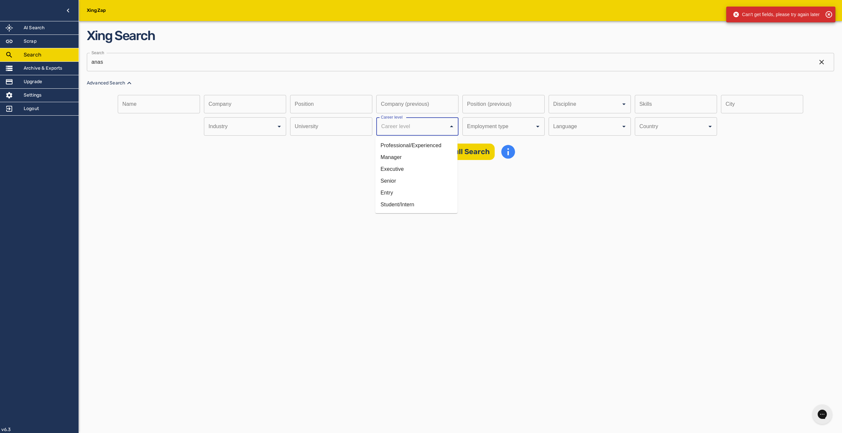
click at [404, 123] on input "Discipline" at bounding box center [408, 126] width 58 height 12
click at [419, 147] on li "Professional/Experienced" at bounding box center [416, 146] width 82 height 12
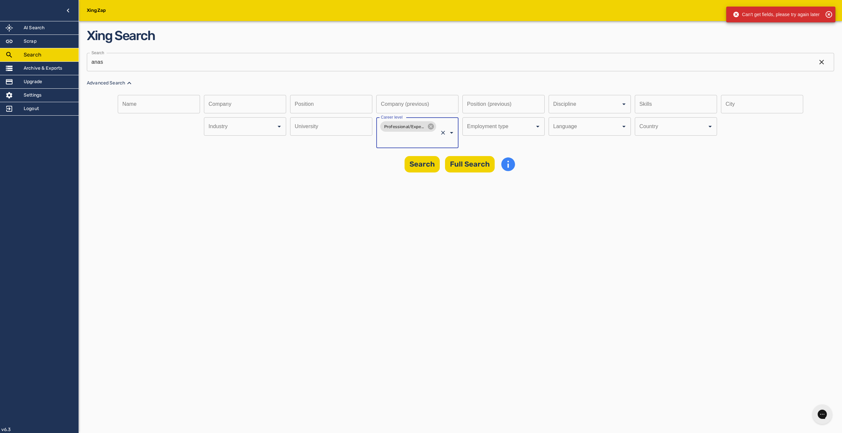
click at [484, 155] on div "Xing Search Search anas Search Advanced Search Name Name Company Company Positi…" at bounding box center [460, 99] width 747 height 146
click at [481, 162] on button "Full Search" at bounding box center [470, 164] width 50 height 16
click at [828, 16] on icon at bounding box center [829, 15] width 8 height 8
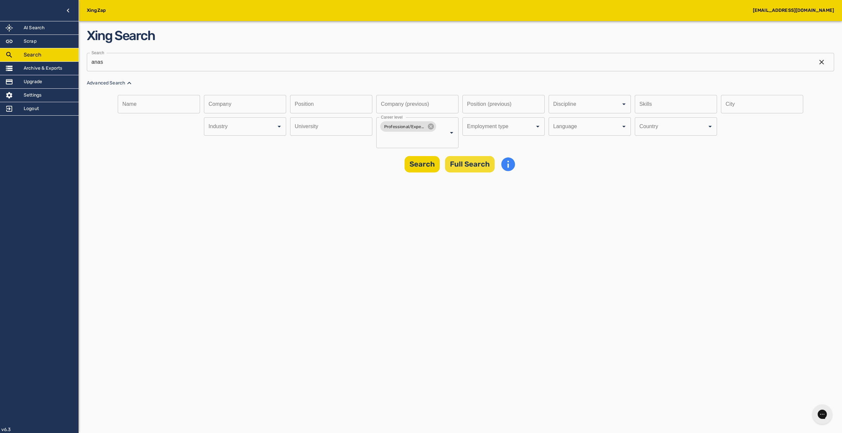
click at [473, 163] on button "Full Search" at bounding box center [470, 164] width 50 height 16
click at [827, 14] on icon at bounding box center [829, 15] width 8 height 8
click at [42, 98] on div "Settings" at bounding box center [39, 95] width 79 height 13
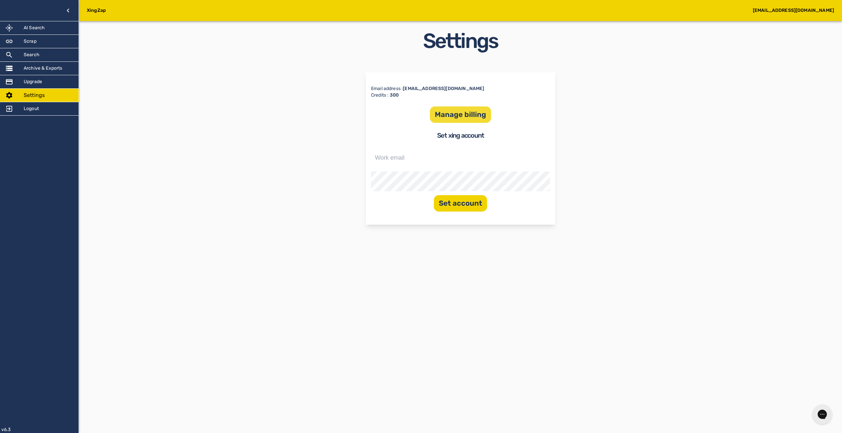
click at [452, 119] on button "Manage billing" at bounding box center [460, 115] width 61 height 16
click at [44, 53] on div "Search" at bounding box center [39, 54] width 79 height 13
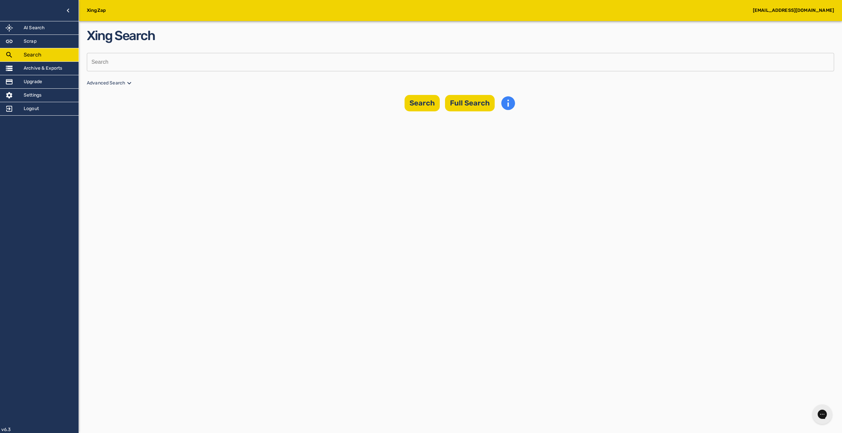
click at [520, 195] on div "XingZap [EMAIL_ADDRESS][DOMAIN_NAME] AI Search Scrap Search Archive & Exports U…" at bounding box center [421, 216] width 842 height 433
click at [753, 22] on div "Can't get fields, please try again later" at bounding box center [780, 15] width 109 height 16
click at [754, 14] on div "Can't get fields, please try again later" at bounding box center [776, 15] width 87 height 12
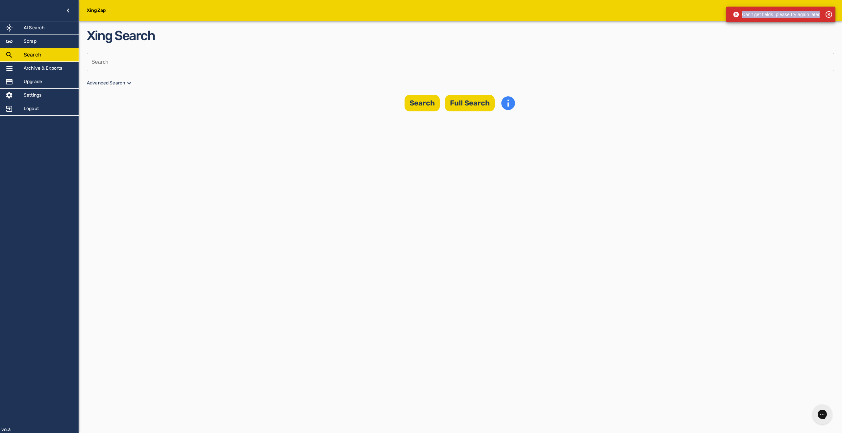
copy body "Can't get fields, please try again later"
click at [14, 113] on div "Logout" at bounding box center [39, 108] width 79 height 13
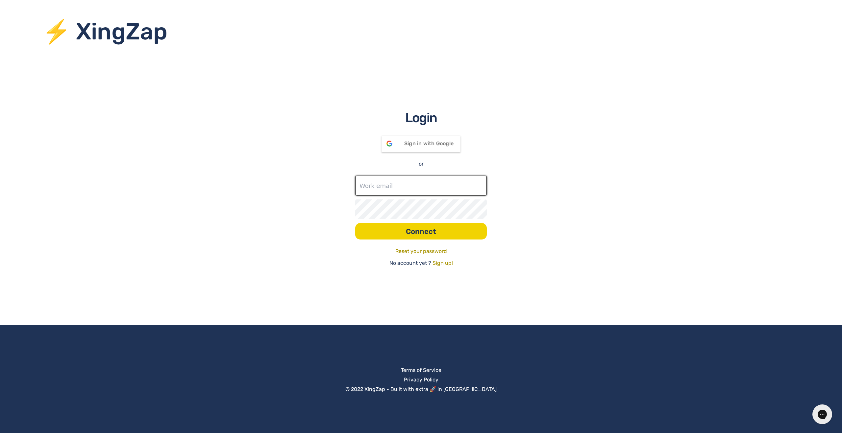
click at [431, 193] on input "text" at bounding box center [421, 186] width 132 height 20
drag, startPoint x: 649, startPoint y: 195, endPoint x: 646, endPoint y: 194, distance: 3.4
click at [649, 195] on div "Login Sign in with Google Signed in with Google or Connect Reset your password …" at bounding box center [421, 187] width 842 height 159
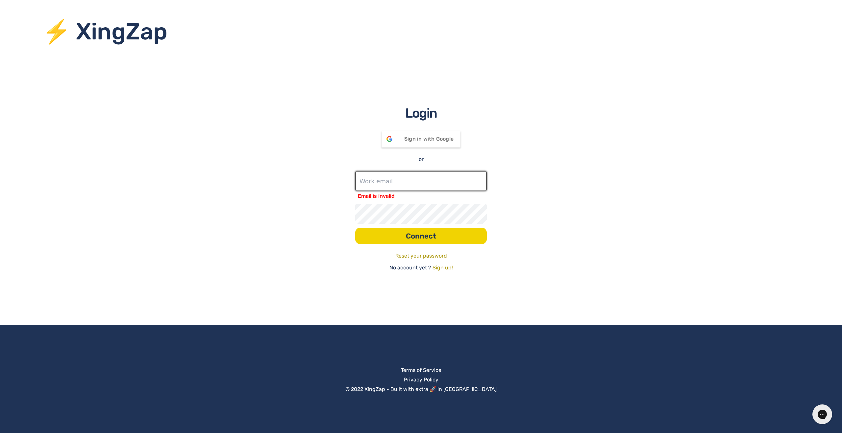
click at [395, 179] on input "text" at bounding box center [421, 181] width 132 height 20
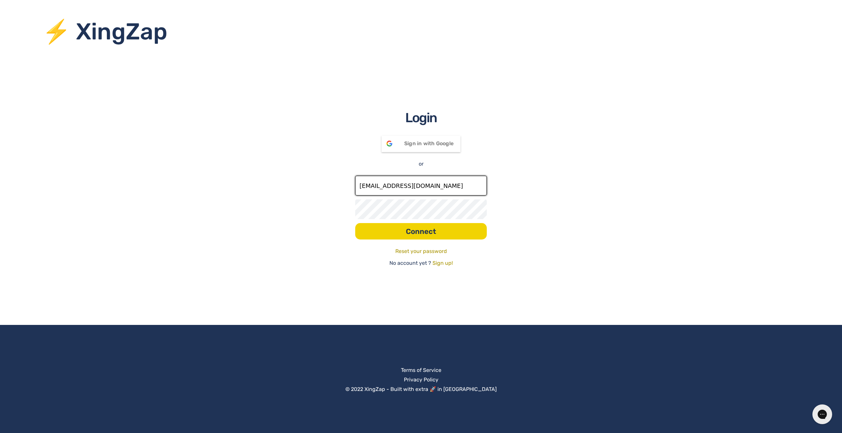
type input "[EMAIL_ADDRESS][DOMAIN_NAME]"
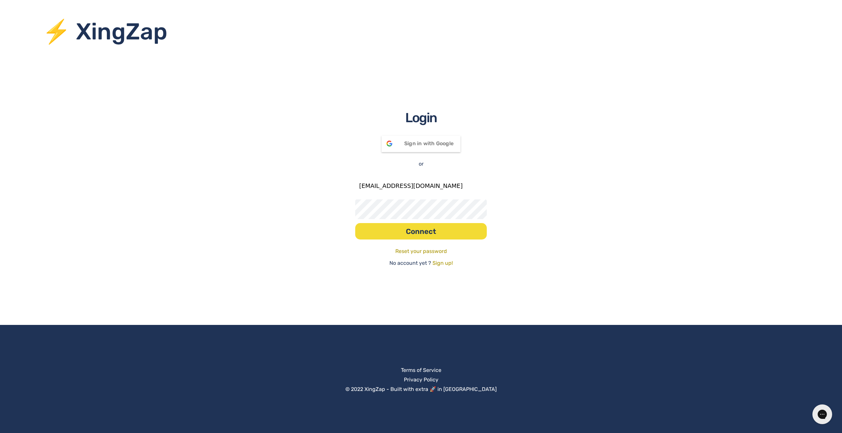
click at [473, 235] on button "Connect" at bounding box center [421, 231] width 132 height 16
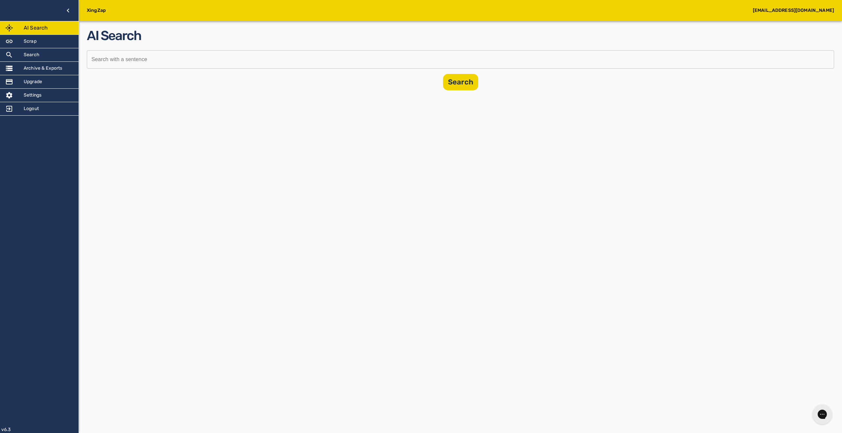
click at [359, 66] on input "text" at bounding box center [458, 59] width 743 height 18
click at [34, 57] on h5 "Search" at bounding box center [32, 55] width 16 height 7
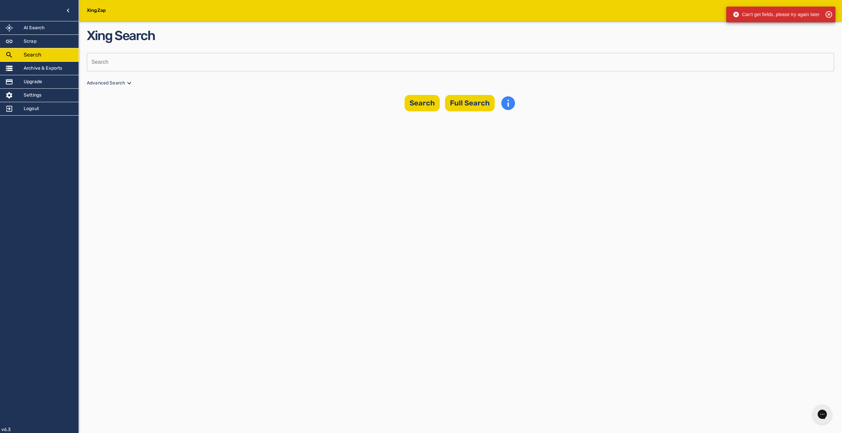
click at [760, 15] on div "Can't get fields, please try again later" at bounding box center [776, 15] width 87 height 12
copy div "Can't get fields, please try again later"
click at [35, 71] on h5 "Archive & Exports" at bounding box center [43, 68] width 39 height 7
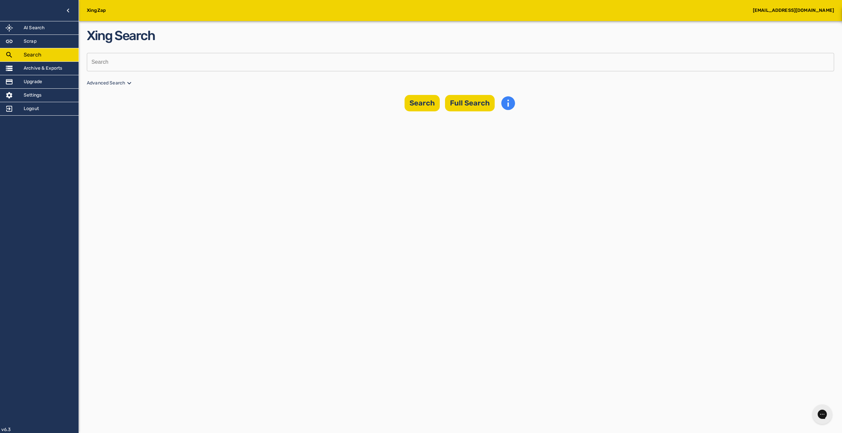
click at [36, 69] on h5 "Archive & Exports" at bounding box center [43, 68] width 39 height 7
click at [40, 46] on div "Scrap" at bounding box center [39, 41] width 79 height 13
click at [40, 41] on div "Scrap" at bounding box center [39, 41] width 79 height 13
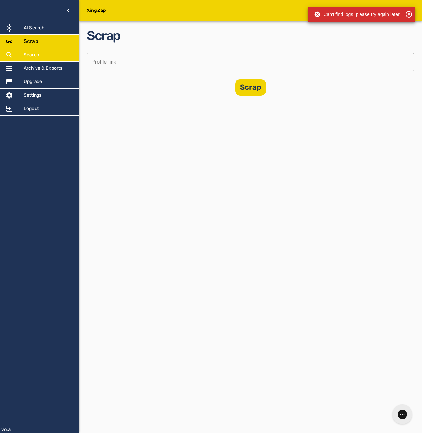
click at [39, 54] on h5 "Search" at bounding box center [32, 55] width 16 height 7
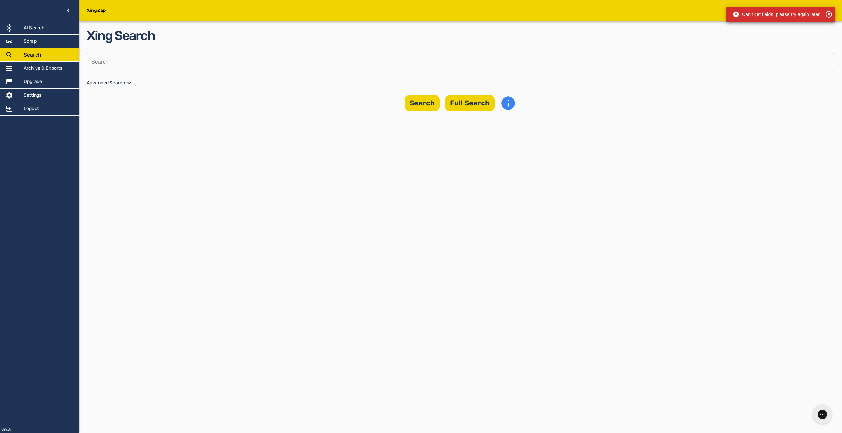
click at [828, 13] on icon at bounding box center [829, 15] width 8 height 8
click at [38, 117] on div "AI Search Scrap Search Archive & Exports Upgrade Settings Logout v6.3" at bounding box center [39, 216] width 79 height 433
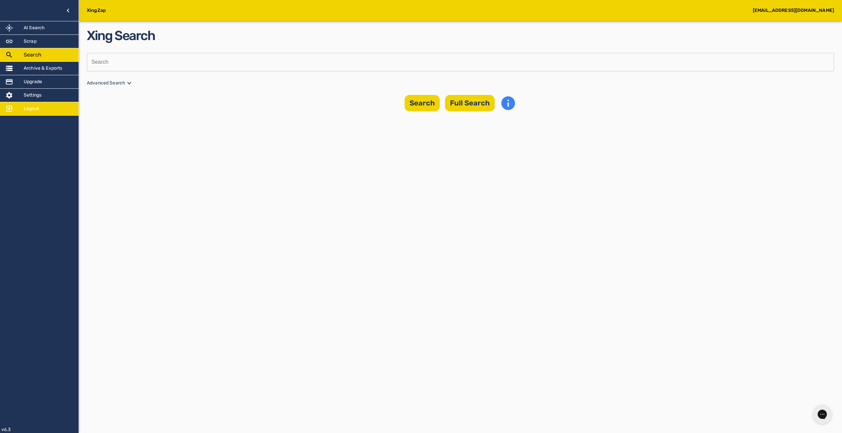
click at [38, 115] on div "Logout" at bounding box center [39, 108] width 79 height 13
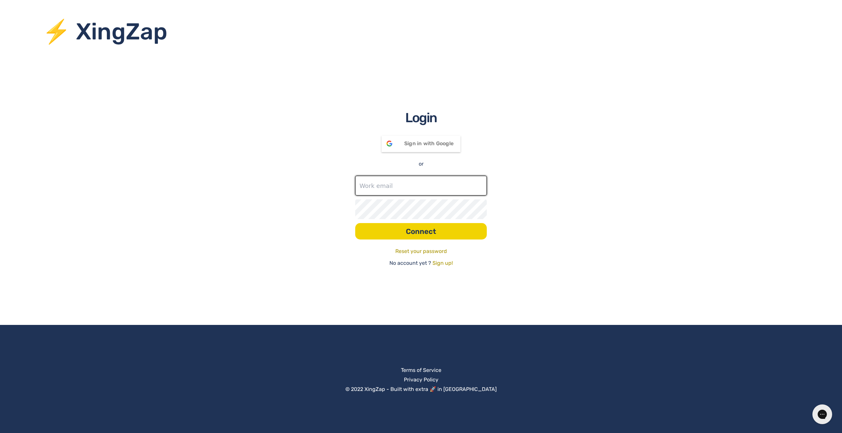
click at [387, 185] on input "text" at bounding box center [421, 186] width 132 height 20
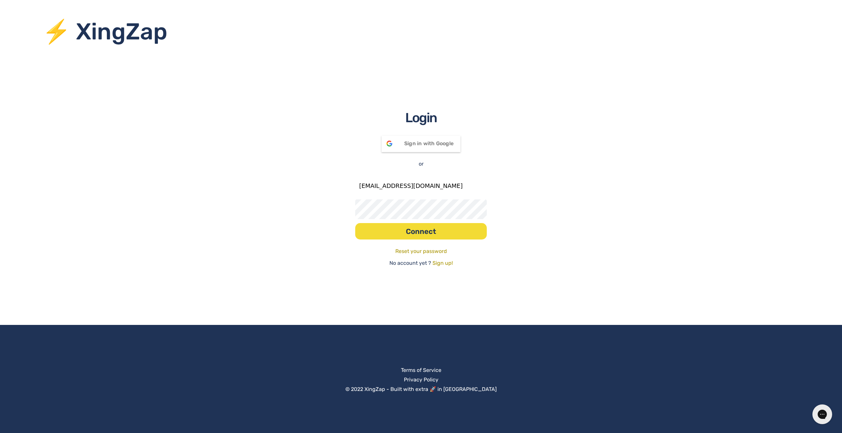
click at [430, 225] on button "Connect" at bounding box center [421, 231] width 132 height 16
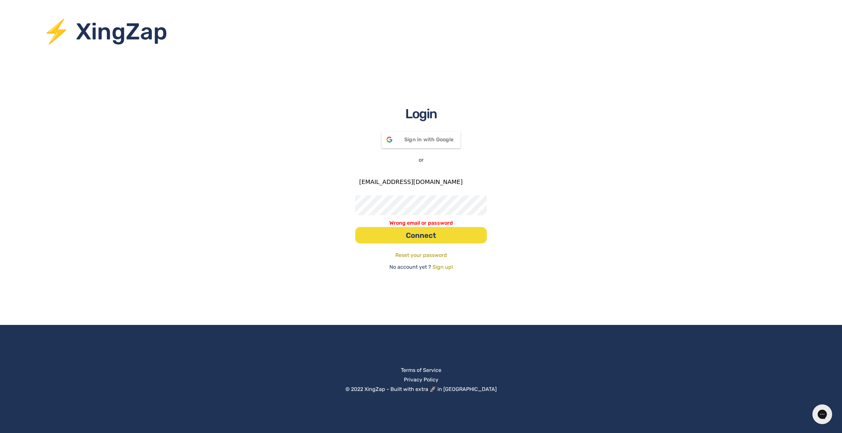
click at [447, 239] on button "Connect" at bounding box center [421, 235] width 132 height 16
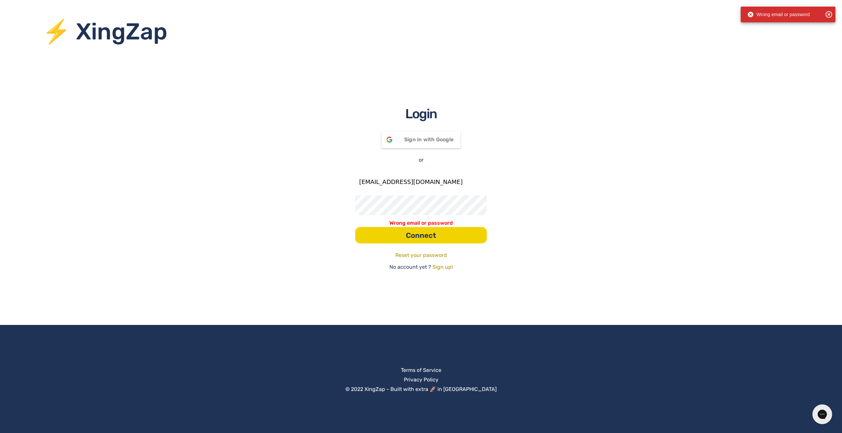
click at [829, 11] on icon at bounding box center [829, 15] width 8 height 8
click at [381, 183] on input "anas.elmamdi@gmail.com" at bounding box center [421, 182] width 132 height 20
click at [355, 227] on button "Connect" at bounding box center [421, 235] width 132 height 16
type input "[EMAIL_ADDRESS][DOMAIN_NAME]"
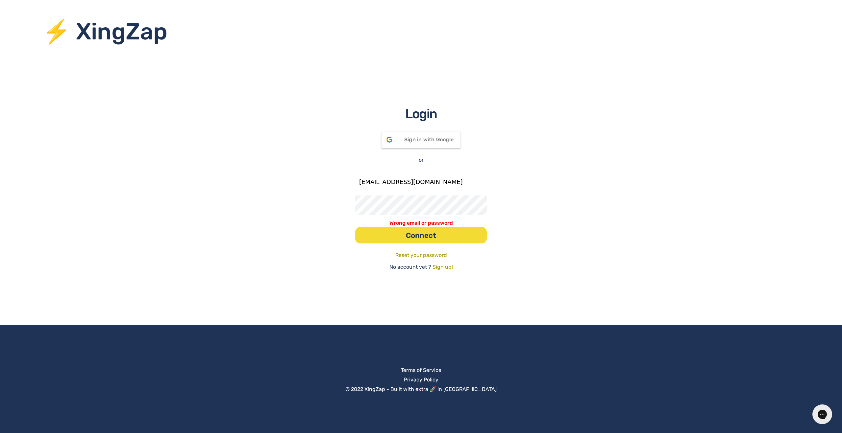
click at [388, 237] on button "Connect" at bounding box center [421, 235] width 132 height 16
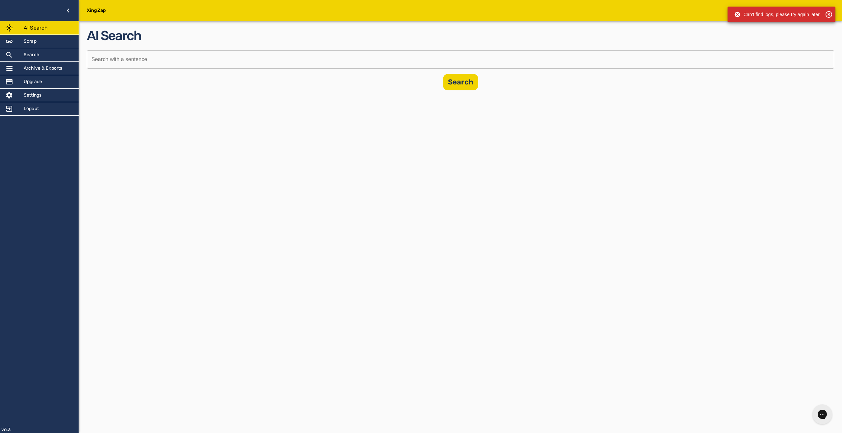
click at [797, 16] on div "Can't find logs, please try again later" at bounding box center [777, 15] width 86 height 12
click at [19, 71] on div at bounding box center [14, 68] width 18 height 8
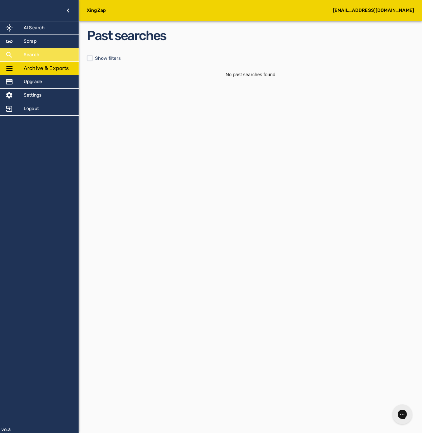
click at [42, 61] on div "Search" at bounding box center [39, 54] width 79 height 13
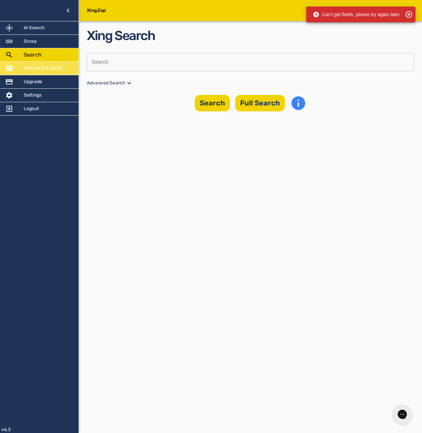
click at [42, 64] on div "Archive & Exports" at bounding box center [39, 68] width 79 height 13
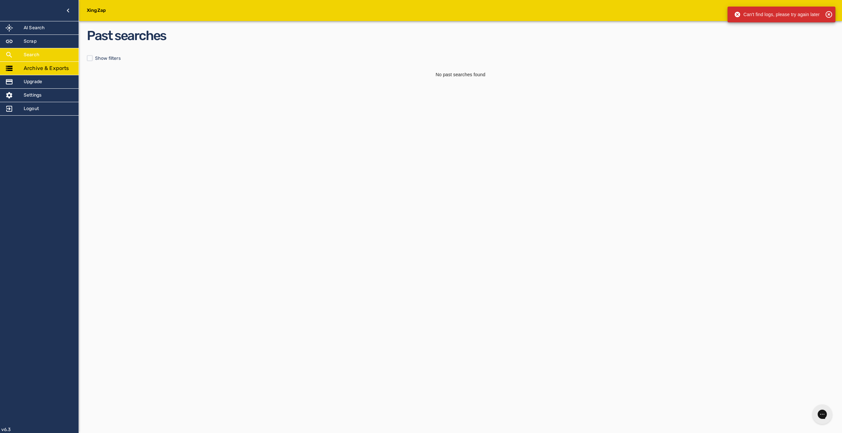
click at [49, 54] on div "Search" at bounding box center [39, 54] width 79 height 13
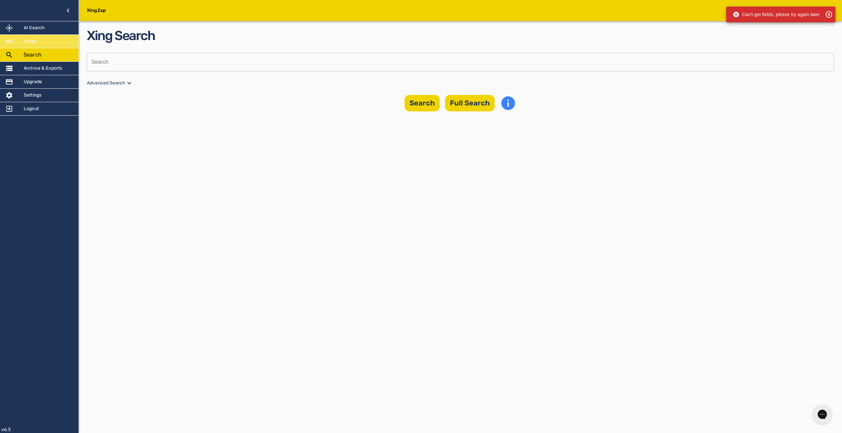
click at [49, 42] on div "Scrap" at bounding box center [39, 41] width 79 height 13
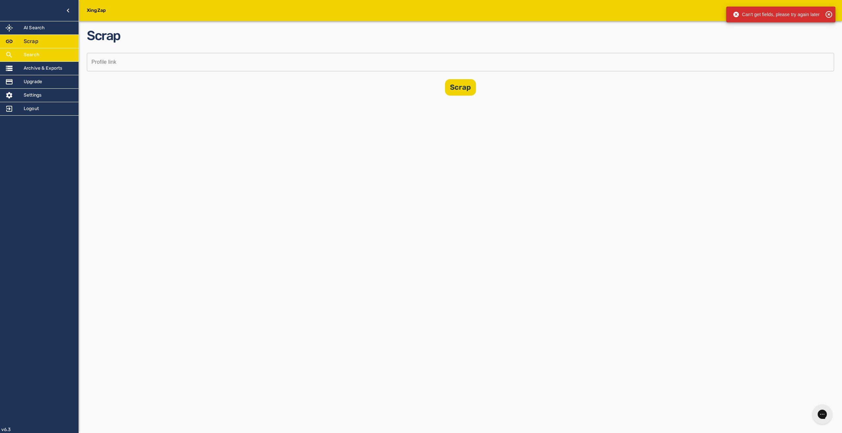
click at [51, 57] on div "Search" at bounding box center [39, 54] width 79 height 13
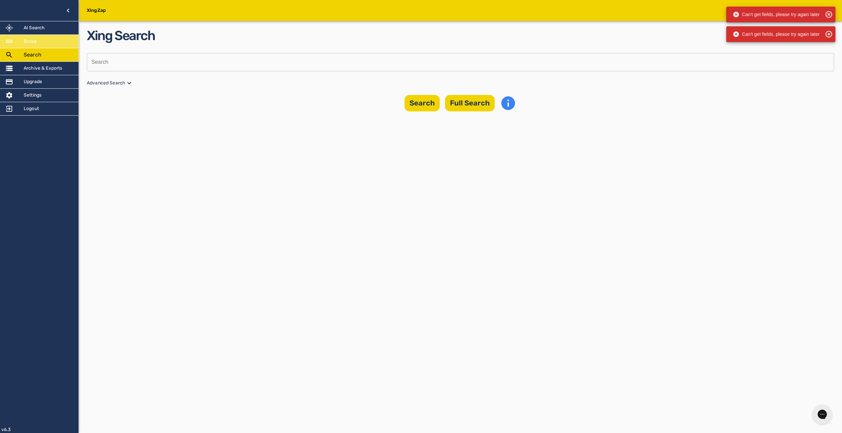
click at [48, 35] on div "Scrap" at bounding box center [39, 41] width 79 height 13
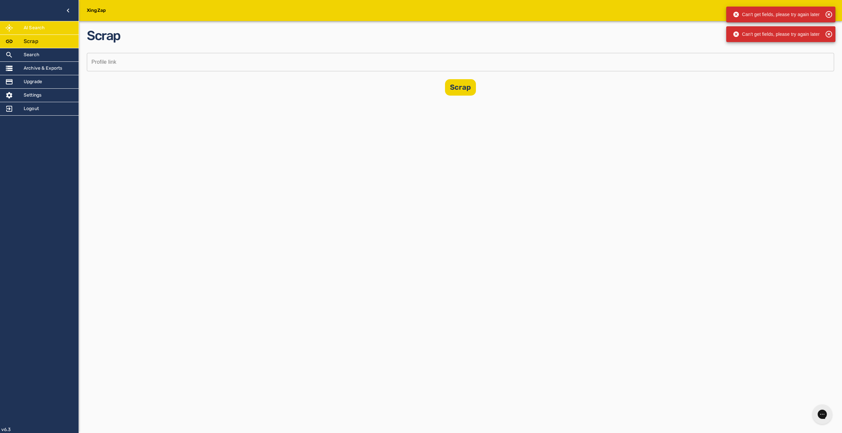
click at [46, 33] on div "AI Search" at bounding box center [39, 27] width 79 height 13
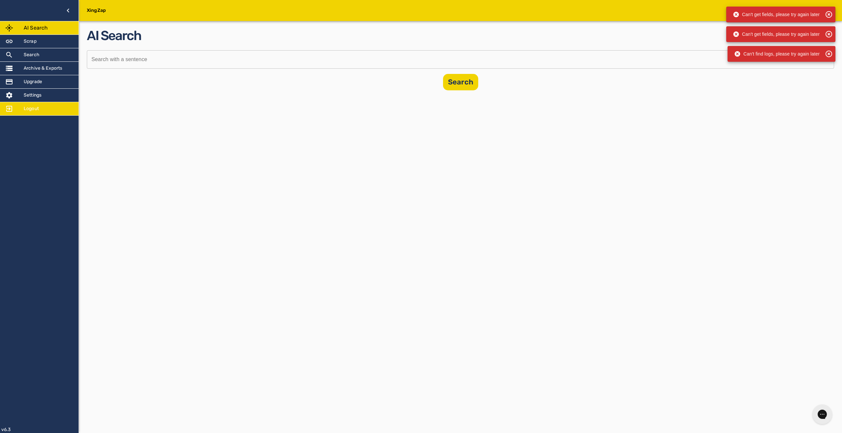
click at [30, 110] on h5 "Logout" at bounding box center [31, 109] width 15 height 7
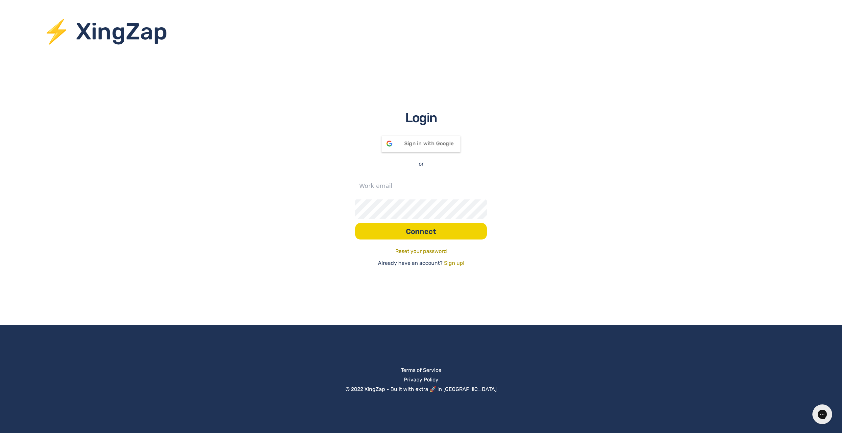
drag, startPoint x: 348, startPoint y: 179, endPoint x: 354, endPoint y: 180, distance: 6.1
click at [350, 179] on div "Login Sign in with Google Signed in with Google or Connect Reset your password …" at bounding box center [421, 187] width 842 height 159
click at [380, 184] on input "text" at bounding box center [421, 186] width 132 height 20
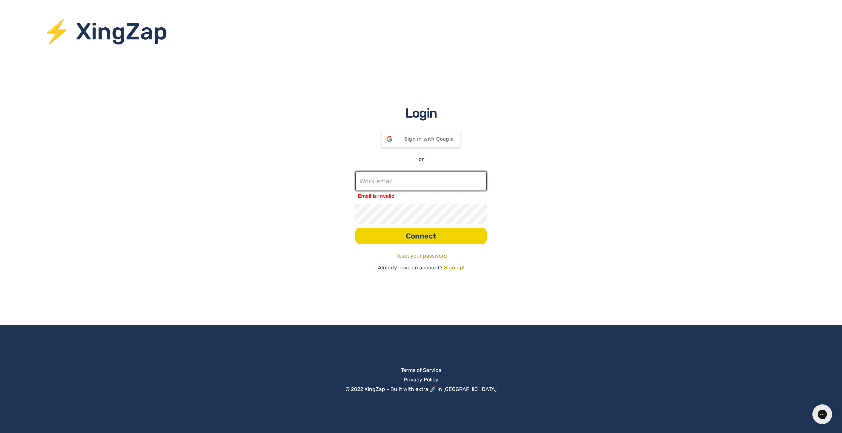
click at [382, 178] on input "text" at bounding box center [421, 181] width 132 height 20
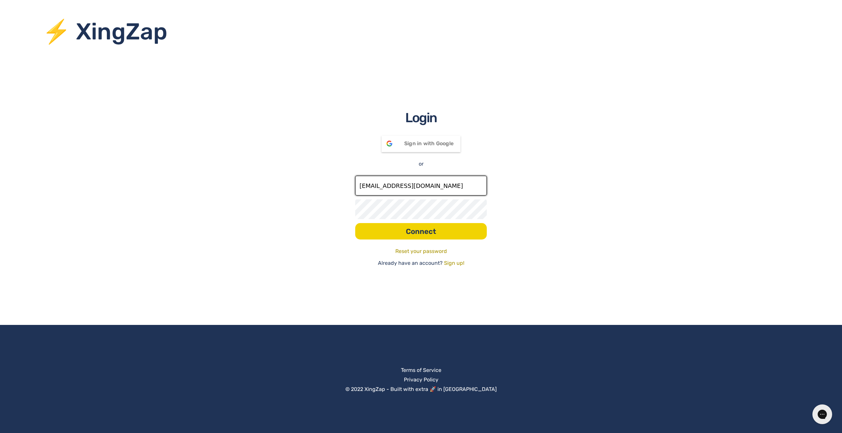
type input "[EMAIL_ADDRESS][DOMAIN_NAME]"
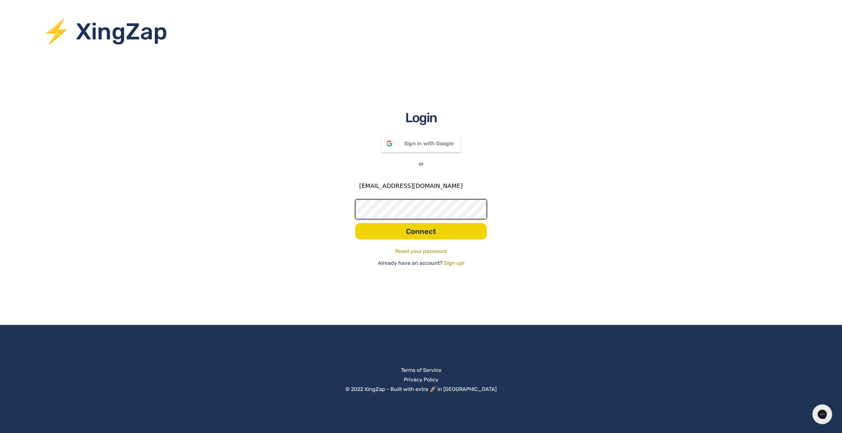
click at [355, 223] on button "Connect" at bounding box center [421, 231] width 132 height 16
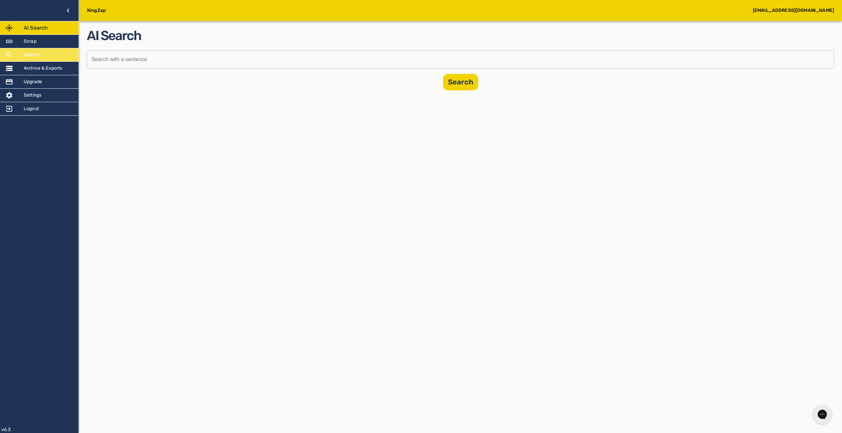
click at [57, 59] on div "Search" at bounding box center [39, 54] width 79 height 13
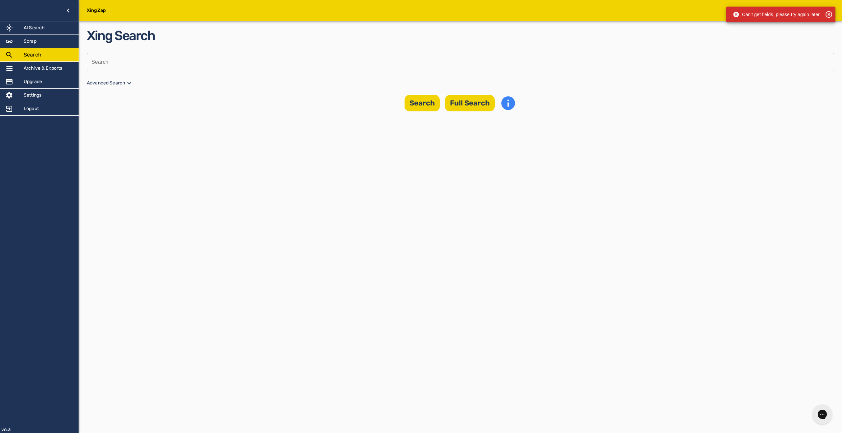
click at [422, 13] on icon at bounding box center [829, 15] width 8 height 8
click at [422, 11] on h5 "[EMAIL_ADDRESS][DOMAIN_NAME]" at bounding box center [793, 10] width 81 height 7
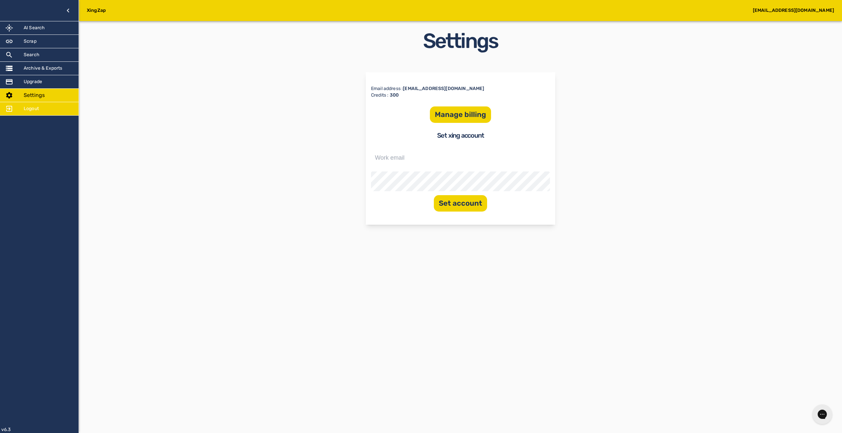
click at [15, 112] on div at bounding box center [14, 109] width 18 height 8
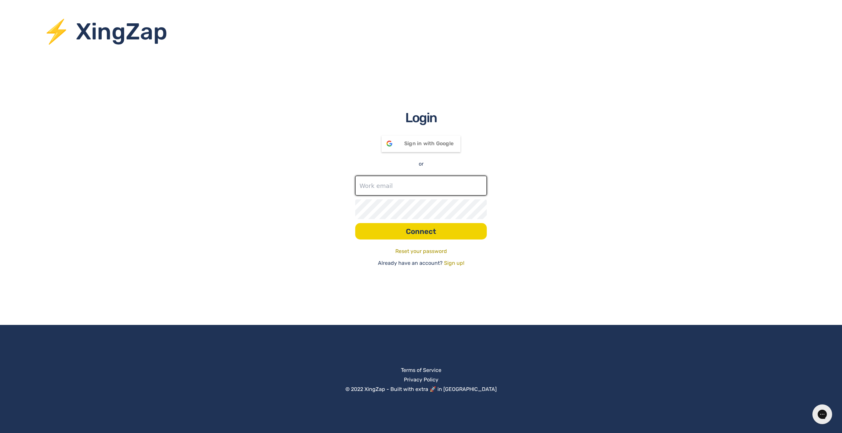
click at [396, 187] on input "text" at bounding box center [421, 186] width 132 height 20
click at [422, 187] on div "Login Sign in with Google Signed in with Google or Connect Reset your password …" at bounding box center [421, 187] width 842 height 159
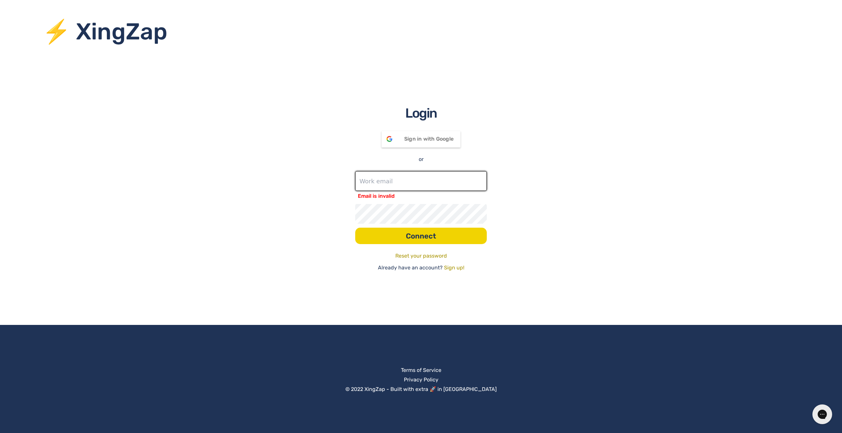
drag, startPoint x: 484, startPoint y: 187, endPoint x: 477, endPoint y: 189, distance: 7.8
click at [422, 186] on input "text" at bounding box center [421, 181] width 132 height 20
click at [422, 175] on div "Login Sign in with Google Signed in with Google or Email is invalid Connect Res…" at bounding box center [421, 188] width 842 height 168
type input "[EMAIL_ADDRESS][DOMAIN_NAME]"
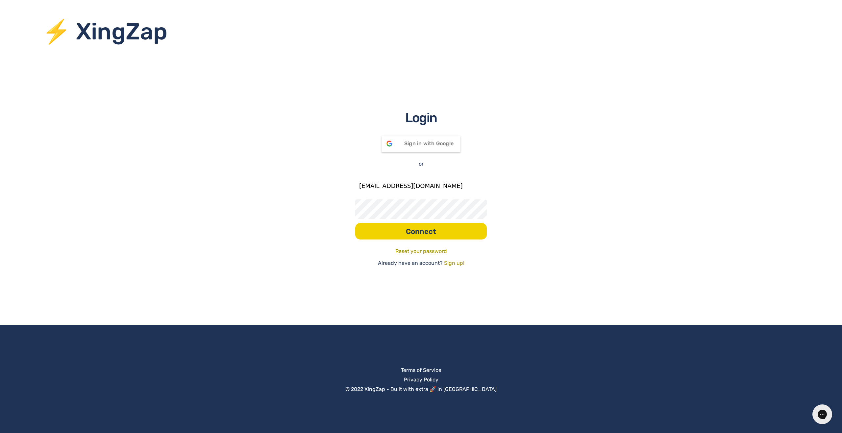
drag, startPoint x: 453, startPoint y: 232, endPoint x: 459, endPoint y: 233, distance: 5.6
click at [422, 232] on button "Connect" at bounding box center [421, 231] width 132 height 16
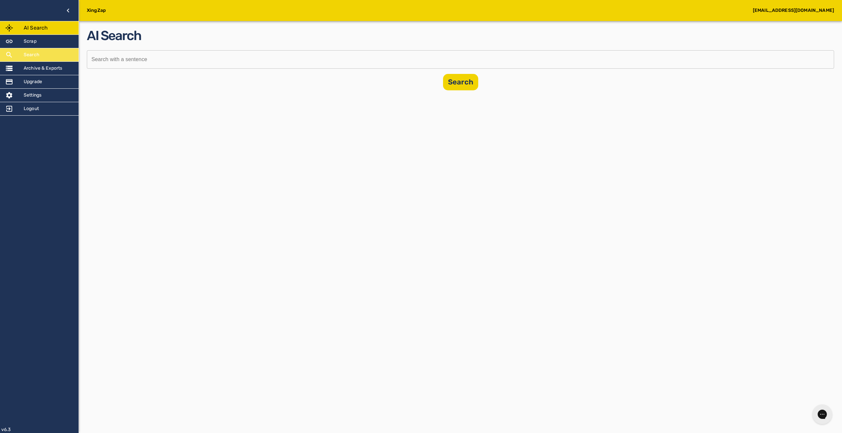
click at [64, 49] on div "Search" at bounding box center [39, 54] width 79 height 13
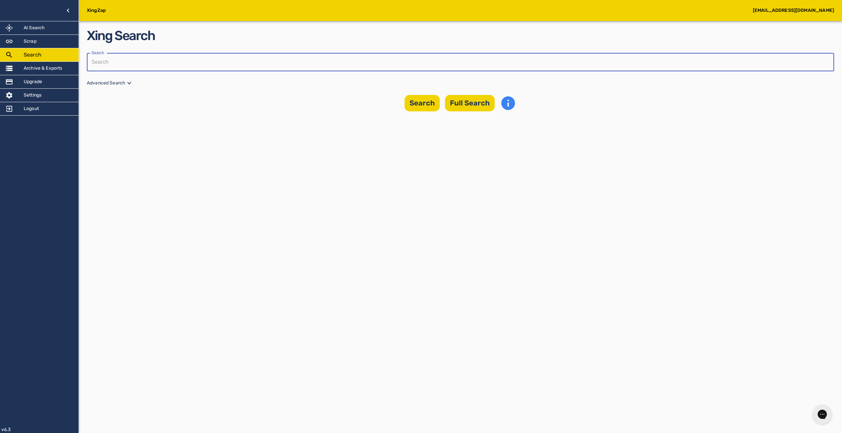
click at [206, 58] on input "text" at bounding box center [458, 62] width 743 height 18
click at [41, 49] on div "Search" at bounding box center [39, 54] width 79 height 13
click at [67, 72] on div "Archive & Exports" at bounding box center [39, 68] width 79 height 13
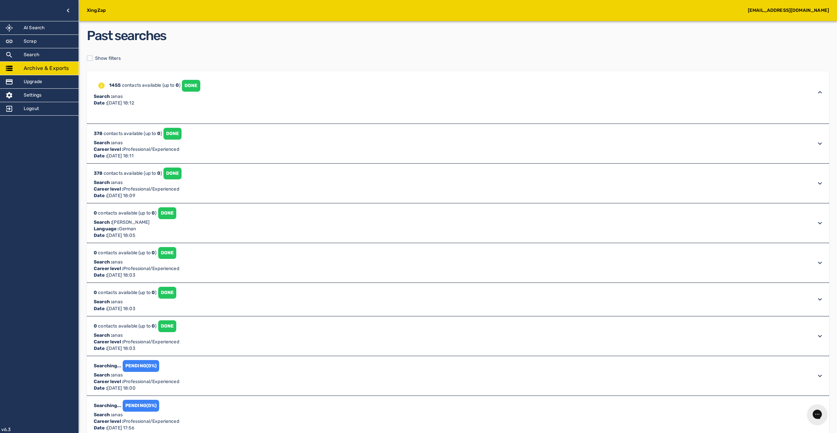
click at [143, 68] on div "Past searches Show filters 1455 contacts available (up to 0 ) DONE Search : ana…" at bounding box center [458, 245] width 742 height 438
click at [50, 51] on div "Search" at bounding box center [39, 54] width 79 height 13
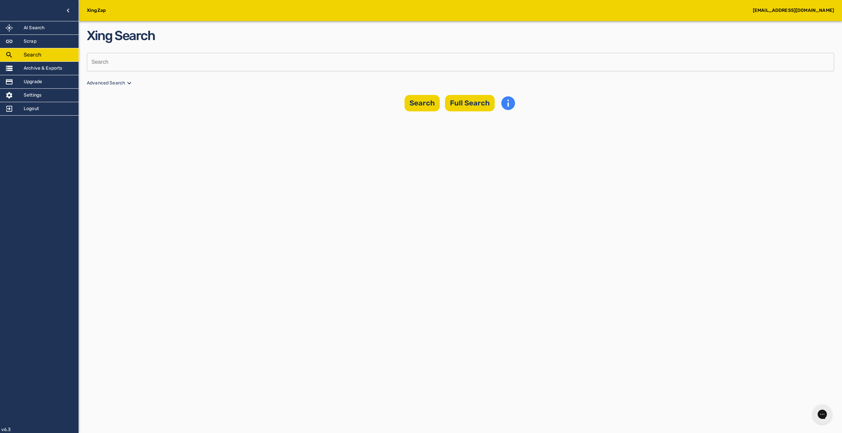
click at [278, 63] on input "text" at bounding box center [458, 62] width 743 height 18
type input "anas"
click at [95, 80] on p "Advanced Search" at bounding box center [460, 83] width 747 height 8
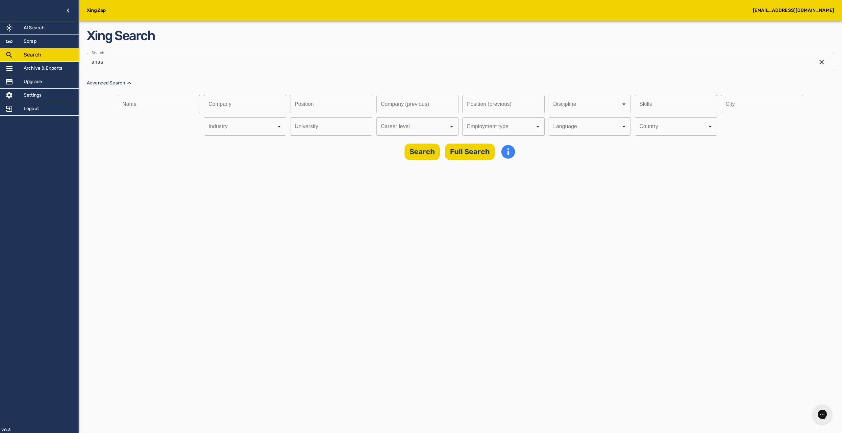
click at [313, 121] on input "text" at bounding box center [329, 126] width 78 height 18
click at [552, 111] on input "Discipline" at bounding box center [581, 104] width 58 height 12
drag, startPoint x: 433, startPoint y: 142, endPoint x: 439, endPoint y: 146, distance: 7.4
click at [433, 142] on li "Professional/Experienced" at bounding box center [416, 146] width 82 height 12
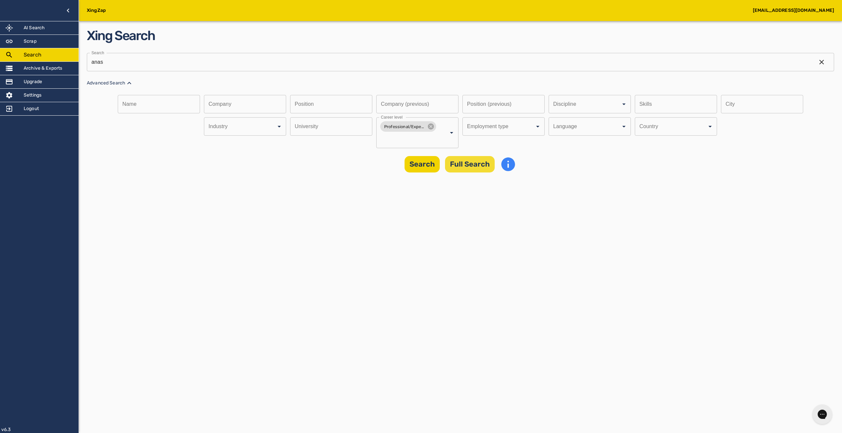
click at [472, 169] on button "Full Search" at bounding box center [470, 164] width 50 height 16
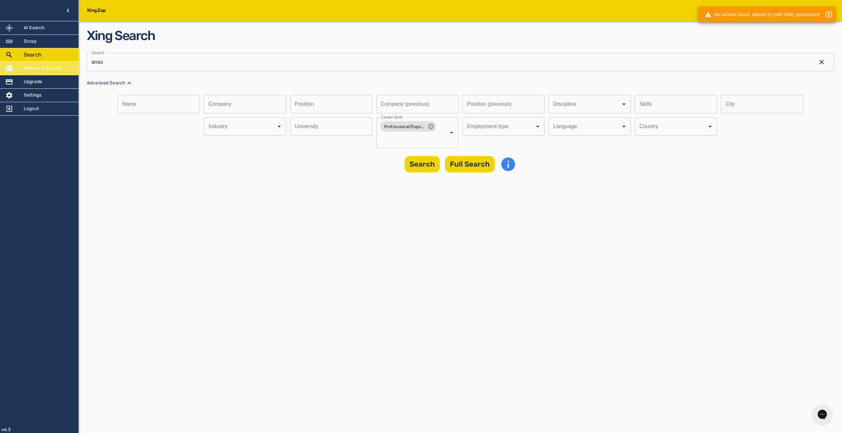
click at [37, 65] on h5 "Archive & Exports" at bounding box center [43, 68] width 39 height 7
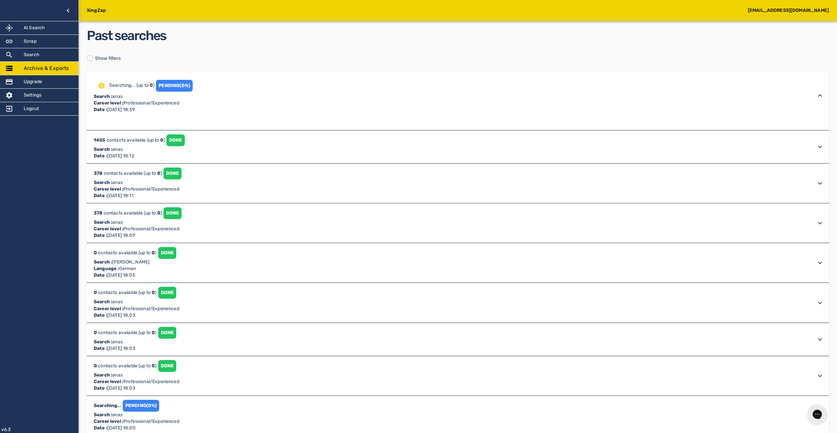
click at [234, 113] on div "1455 contacts available (up to 0 ) DONE Search : anas Date : August 19th 2025, …" at bounding box center [452, 95] width 720 height 35
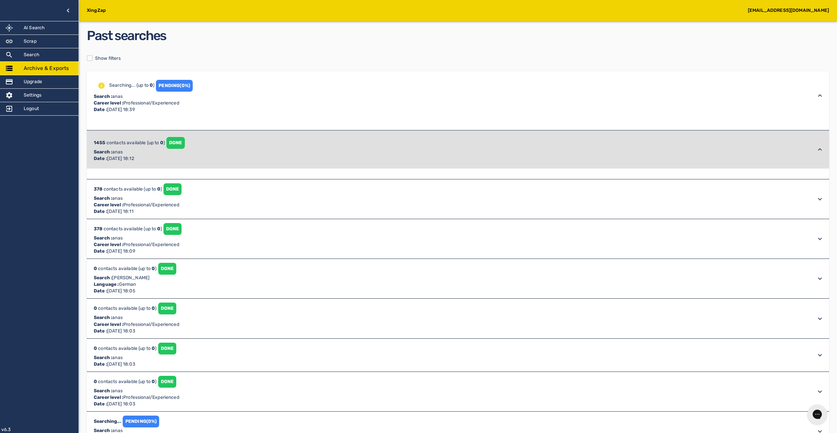
click at [294, 64] on div "Past searches Show filters Searching... (up to 0 ) PENDING (0%) Search : anas C…" at bounding box center [458, 273] width 742 height 494
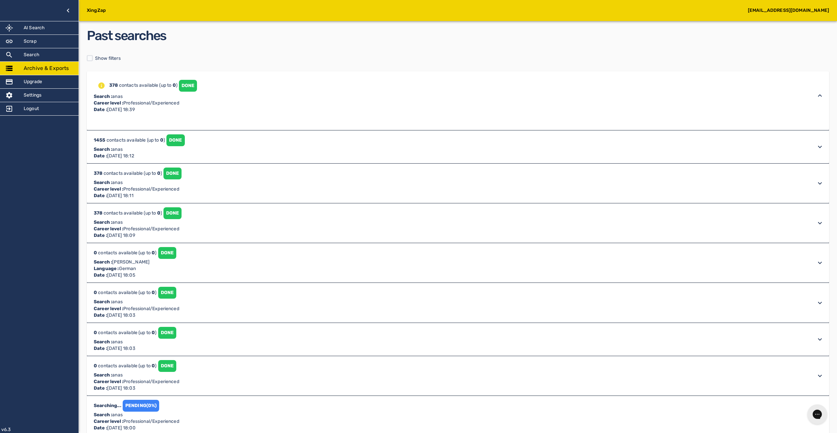
click at [189, 79] on div "378 contacts available (up to 0 ) DONE" at bounding box center [144, 85] width 105 height 15
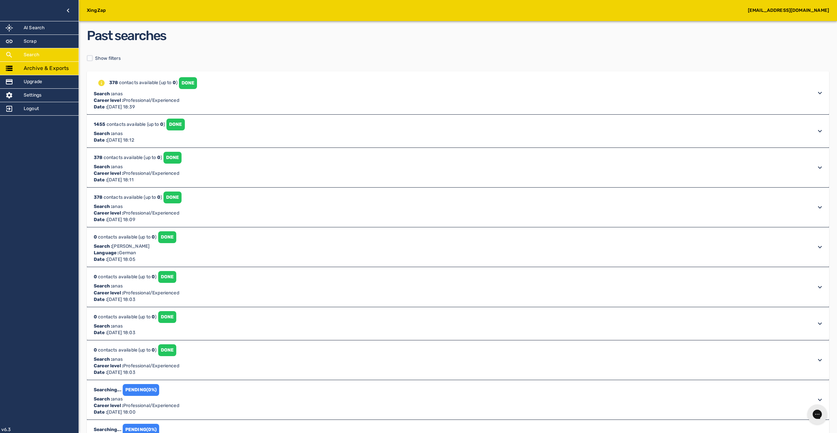
click at [54, 58] on div "Search" at bounding box center [39, 54] width 79 height 13
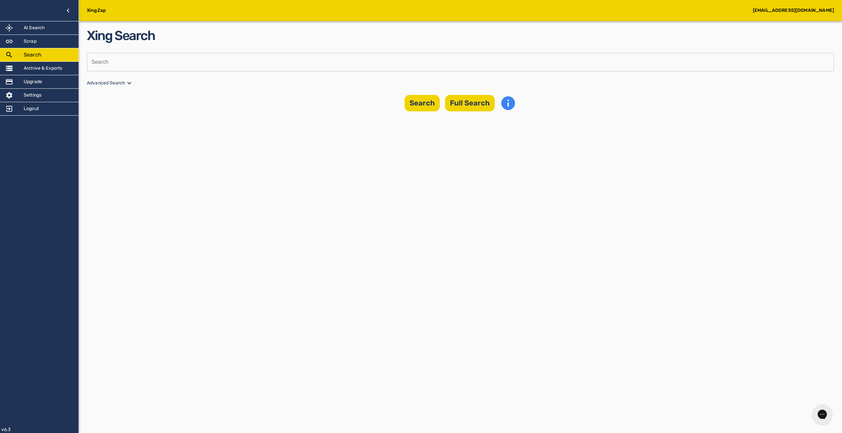
click at [101, 80] on p "Advanced Search" at bounding box center [460, 83] width 747 height 8
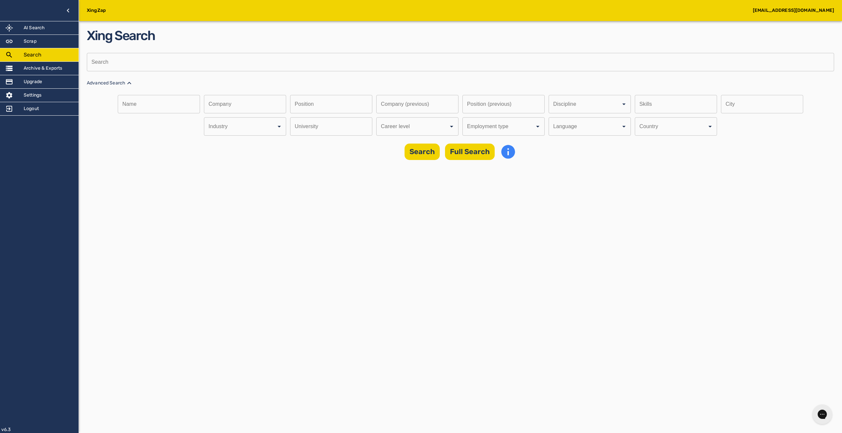
click at [101, 80] on p "Advanced Search" at bounding box center [460, 83] width 747 height 8
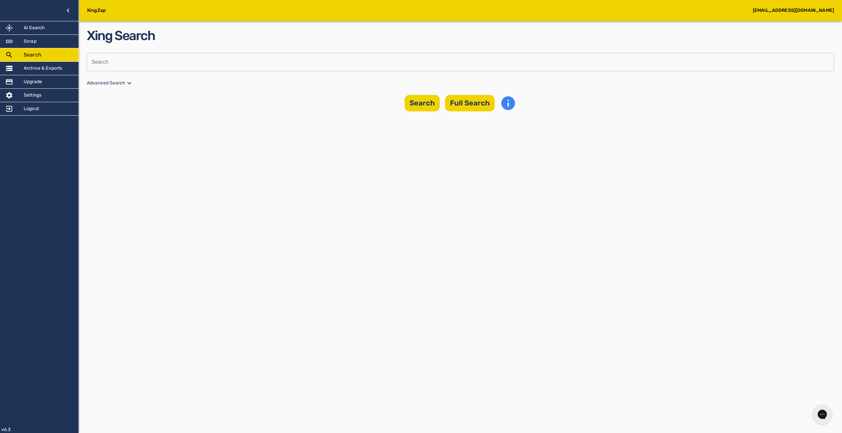
click at [119, 67] on input "text" at bounding box center [458, 62] width 743 height 18
click at [376, 64] on input "text" at bounding box center [458, 62] width 743 height 18
type input "allo"
click at [409, 98] on button "Search" at bounding box center [422, 103] width 35 height 16
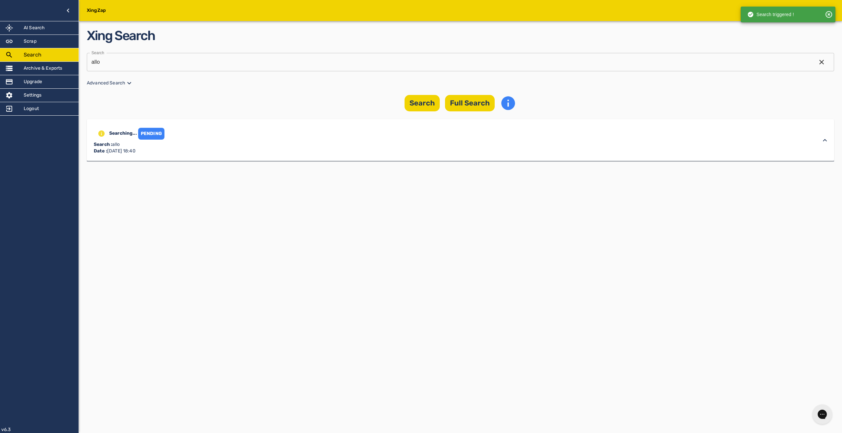
click at [160, 137] on div "PENDING" at bounding box center [151, 134] width 26 height 12
click at [36, 67] on h5 "Archive & Exports" at bounding box center [43, 68] width 39 height 7
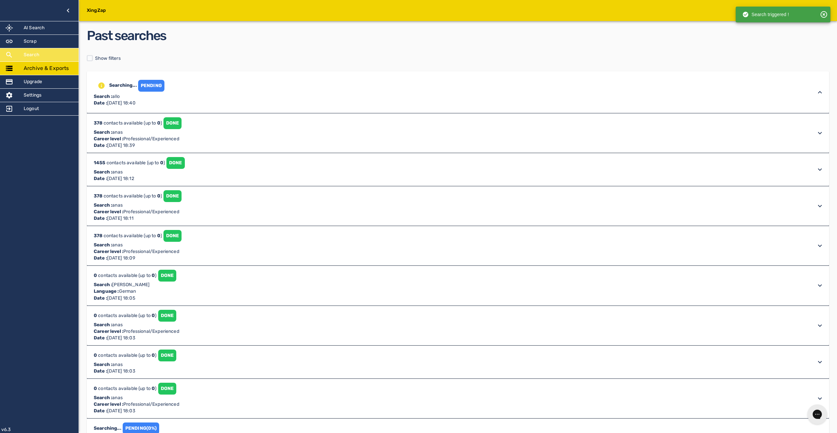
click at [37, 59] on div "Search" at bounding box center [39, 54] width 79 height 13
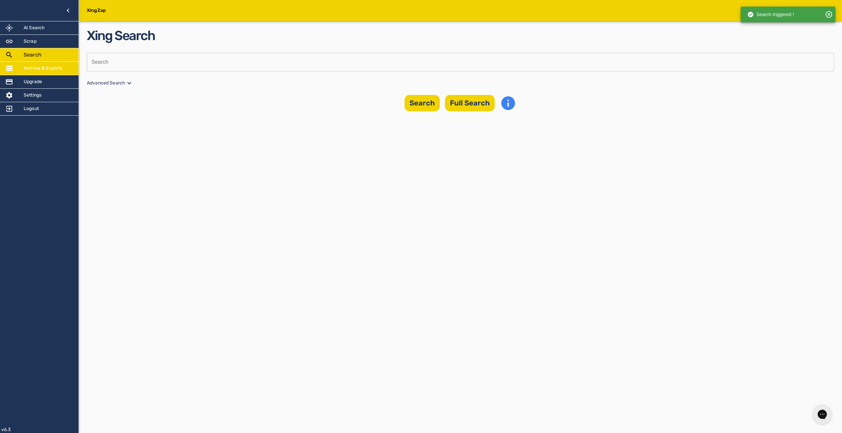
click at [59, 72] on div "Archive & Exports" at bounding box center [39, 68] width 79 height 13
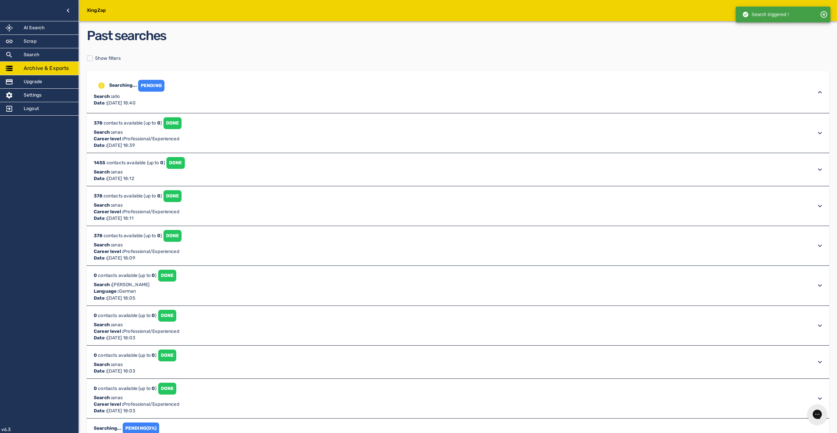
click at [172, 85] on div "Searching... PENDING Search : allo Date : August 19th 2025, 18:40" at bounding box center [452, 92] width 720 height 29
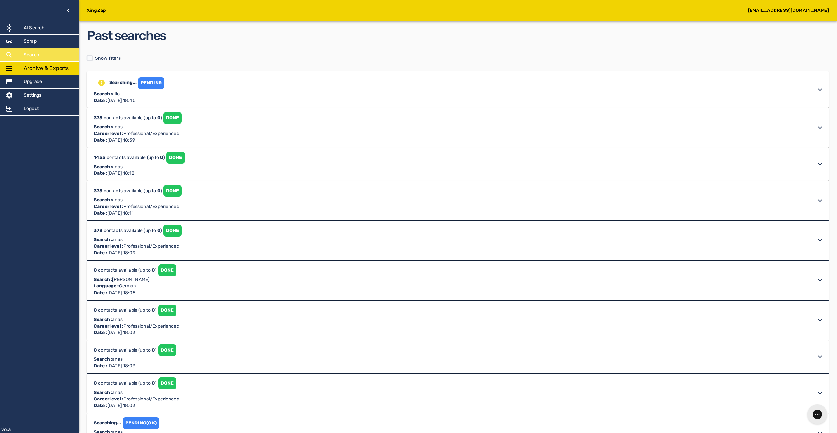
click at [51, 53] on div "Search" at bounding box center [39, 54] width 79 height 13
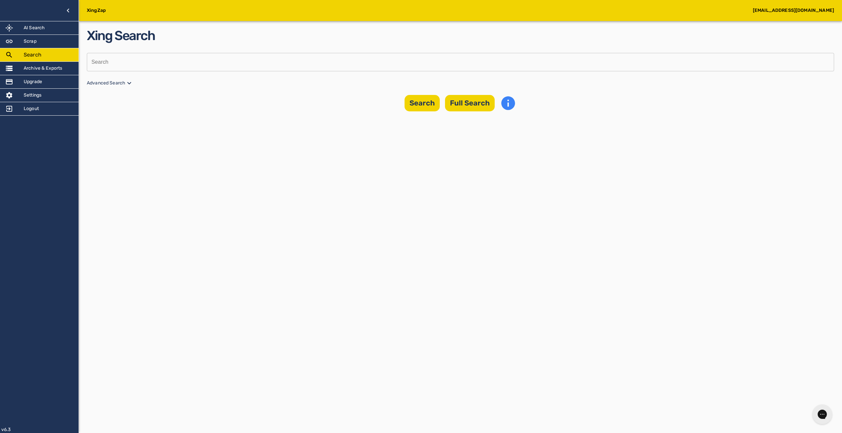
click at [130, 86] on icon at bounding box center [129, 83] width 8 height 8
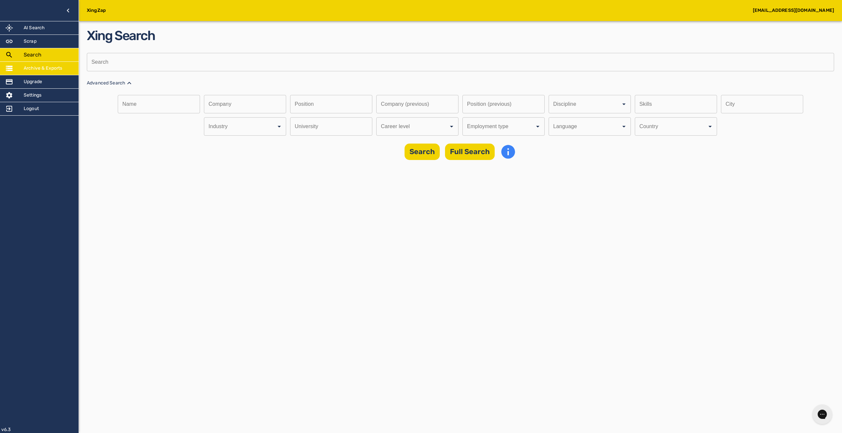
click at [36, 63] on div "Archive & Exports" at bounding box center [39, 68] width 79 height 13
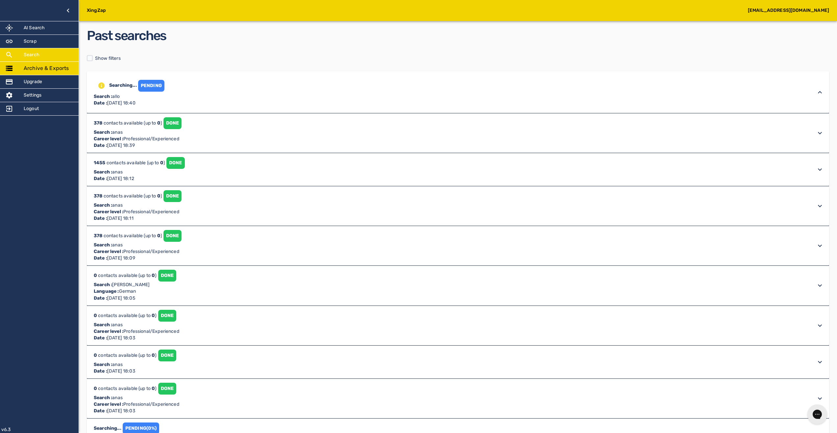
click at [46, 55] on div "Search" at bounding box center [39, 54] width 79 height 13
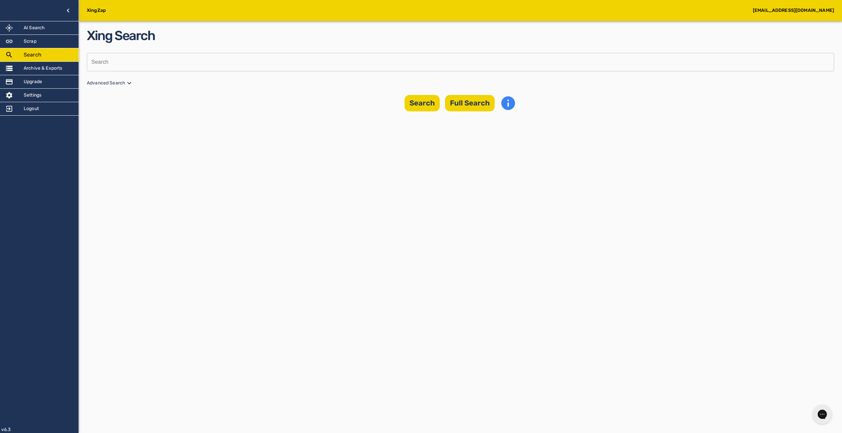
click at [144, 62] on input "text" at bounding box center [458, 62] width 743 height 18
click at [63, 66] on div "Archive & Exports" at bounding box center [39, 68] width 79 height 13
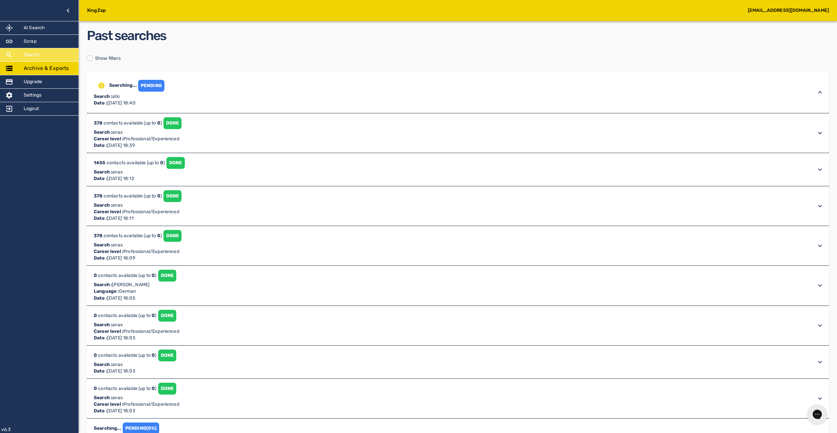
click at [40, 57] on div "Search" at bounding box center [39, 54] width 79 height 13
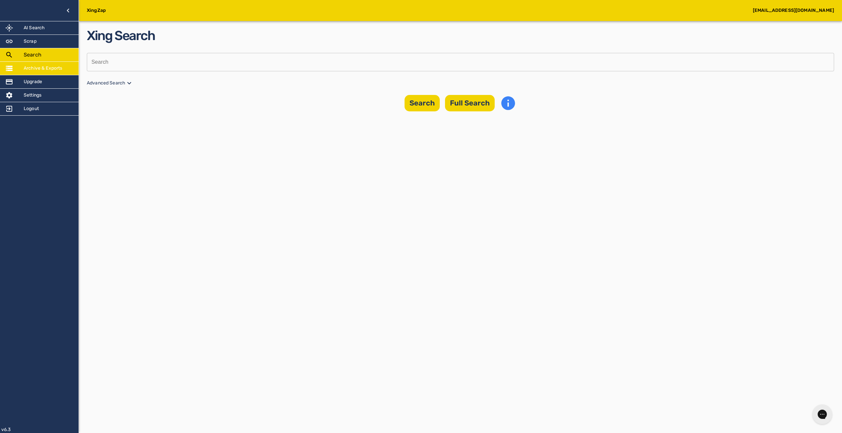
click at [76, 69] on div "Archive & Exports" at bounding box center [39, 68] width 79 height 13
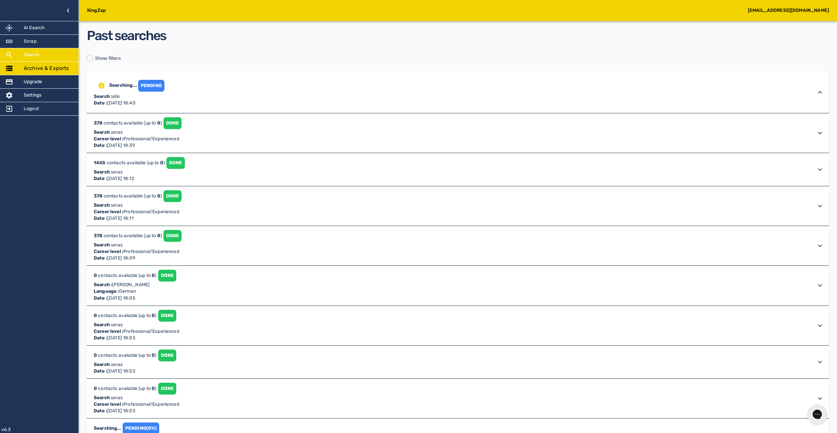
click at [39, 58] on div "Search" at bounding box center [39, 54] width 79 height 13
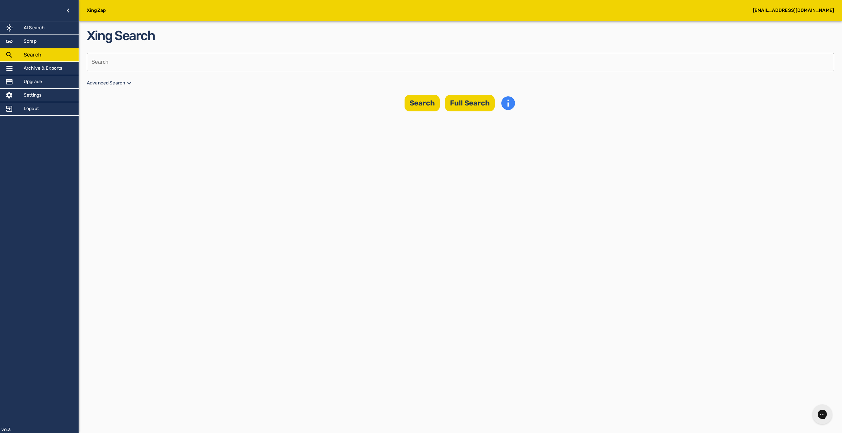
drag, startPoint x: 292, startPoint y: 46, endPoint x: 288, endPoint y: 51, distance: 6.2
click at [291, 46] on div "Xing Search Search Search Advanced Search Search Full Search" at bounding box center [460, 68] width 747 height 85
click at [287, 53] on input "text" at bounding box center [458, 62] width 743 height 18
type input "anas"
click at [483, 105] on button "Full Search" at bounding box center [470, 103] width 50 height 16
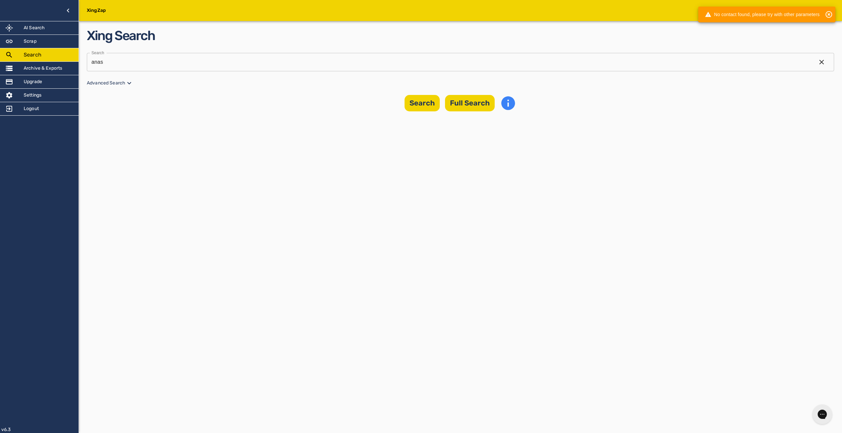
click at [779, 16] on div "No contact found, please try with other parameters" at bounding box center [762, 15] width 115 height 12
copy div "No contact found, please try with other parameters"
click at [44, 73] on div "Archive & Exports" at bounding box center [39, 68] width 79 height 13
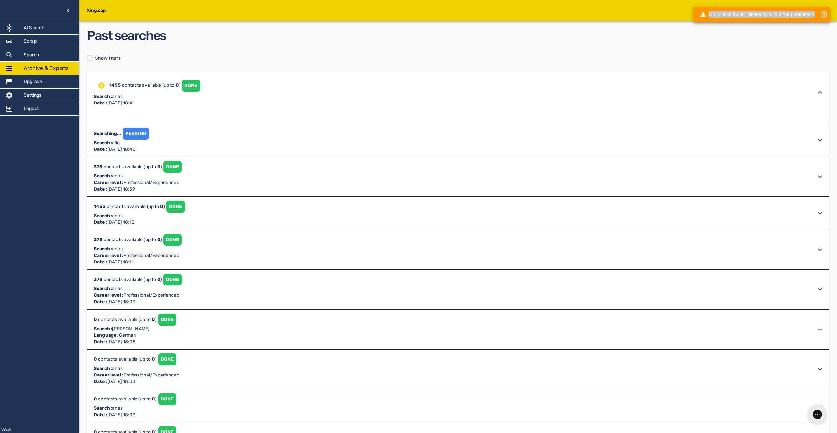
click at [233, 107] on div "Searching... PENDING Search : allo Date : [DATE] 18:40" at bounding box center [452, 92] width 720 height 29
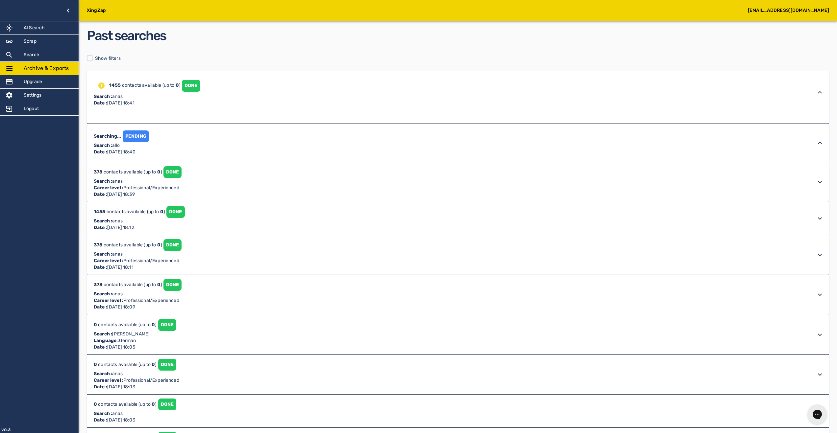
click at [136, 132] on div "PENDING" at bounding box center [136, 137] width 26 height 12
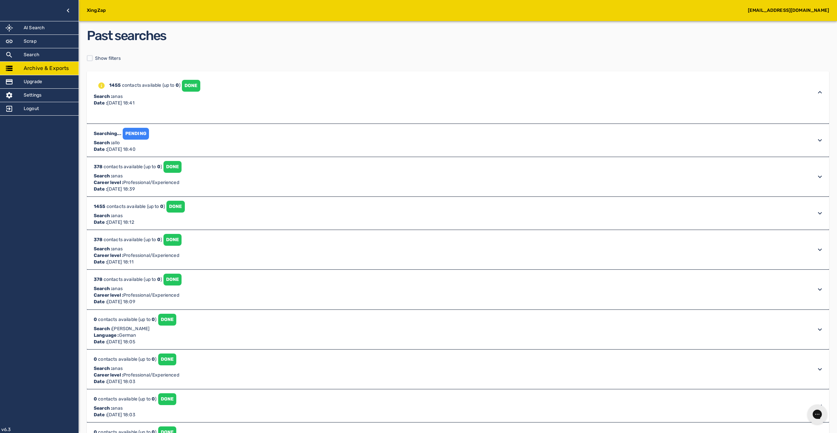
click at [104, 136] on span "Searching..." at bounding box center [108, 134] width 28 height 6
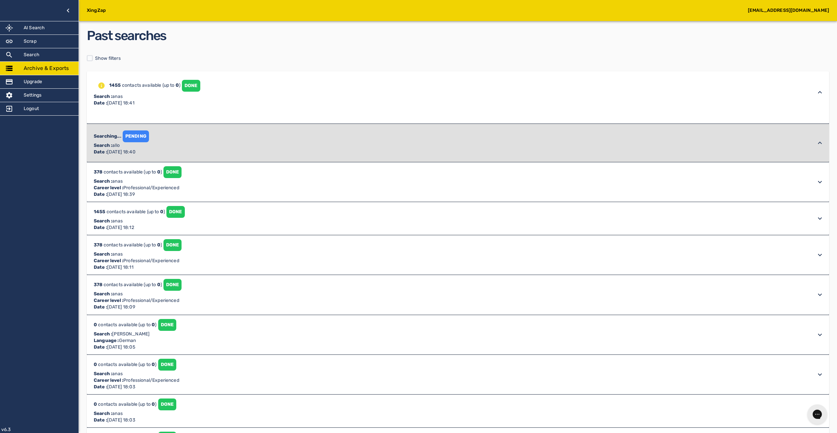
click at [132, 137] on div "PENDING" at bounding box center [136, 137] width 26 height 12
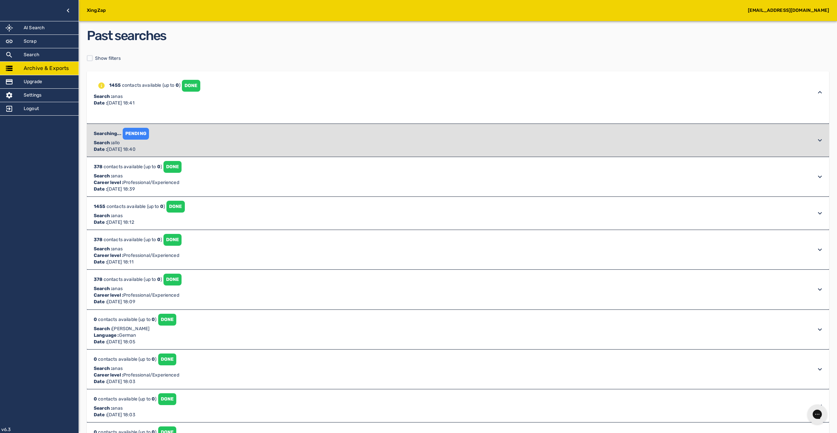
click at [132, 137] on div "PENDING" at bounding box center [136, 134] width 26 height 12
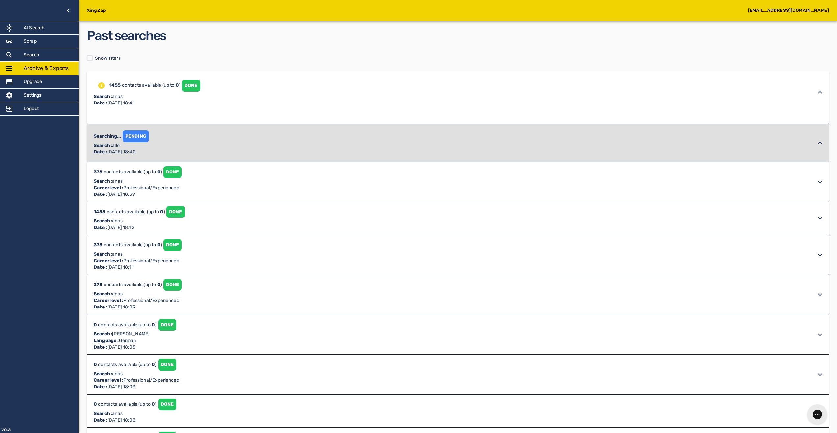
click at [141, 138] on div "PENDING" at bounding box center [136, 137] width 26 height 12
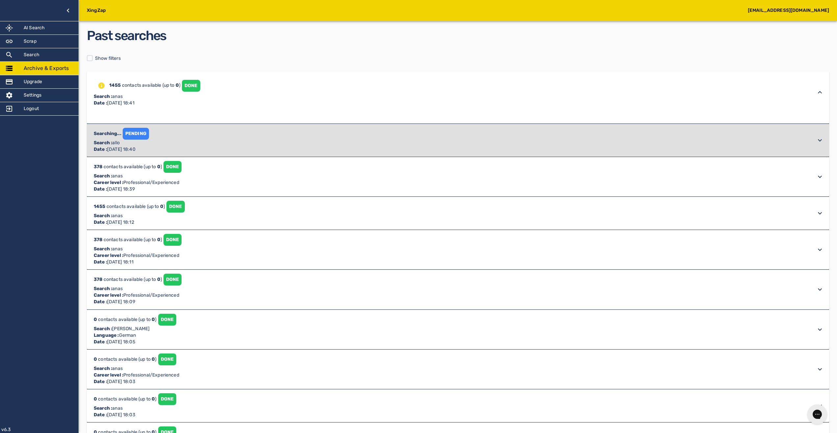
click at [141, 138] on div "PENDING" at bounding box center [136, 134] width 26 height 12
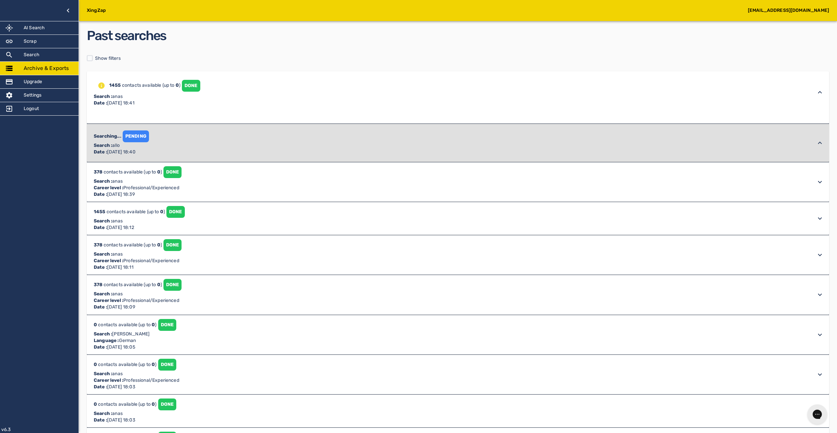
click at [162, 104] on p "Date : [DATE] 18:41" at bounding box center [147, 103] width 107 height 7
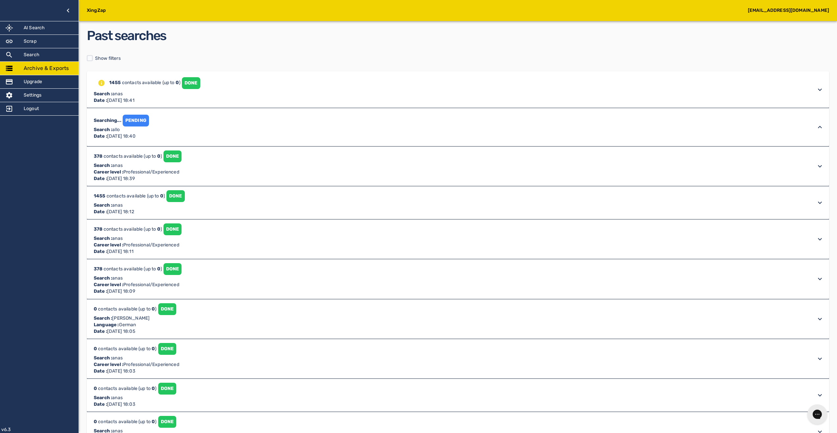
click at [167, 101] on p "Date : [DATE] 18:41" at bounding box center [147, 100] width 107 height 7
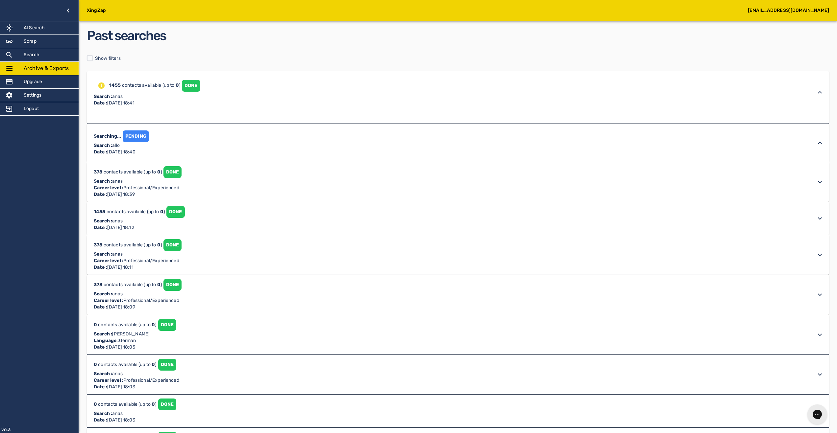
click at [365, 42] on h2 "Past searches" at bounding box center [458, 35] width 742 height 19
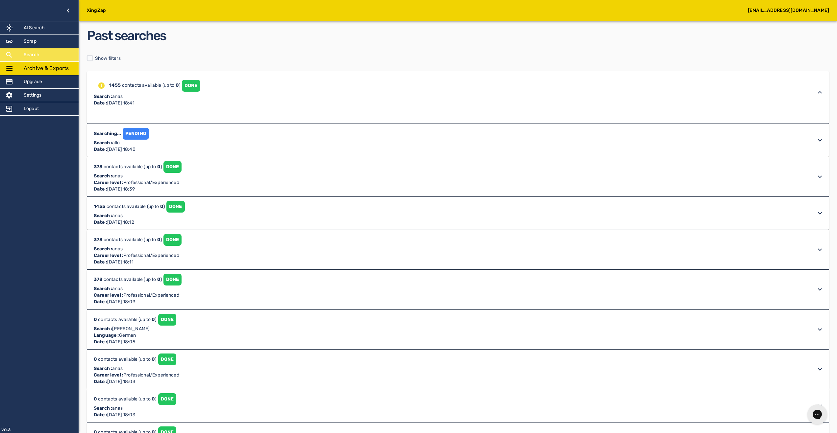
click at [23, 60] on div "Search" at bounding box center [39, 54] width 79 height 13
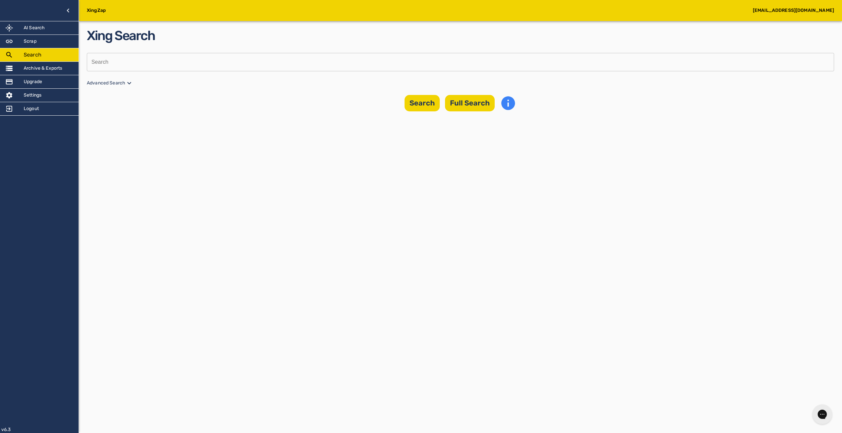
click at [115, 50] on div "Xing Search Search Search Advanced Search Search Full Search" at bounding box center [460, 68] width 747 height 85
click at [110, 89] on div "Xing Search Search Search Advanced Search Search Full Search" at bounding box center [460, 68] width 747 height 85
click at [110, 80] on p "Advanced Search" at bounding box center [460, 83] width 747 height 8
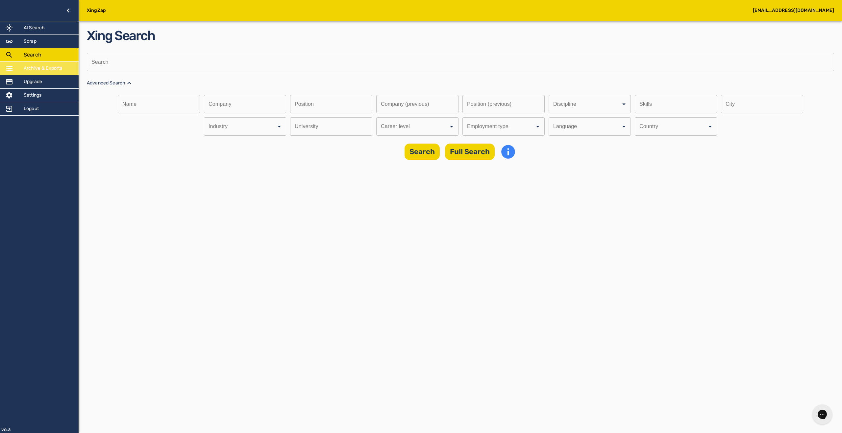
click at [45, 64] on div "Archive & Exports" at bounding box center [39, 68] width 79 height 13
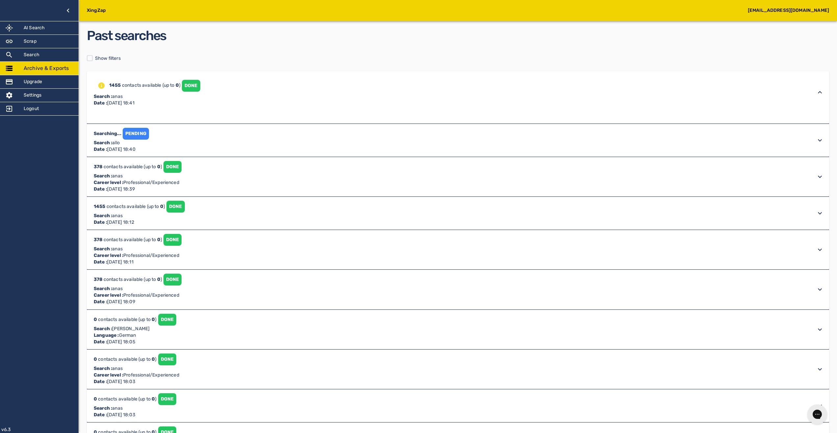
click at [323, 96] on div "1455 contacts available (up to 0 ) DONE Search : anas Date : [DATE] 18:41" at bounding box center [452, 92] width 720 height 29
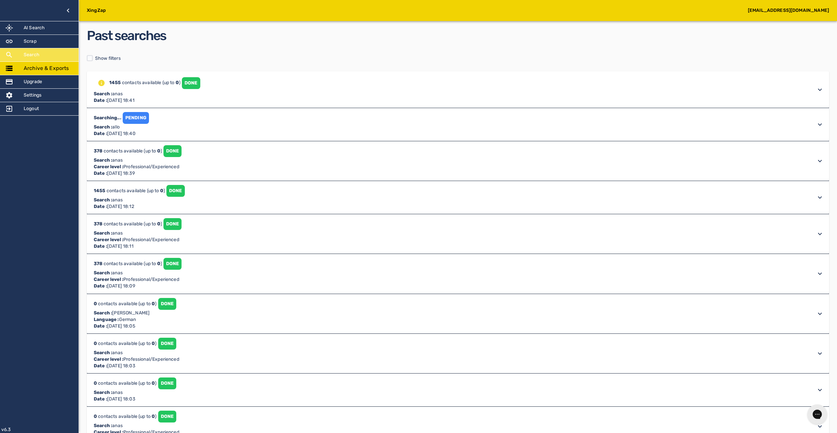
click at [60, 52] on div "Search" at bounding box center [39, 54] width 79 height 13
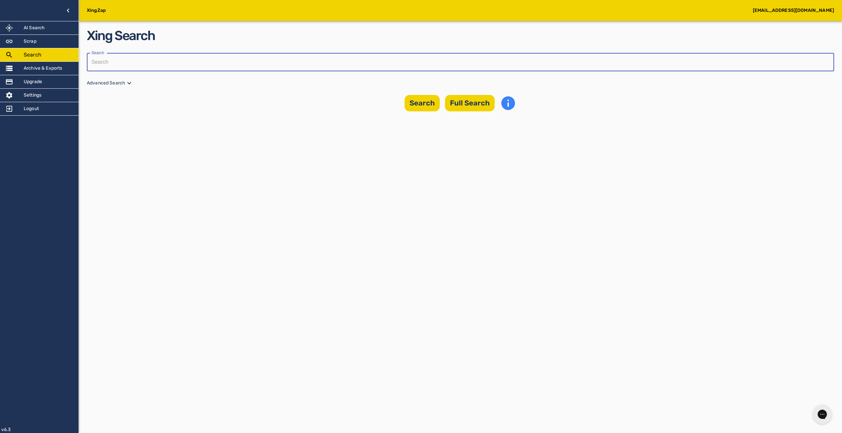
click at [97, 70] on input "text" at bounding box center [458, 62] width 743 height 18
click at [128, 83] on icon at bounding box center [129, 83] width 4 height 2
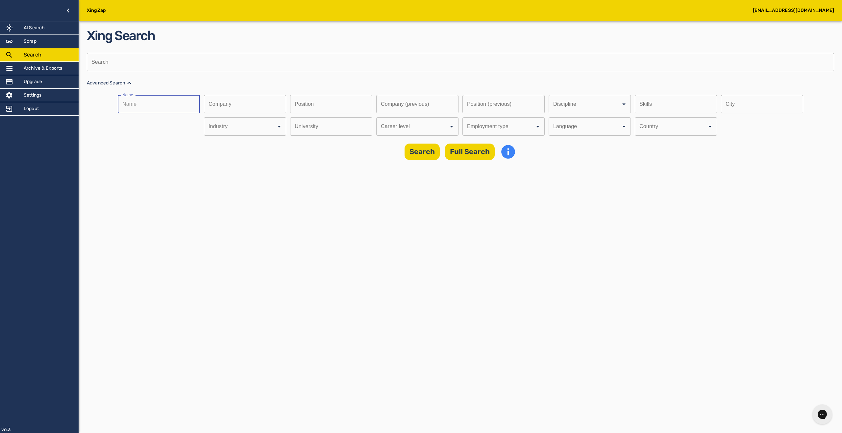
click at [150, 106] on input "text" at bounding box center [157, 104] width 78 height 18
click at [445, 116] on div "Name Name Company Company Position Position Company (previous) Company (previou…" at bounding box center [460, 115] width 747 height 41
click at [426, 102] on input "text" at bounding box center [415, 104] width 78 height 18
click at [552, 111] on input "Discipline" at bounding box center [581, 104] width 58 height 12
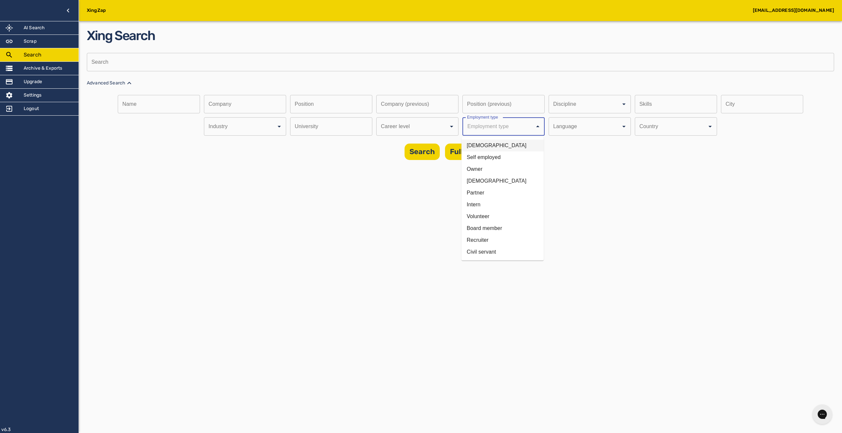
drag, startPoint x: 486, startPoint y: 146, endPoint x: 243, endPoint y: 63, distance: 256.4
click at [486, 146] on li "[DEMOGRAPHIC_DATA]" at bounding box center [502, 146] width 82 height 12
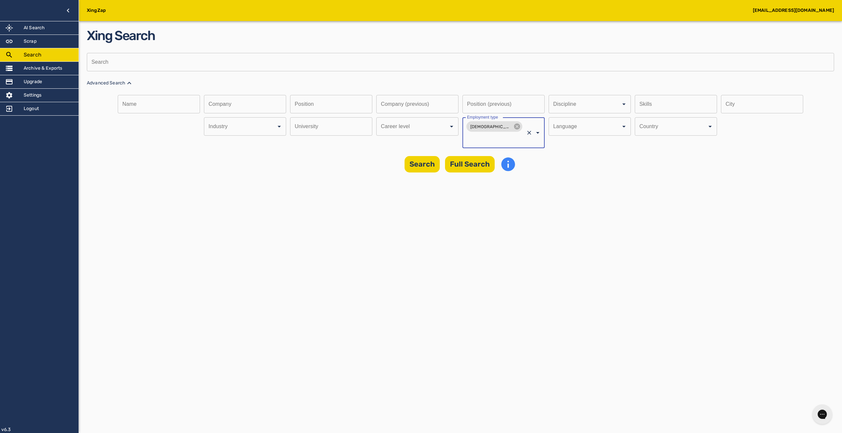
click at [230, 59] on input "text" at bounding box center [458, 62] width 743 height 18
type input "anas"
click at [489, 170] on button "Full Search" at bounding box center [470, 164] width 50 height 16
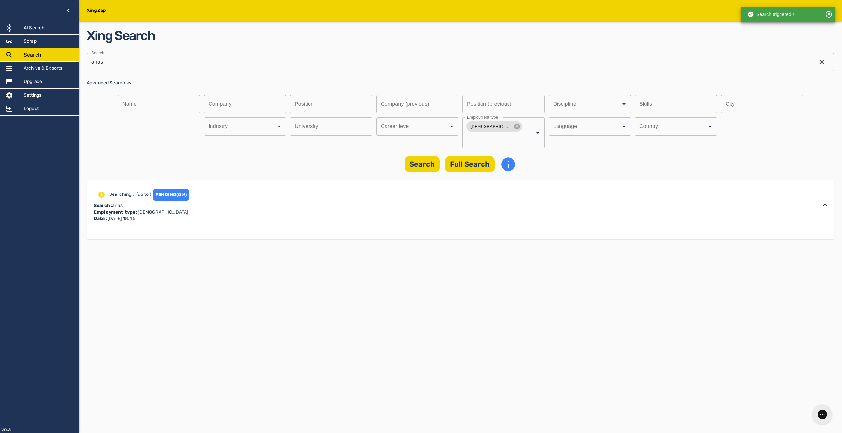
click at [494, 235] on div at bounding box center [460, 234] width 747 height 11
click at [39, 71] on h5 "Archive & Exports" at bounding box center [43, 68] width 39 height 7
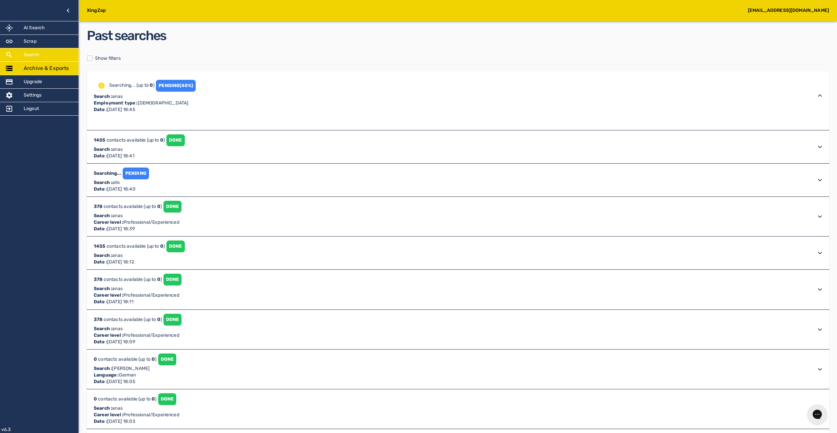
click at [39, 60] on div "Search" at bounding box center [39, 54] width 79 height 13
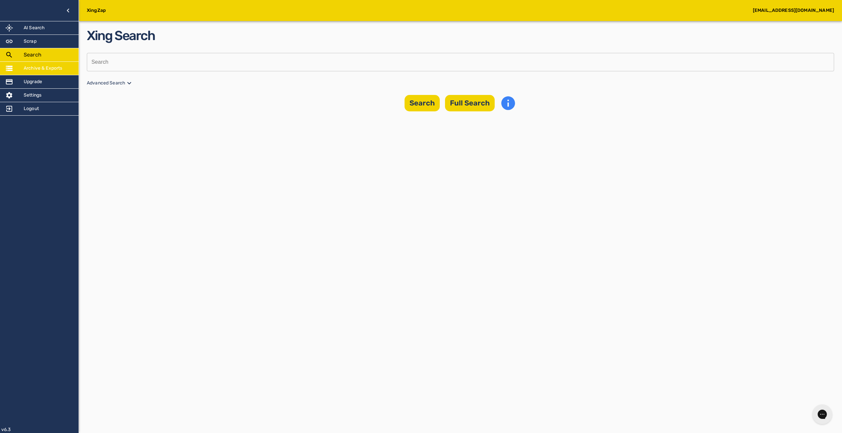
click at [45, 71] on div "Archive & Exports" at bounding box center [39, 68] width 79 height 13
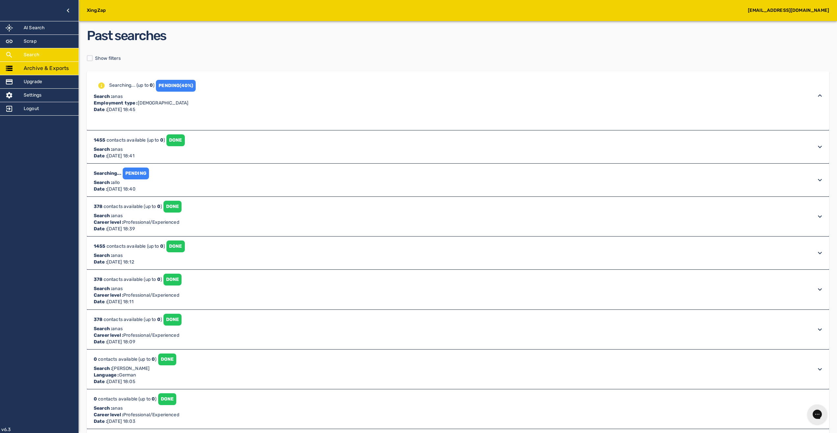
click at [38, 51] on div "Search" at bounding box center [39, 54] width 79 height 13
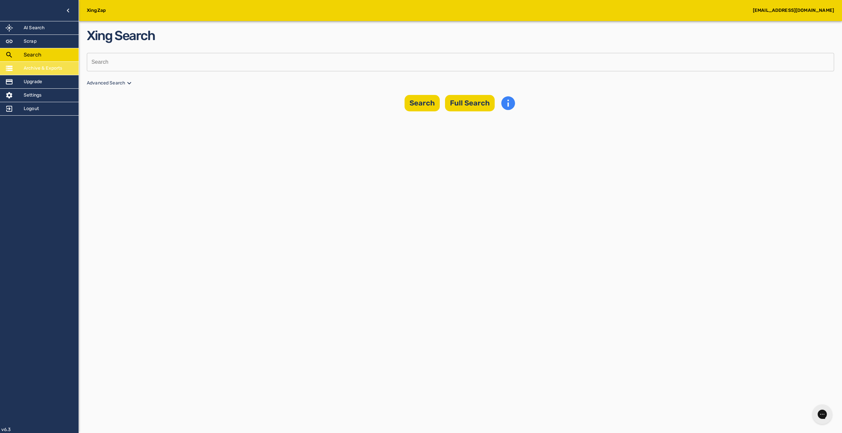
click at [41, 70] on h5 "Archive & Exports" at bounding box center [43, 68] width 39 height 7
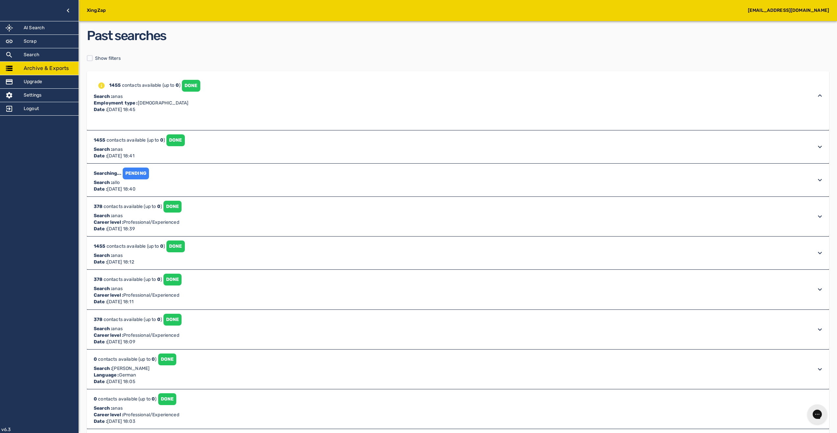
click at [199, 84] on div "DONE" at bounding box center [191, 86] width 18 height 12
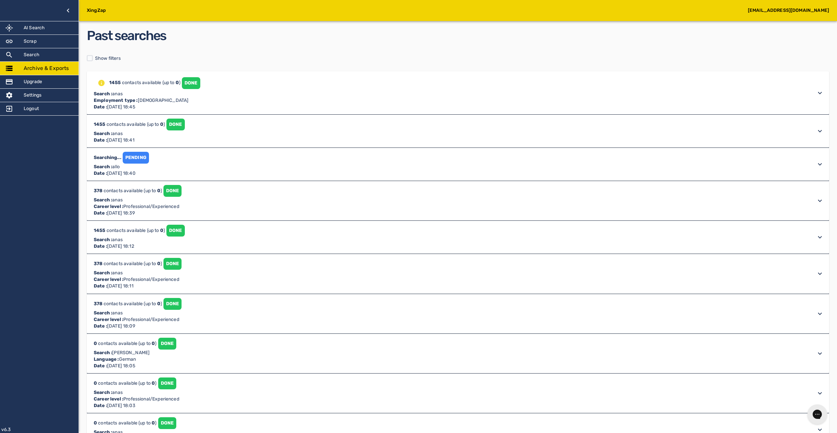
click at [199, 85] on div "DONE" at bounding box center [191, 83] width 18 height 12
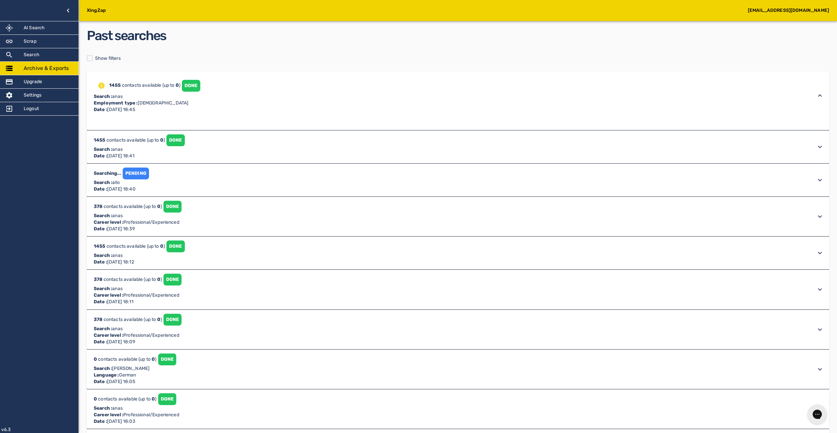
click at [30, 63] on div "Archive & Exports" at bounding box center [39, 68] width 79 height 13
click at [31, 60] on div "Search" at bounding box center [39, 54] width 79 height 13
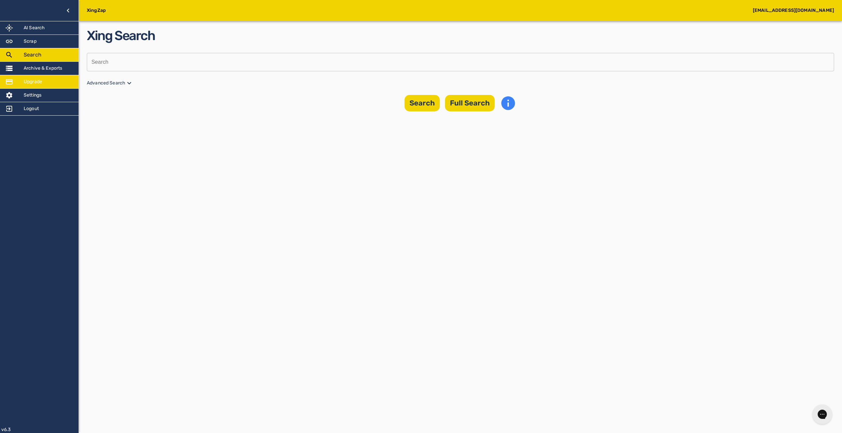
click at [58, 78] on div "Upgrade" at bounding box center [39, 81] width 79 height 13
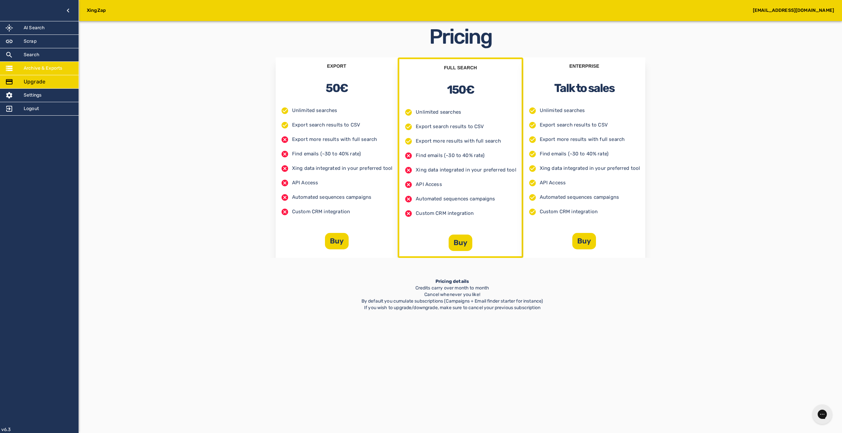
click at [55, 72] on div "Archive & Exports" at bounding box center [39, 68] width 79 height 13
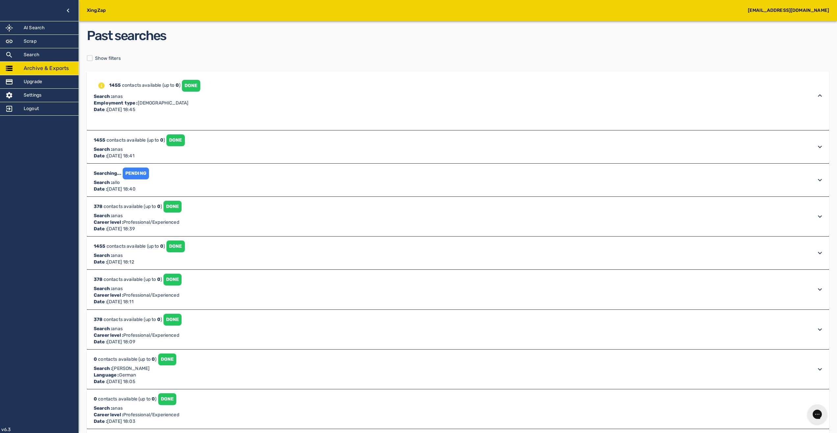
click at [179, 114] on div "1455 contacts available (up to 0 ) DONE Search : anas Employment type : [DEMOGR…" at bounding box center [458, 95] width 742 height 48
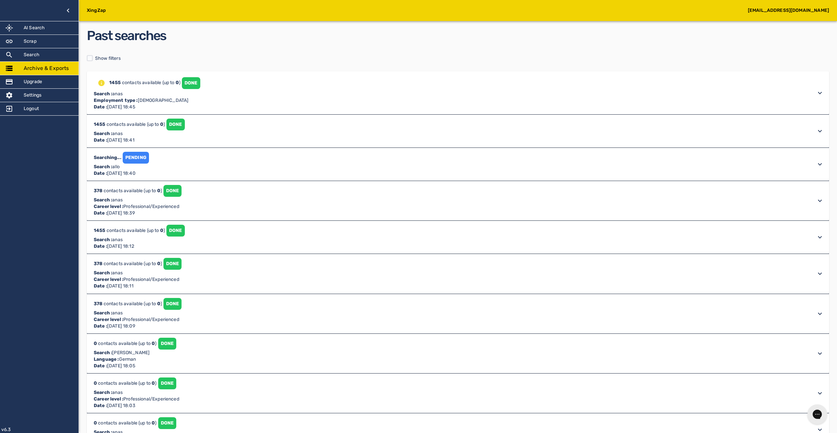
click at [818, 89] on icon at bounding box center [820, 93] width 8 height 8
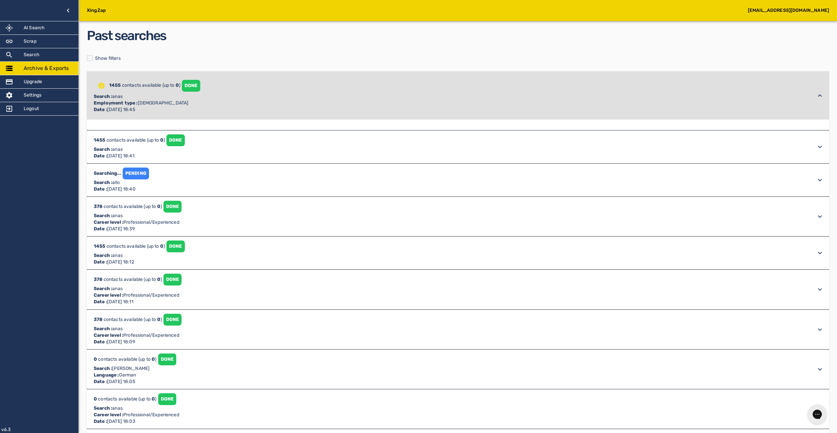
click at [196, 86] on div "DONE" at bounding box center [191, 86] width 18 height 12
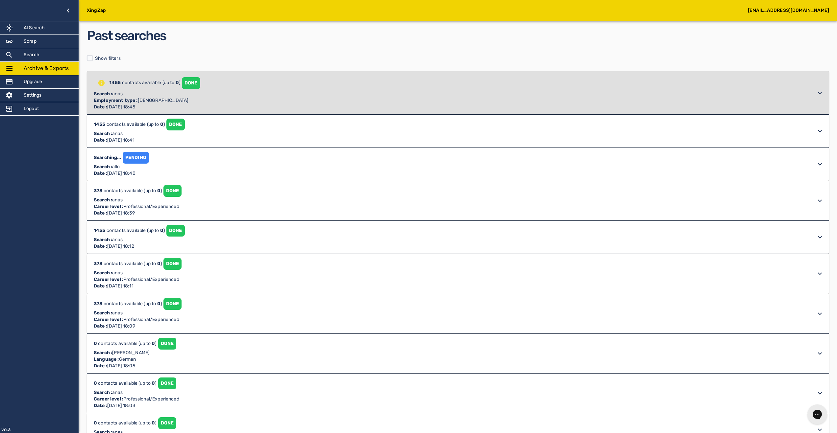
click at [456, 111] on div "1455 contacts available (up to 0 ) DONE Search : anas Employment type : [DEMOGR…" at bounding box center [458, 92] width 742 height 43
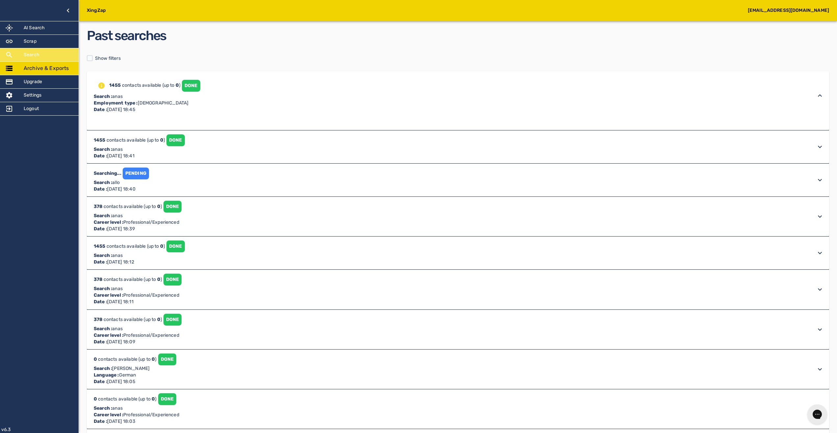
click at [20, 55] on div at bounding box center [14, 55] width 18 height 8
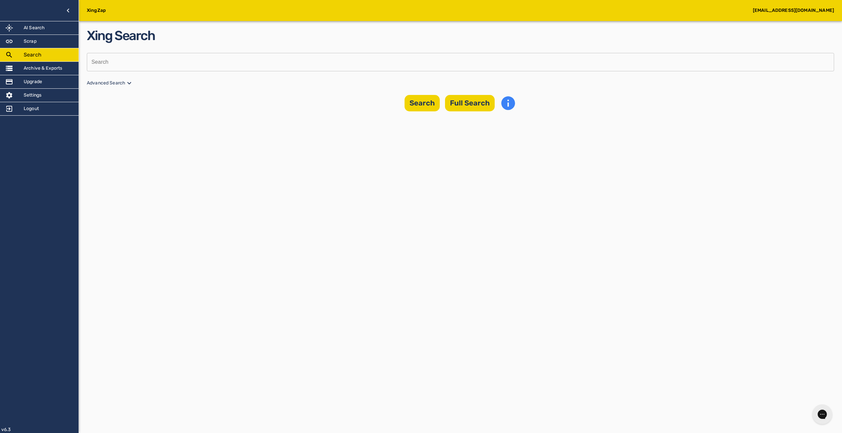
click at [184, 56] on input "text" at bounding box center [458, 62] width 743 height 18
type input "anas"
click at [415, 100] on button "Search" at bounding box center [422, 103] width 35 height 16
click at [710, 150] on div "Searching... PENDING Search : anas Date : [DATE] 18:48" at bounding box center [454, 140] width 725 height 29
click at [710, 150] on div "Searching... PENDING Search : anas Date : [DATE] 18:48" at bounding box center [454, 137] width 725 height 29
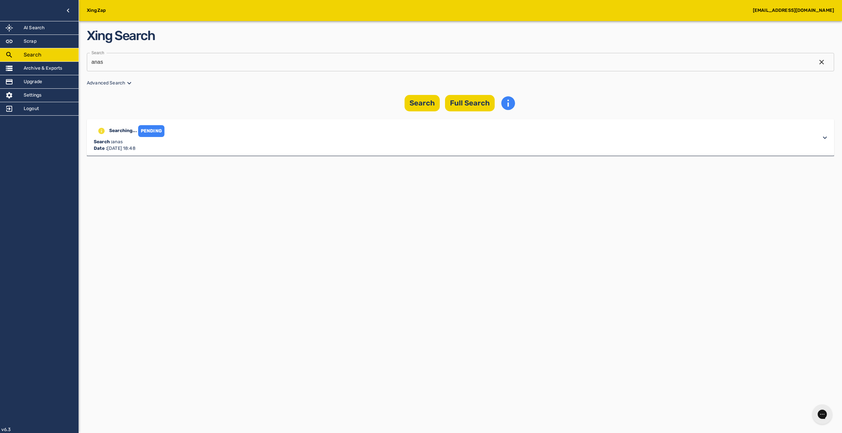
click at [710, 150] on div "Searching... PENDING Search : anas Date : [DATE] 18:48" at bounding box center [454, 137] width 725 height 29
click at [18, 68] on div at bounding box center [14, 68] width 18 height 8
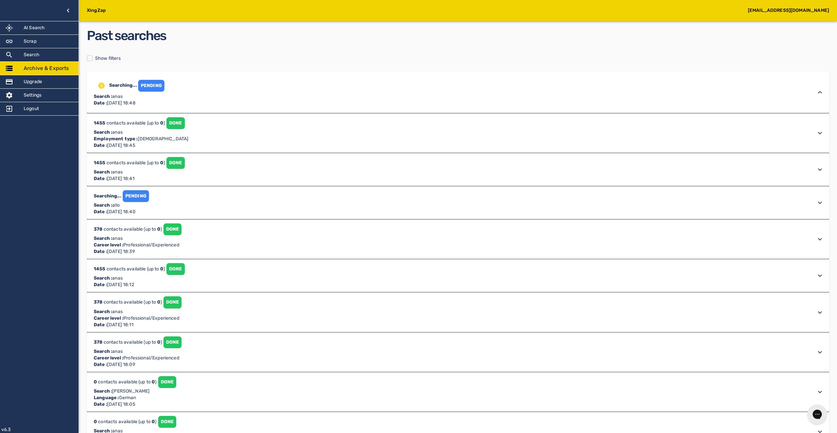
click at [308, 107] on div "1455 contacts available (up to 0 ) DONE Search : anas Employment type : [DEMOGR…" at bounding box center [452, 92] width 720 height 29
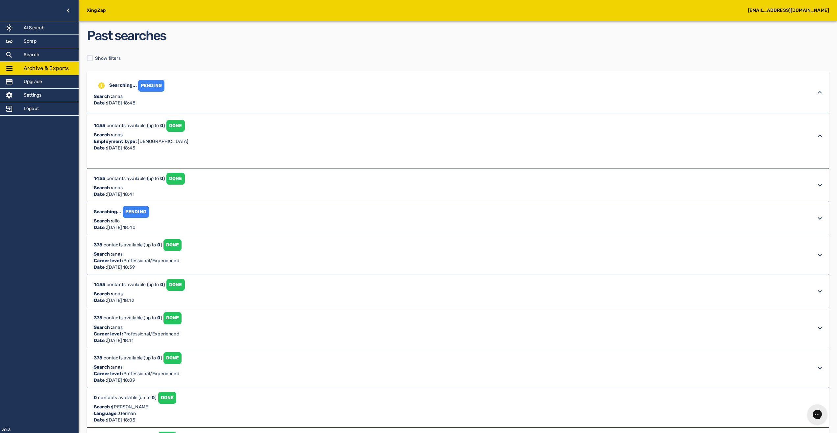
click at [174, 125] on div "DONE" at bounding box center [175, 126] width 18 height 12
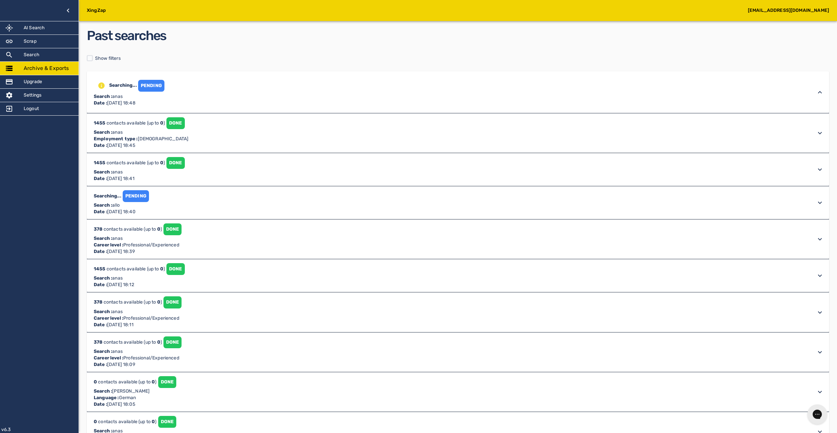
click at [230, 107] on div "1455 contacts available (up to 0 ) DONE Search : anas Employment type : [DEMOGR…" at bounding box center [452, 92] width 720 height 29
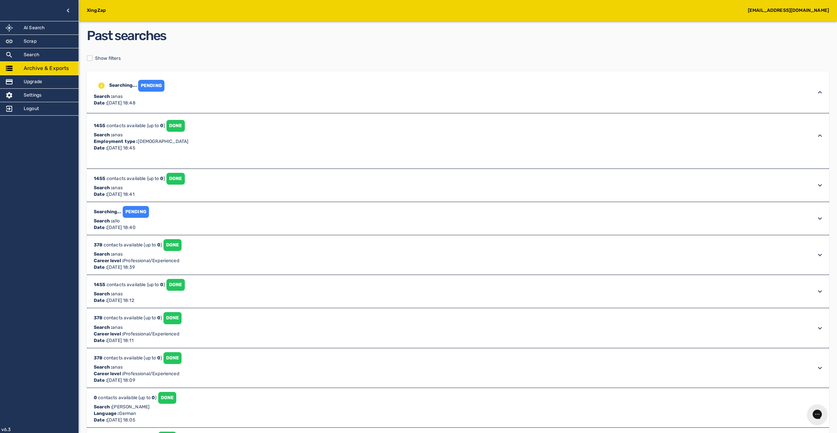
click at [161, 88] on div "PENDING" at bounding box center [151, 86] width 26 height 12
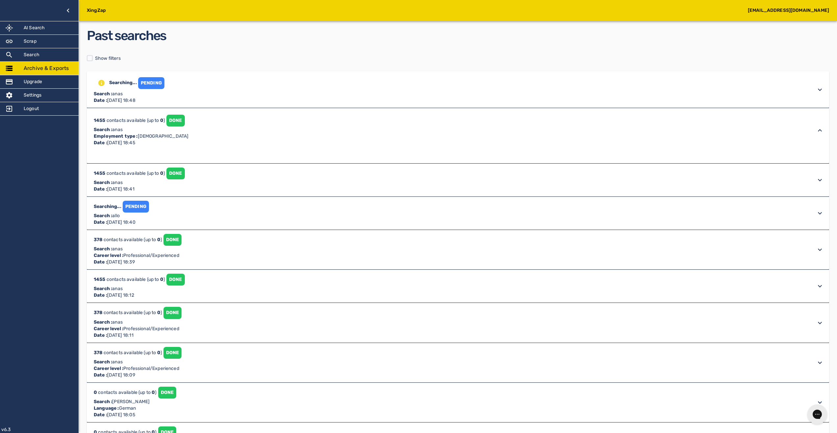
click at [341, 104] on div "Searching... PENDING Search : anas Date : [DATE] 18:48" at bounding box center [458, 89] width 742 height 37
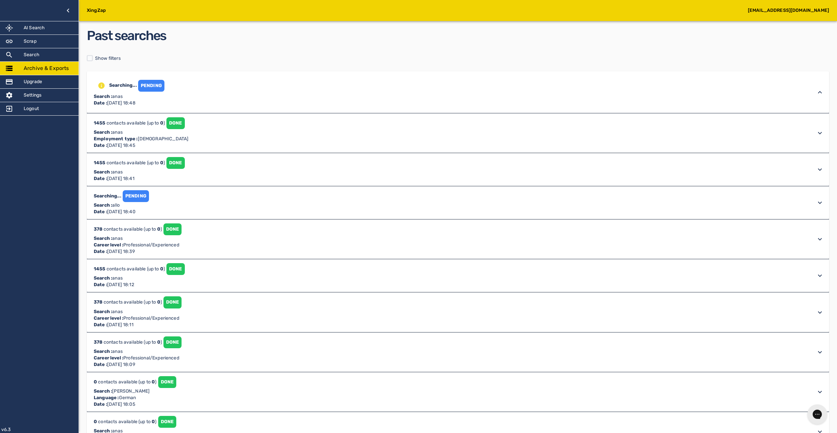
click at [231, 107] on div "1455 contacts available (up to 0 ) DONE Search : anas Employment type : [DEMOGR…" at bounding box center [452, 92] width 720 height 29
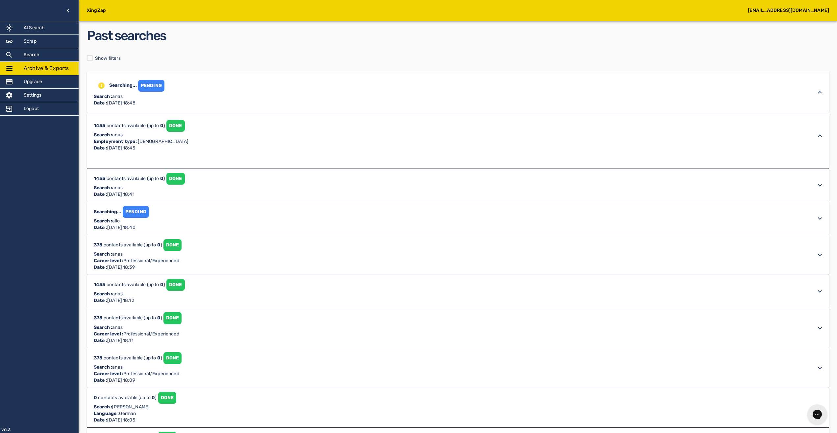
click at [197, 80] on div "Searching... PENDING Search : anas Date : [DATE] 18:48" at bounding box center [452, 92] width 720 height 29
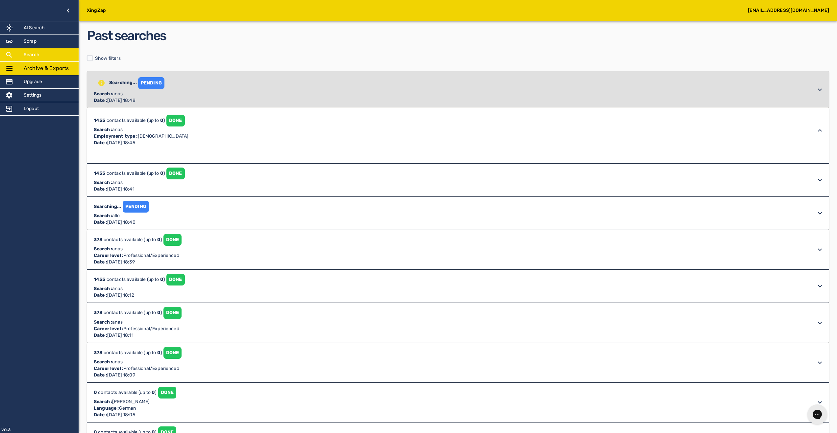
click at [24, 60] on div "Search" at bounding box center [39, 54] width 79 height 13
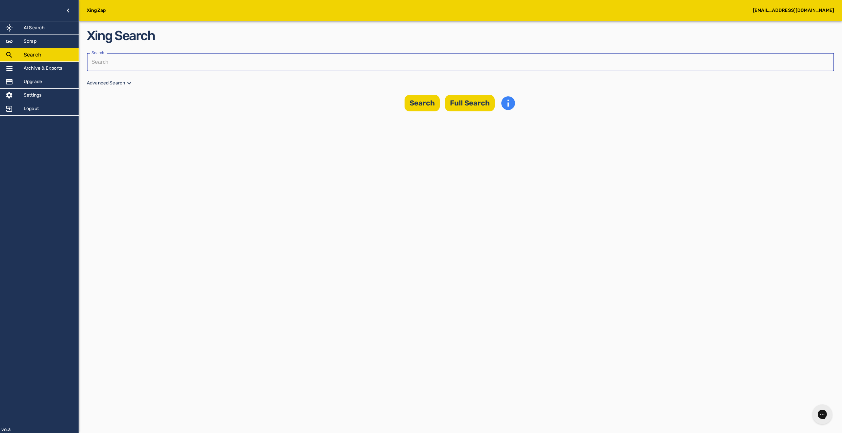
click at [302, 71] on input "text" at bounding box center [458, 62] width 743 height 18
type input "anas"
click at [458, 106] on button "Full Search" at bounding box center [470, 103] width 50 height 16
click at [260, 140] on div "Searching... (up to ) PENDING (0%) Search : anas Date : August 19th 2025, 18:53" at bounding box center [454, 140] width 725 height 29
click at [243, 153] on div "Searching... (up to ) PENDING (0%) Search : anas Date : August 19th 2025, 18:53" at bounding box center [460, 137] width 747 height 37
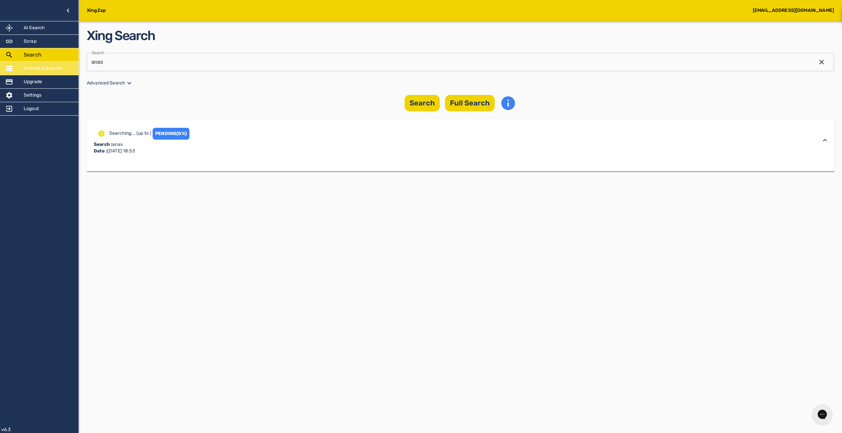
click at [53, 67] on h5 "Archive & Exports" at bounding box center [43, 68] width 39 height 7
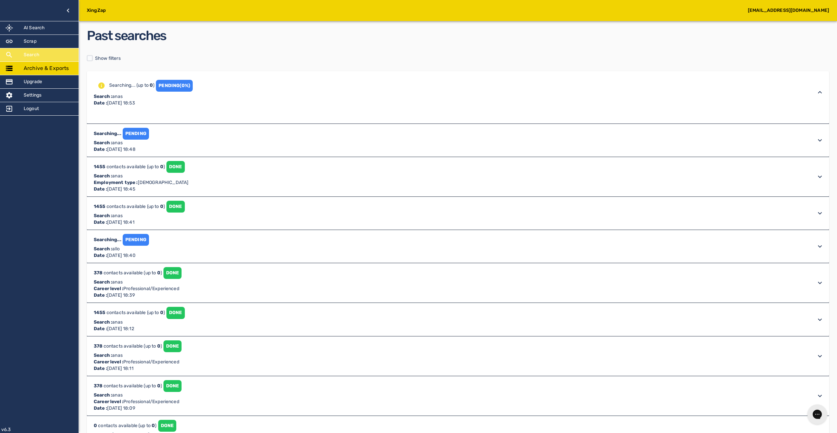
click at [59, 52] on div "Search" at bounding box center [39, 54] width 79 height 13
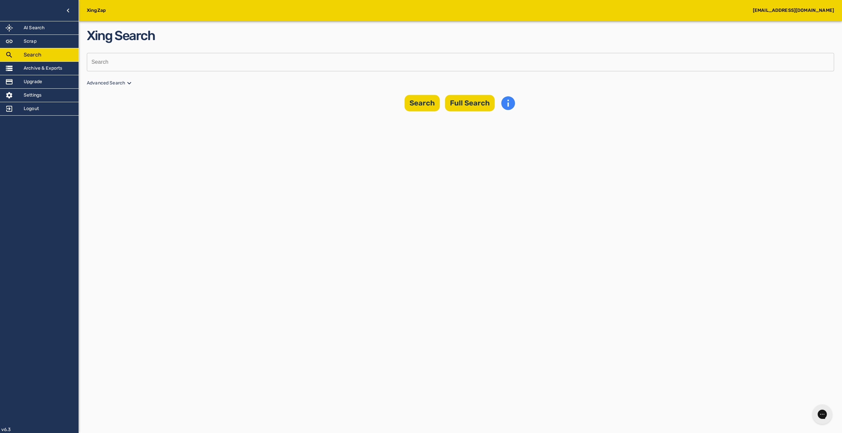
drag, startPoint x: 22, startPoint y: 57, endPoint x: 22, endPoint y: 73, distance: 16.4
click at [22, 73] on ul "AI Search Scrap Search Archive & Exports Upgrade Settings Logout" at bounding box center [39, 68] width 79 height 94
click at [22, 73] on div "Archive & Exports" at bounding box center [39, 68] width 79 height 13
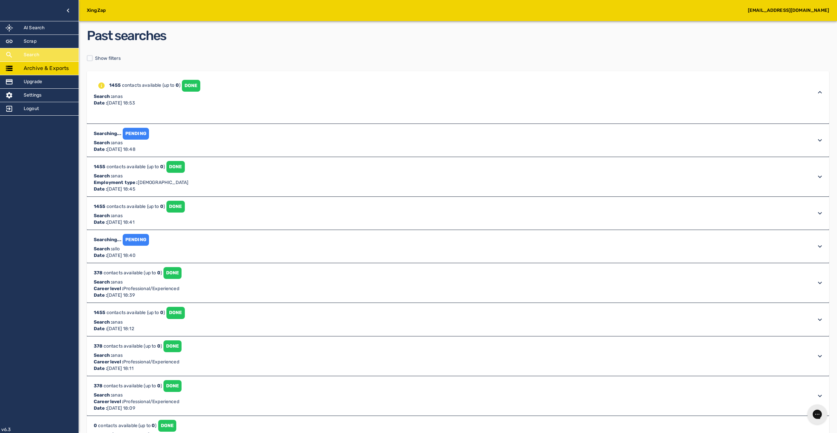
click at [39, 51] on div "Search" at bounding box center [39, 54] width 79 height 13
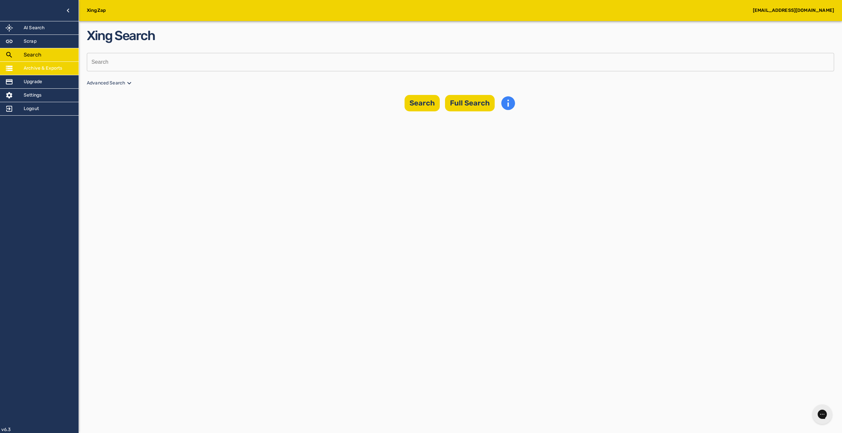
click at [42, 65] on h5 "Archive & Exports" at bounding box center [43, 68] width 39 height 7
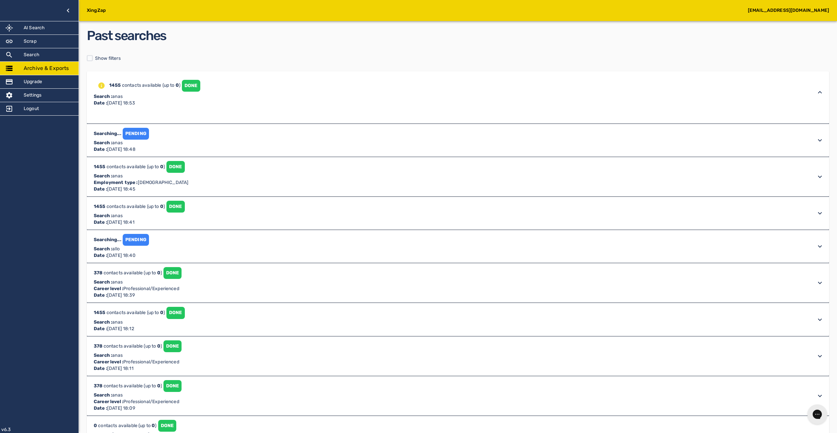
click at [245, 112] on div "1455 contacts available (up to 0 ) DONE Search : anas Date : August 19th 2025, …" at bounding box center [458, 92] width 742 height 42
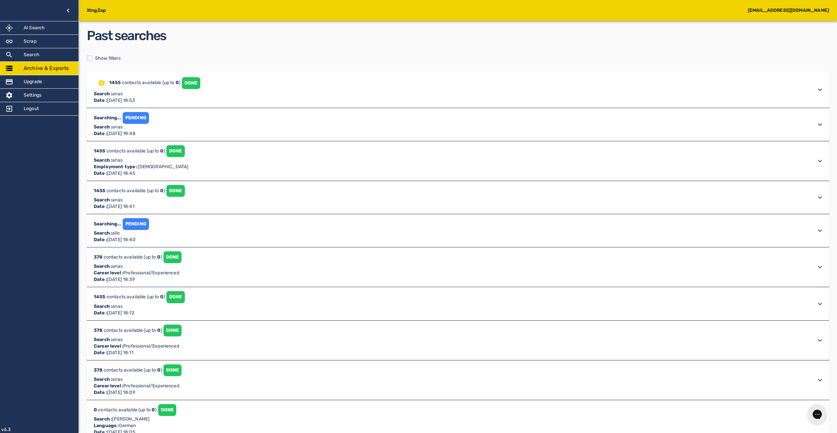
click at [245, 104] on div "1455 contacts available (up to 0 ) DONE Search : anas Date : August 19th 2025, …" at bounding box center [452, 89] width 720 height 29
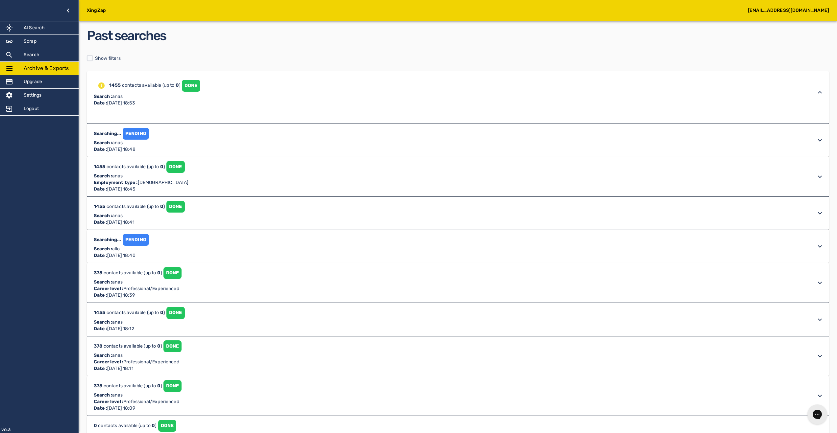
click at [366, 115] on div at bounding box center [458, 118] width 742 height 11
click at [362, 65] on div "Past searches Show filters 1455 contacts available (up to 0 ) DONE Search : ana…" at bounding box center [458, 255] width 742 height 458
click at [818, 97] on div at bounding box center [820, 93] width 16 height 16
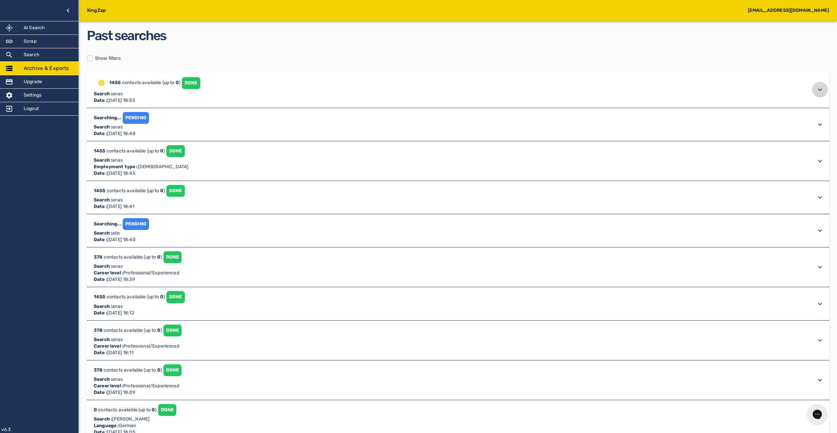
click at [818, 97] on div at bounding box center [820, 90] width 16 height 16
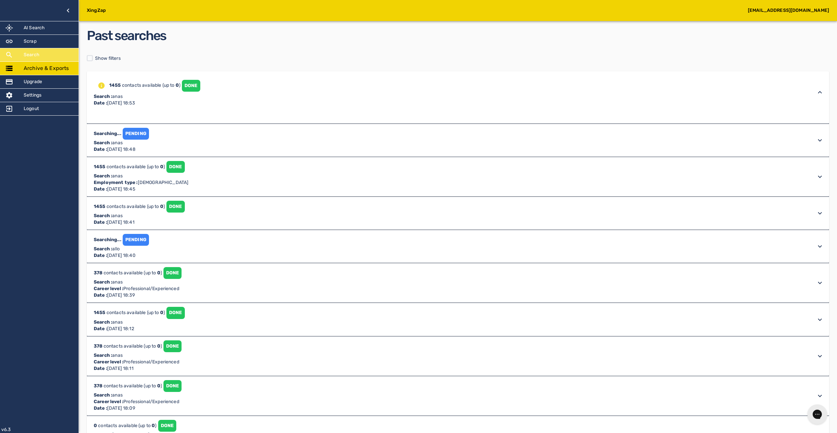
click at [34, 54] on h5 "Search" at bounding box center [32, 55] width 16 height 7
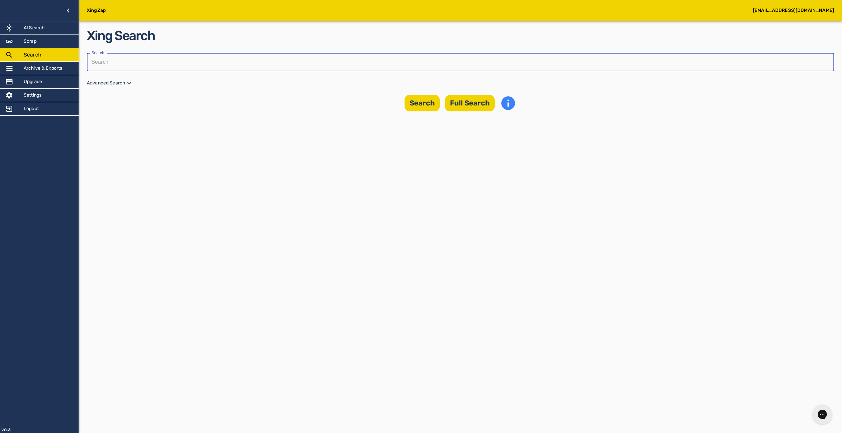
click at [155, 56] on input "text" at bounding box center [458, 62] width 743 height 18
type input "anas"
click at [423, 104] on button "Search" at bounding box center [422, 103] width 35 height 16
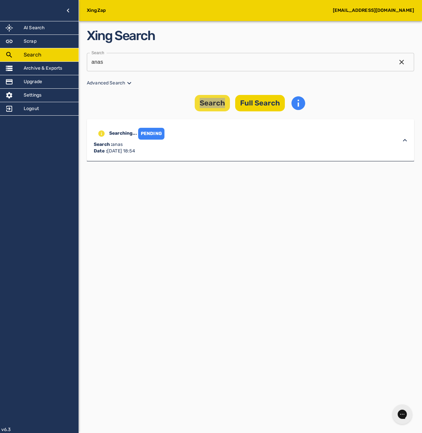
click at [205, 102] on button "Search" at bounding box center [212, 103] width 35 height 16
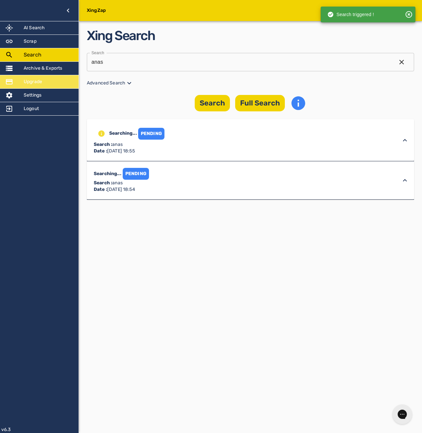
click at [56, 76] on div "Upgrade" at bounding box center [39, 81] width 79 height 13
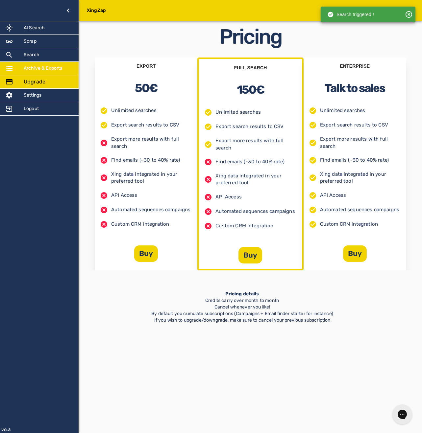
click at [56, 70] on h5 "Archive & Exports" at bounding box center [43, 68] width 39 height 7
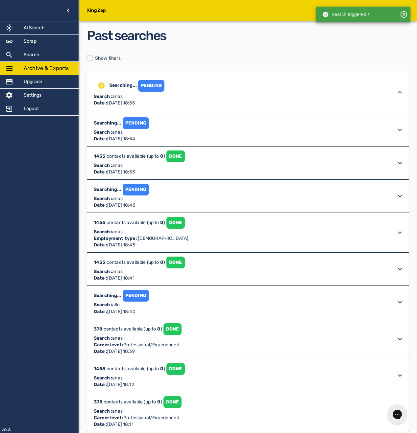
click at [252, 107] on div "1455 contacts available (up to 0 ) DONE Search : anas Date : August 19th 2025, …" at bounding box center [242, 92] width 300 height 29
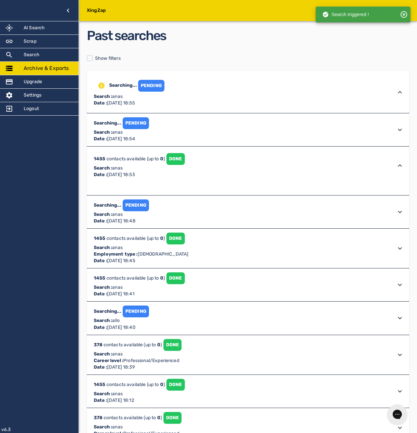
click at [255, 107] on div "Searching... PENDING Search : anas Date : August 19th 2025, 18:54" at bounding box center [242, 92] width 300 height 29
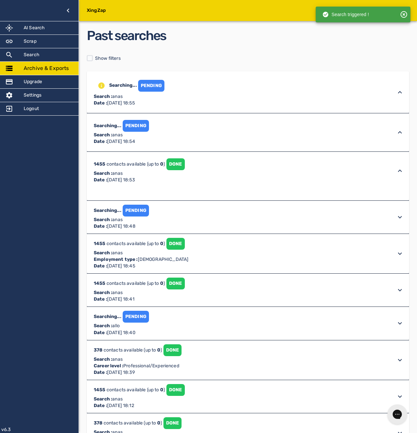
click at [263, 195] on div at bounding box center [248, 195] width 322 height 11
drag, startPoint x: 265, startPoint y: 181, endPoint x: 267, endPoint y: 177, distance: 5.1
click at [265, 107] on div "1455 contacts available (up to 0 ) DONE Search : anas Date : August 19th 2025, …" at bounding box center [242, 92] width 300 height 29
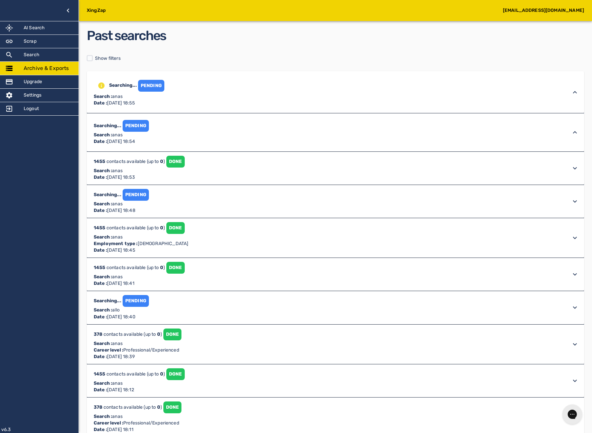
click at [234, 92] on div "Searching... PENDING Search : anas Date : [DATE] 18:55" at bounding box center [329, 92] width 475 height 29
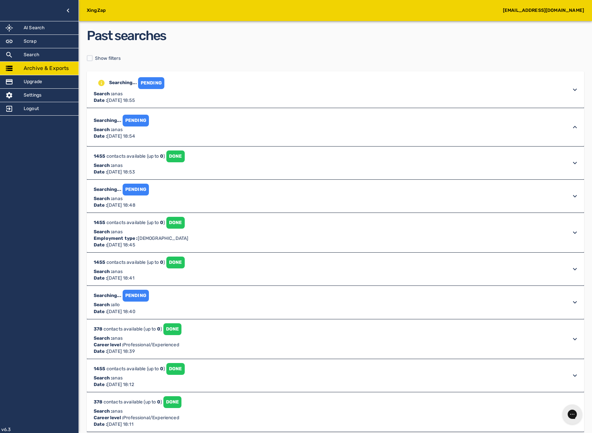
click at [221, 64] on div "Past searches Show filters Searching... PENDING Search : anas Date : August 19t…" at bounding box center [336, 243] width 498 height 434
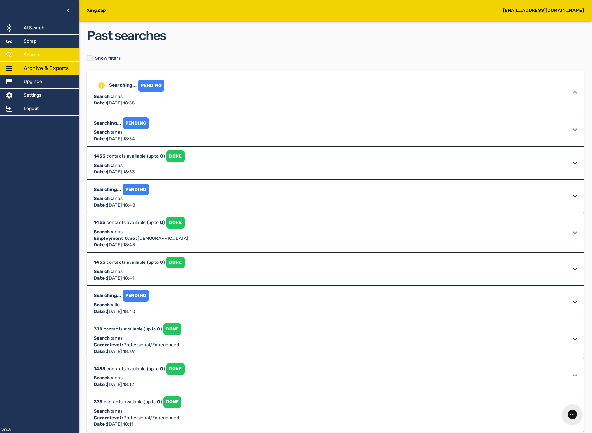
click at [32, 58] on div "Search" at bounding box center [39, 54] width 79 height 13
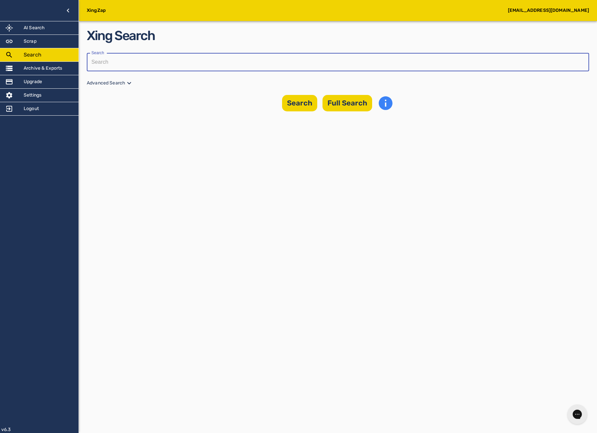
click at [207, 57] on input "text" at bounding box center [336, 62] width 498 height 18
type input "anas"
click at [341, 101] on button "Full Search" at bounding box center [348, 103] width 50 height 16
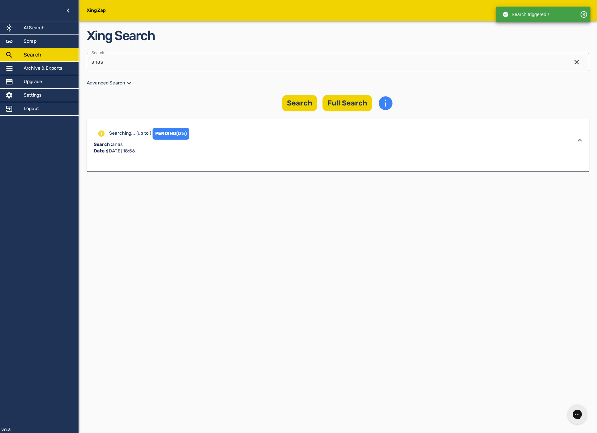
click at [282, 163] on div at bounding box center [338, 166] width 503 height 11
click at [184, 137] on div "PENDING (0%)" at bounding box center [171, 134] width 37 height 12
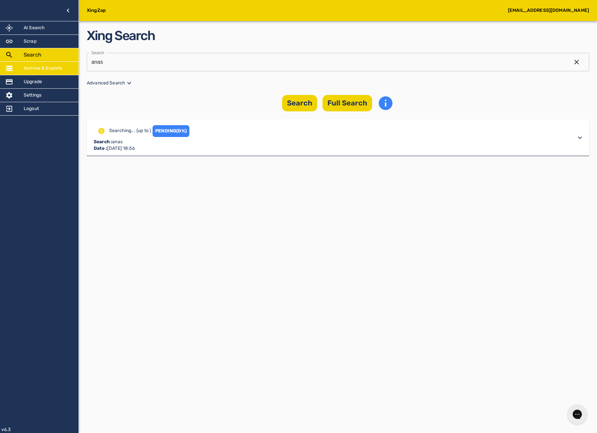
click at [42, 70] on h5 "Archive & Exports" at bounding box center [43, 68] width 39 height 7
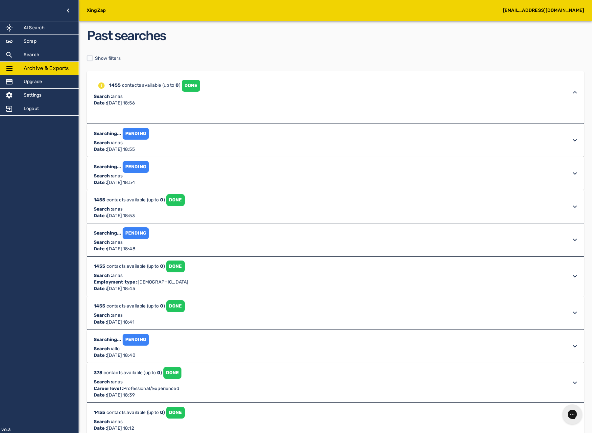
click at [437, 97] on div "1455 contacts available (up to 0 ) DONE Search : anas Date : [DATE] 18:56" at bounding box center [329, 92] width 475 height 29
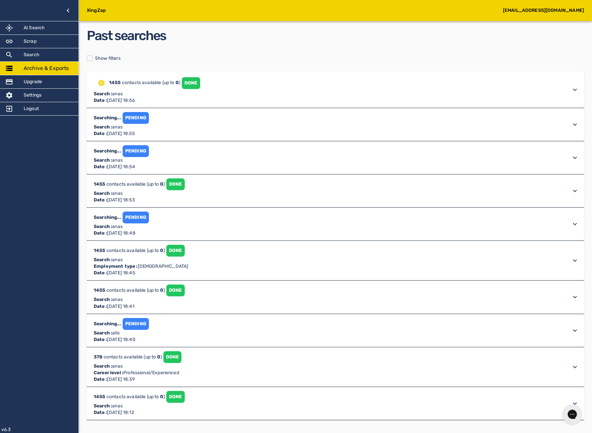
click at [433, 96] on div "1455 contacts available (up to 0 ) DONE Search : anas Date : [DATE] 18:56" at bounding box center [329, 89] width 475 height 29
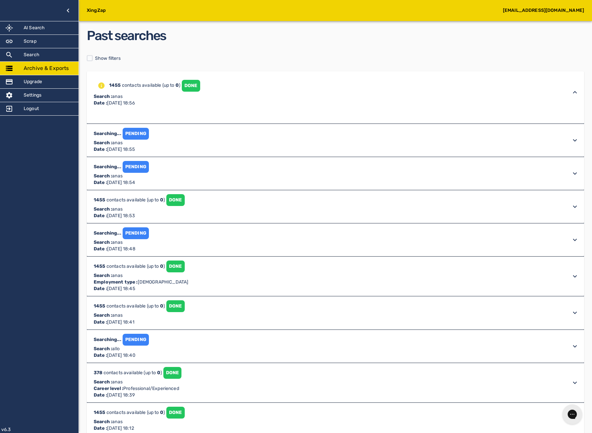
click at [198, 81] on div "DONE" at bounding box center [191, 86] width 18 height 12
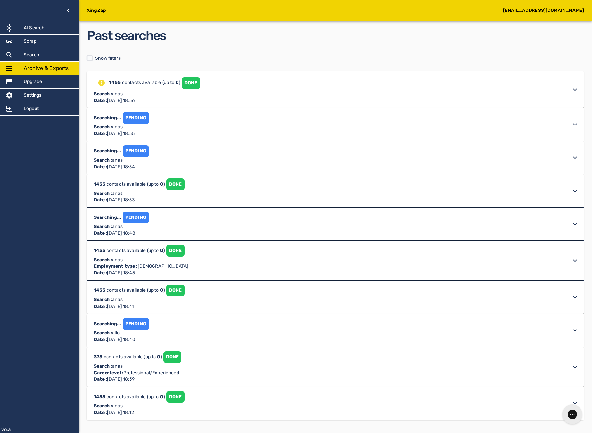
click at [194, 85] on div "DONE" at bounding box center [191, 83] width 18 height 12
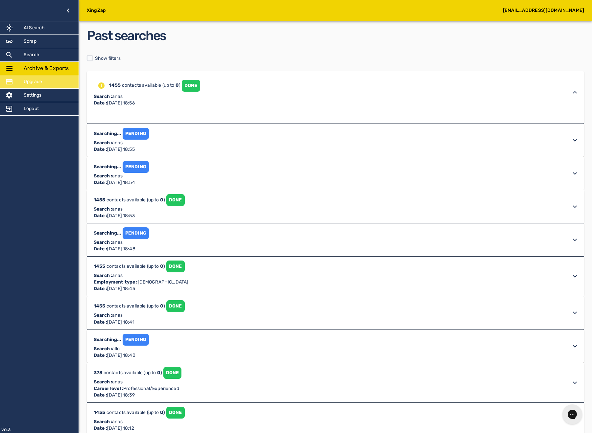
click at [35, 82] on h5 "Upgrade" at bounding box center [33, 82] width 18 height 7
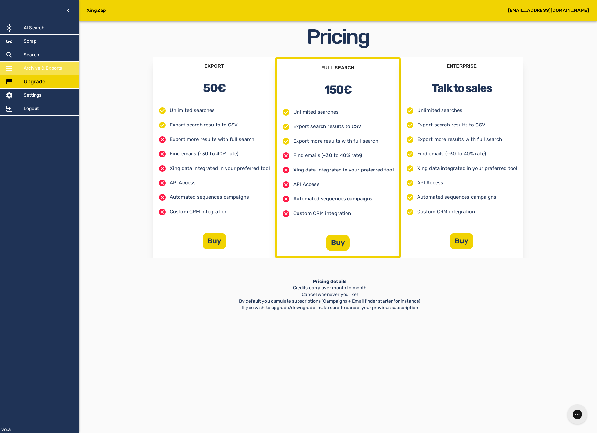
click at [44, 71] on h5 "Archive & Exports" at bounding box center [43, 68] width 39 height 7
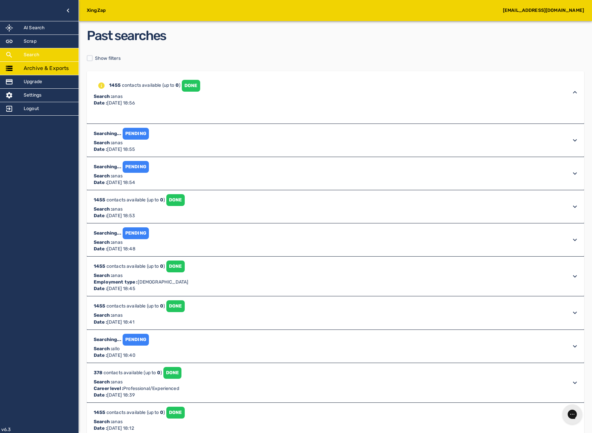
click at [45, 61] on div "Search" at bounding box center [39, 54] width 79 height 13
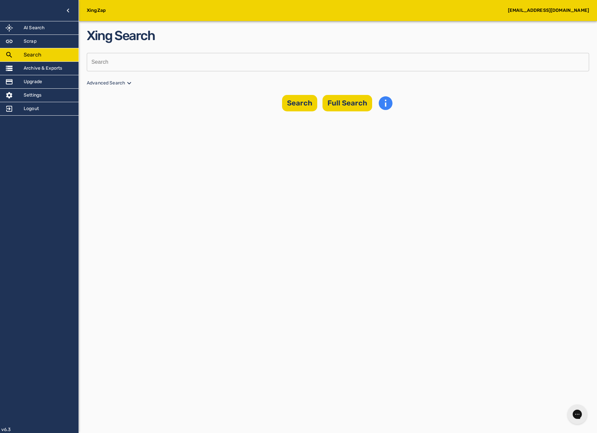
drag, startPoint x: 367, startPoint y: 89, endPoint x: 372, endPoint y: 69, distance: 20.2
click at [368, 88] on div "Xing Search Search Search Advanced Search Search Full Search" at bounding box center [338, 68] width 503 height 85
click at [372, 68] on input "text" at bounding box center [336, 62] width 498 height 18
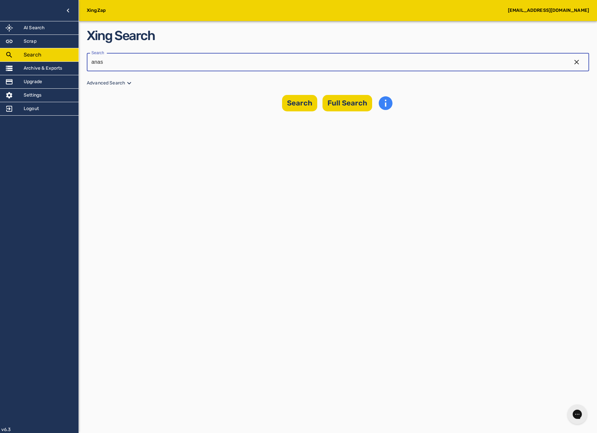
type input "anas"
click at [116, 88] on div "Xing Search Search anas Search Advanced Search Search Full Search" at bounding box center [338, 68] width 503 height 85
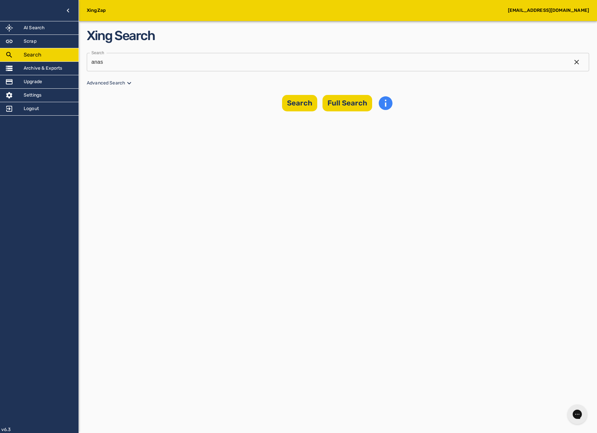
click at [118, 84] on p "Advanced Search" at bounding box center [338, 83] width 503 height 8
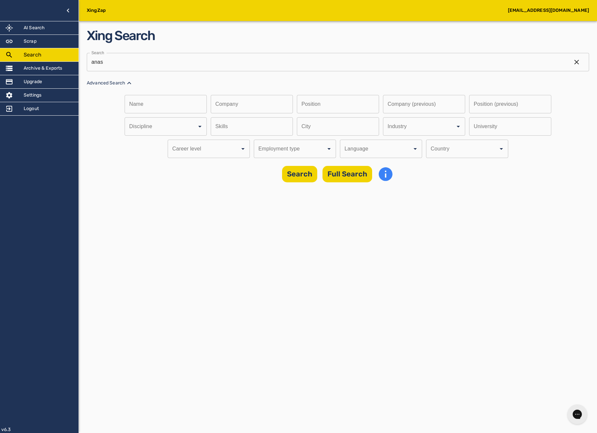
click at [185, 133] on input "Discipline" at bounding box center [157, 126] width 58 height 12
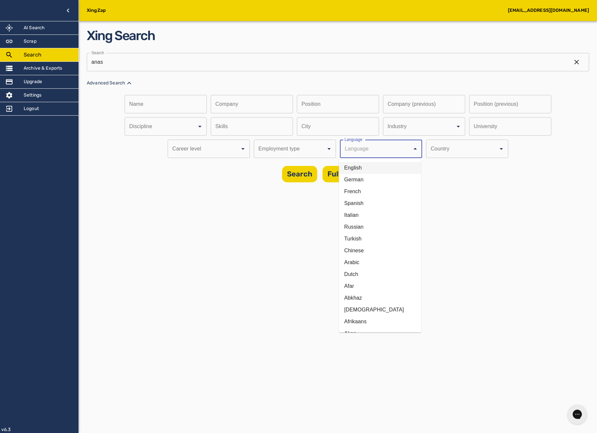
click at [370, 167] on li "English" at bounding box center [380, 168] width 82 height 12
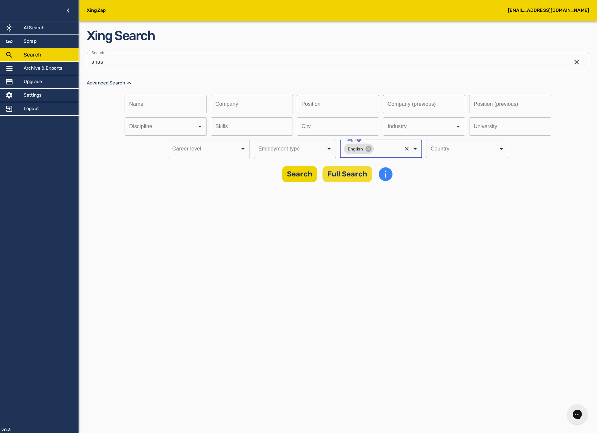
click at [341, 172] on button "Full Search" at bounding box center [348, 174] width 50 height 16
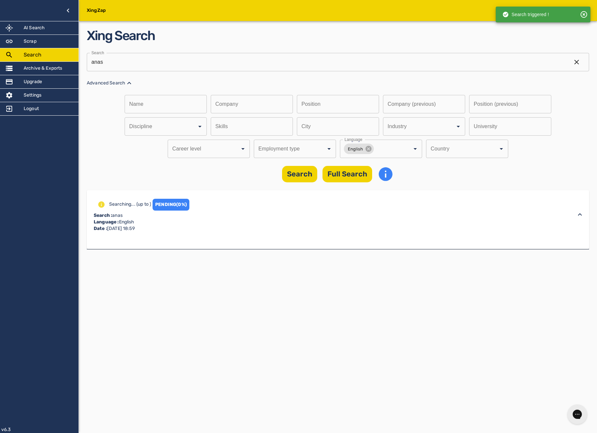
click at [158, 206] on div "PENDING (0%)" at bounding box center [171, 205] width 37 height 12
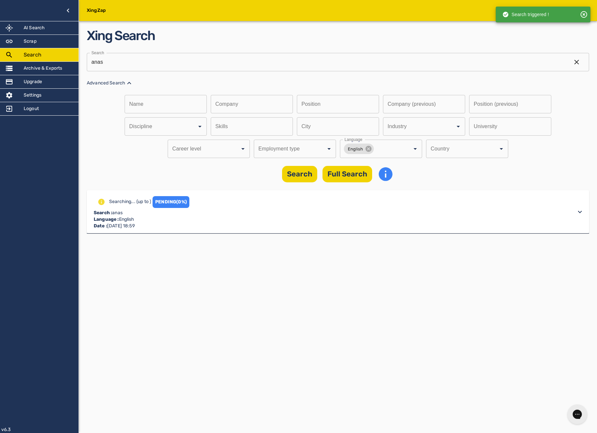
click at [263, 211] on div "Searching... (up to ) PENDING (0%) Search : anas Language : English Date : [DAT…" at bounding box center [332, 211] width 480 height 35
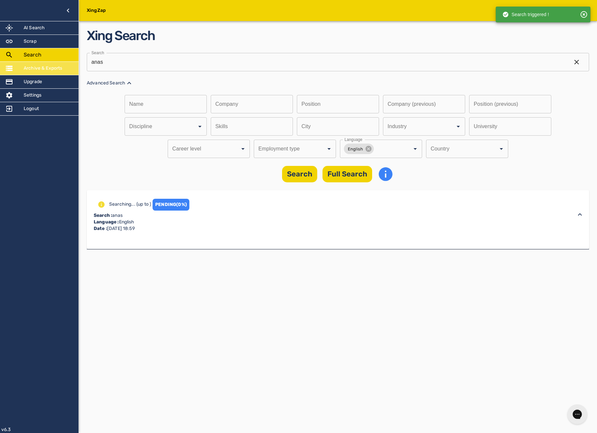
click at [18, 73] on div "Archive & Exports" at bounding box center [39, 68] width 79 height 13
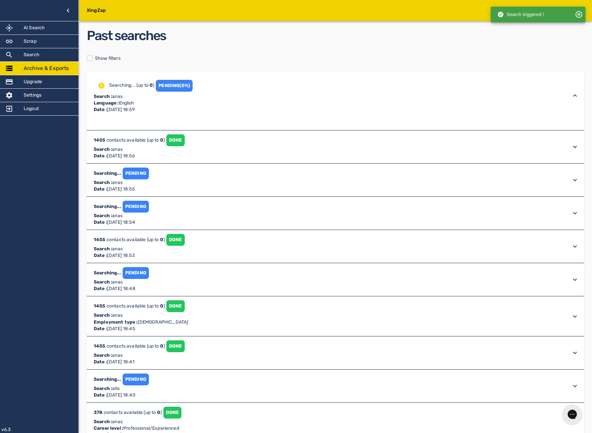
click at [206, 110] on div "Searching... (up to 0 ) PENDING (0%) Search : anas Language : English Date : [D…" at bounding box center [329, 95] width 475 height 35
click at [406, 37] on h2 "Past searches" at bounding box center [336, 35] width 498 height 19
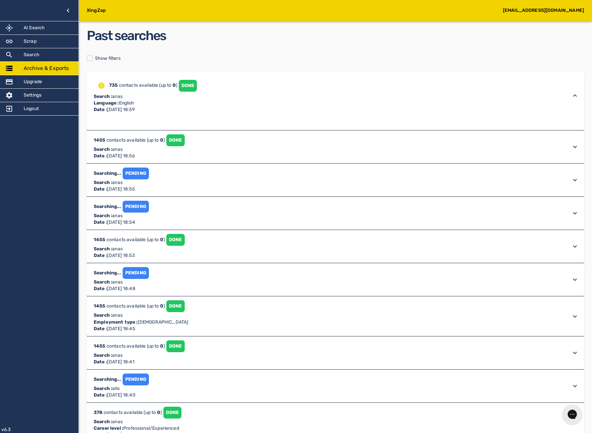
click at [262, 86] on div "735 contacts available (up to 0 ) DONE Search : anas Language : English Date : …" at bounding box center [329, 95] width 475 height 35
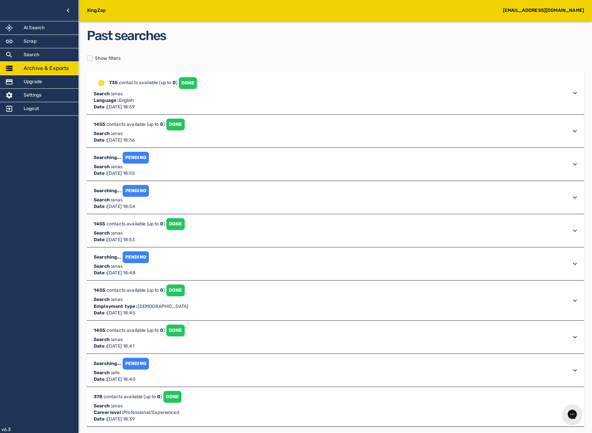
drag, startPoint x: 205, startPoint y: 103, endPoint x: 201, endPoint y: 101, distance: 4.7
click at [205, 103] on div "735 contacts available (up to 0 ) DONE Search : anas Language : English Date : …" at bounding box center [329, 92] width 475 height 35
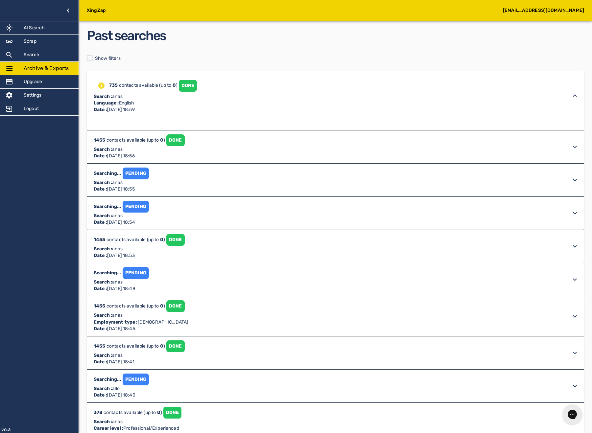
click at [192, 90] on div "DONE" at bounding box center [188, 86] width 18 height 12
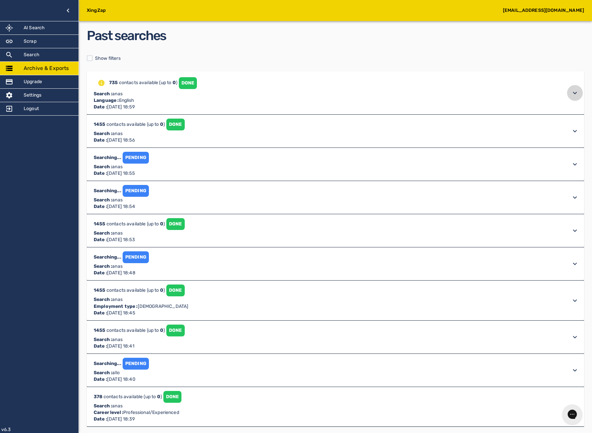
click at [574, 92] on icon at bounding box center [575, 93] width 8 height 8
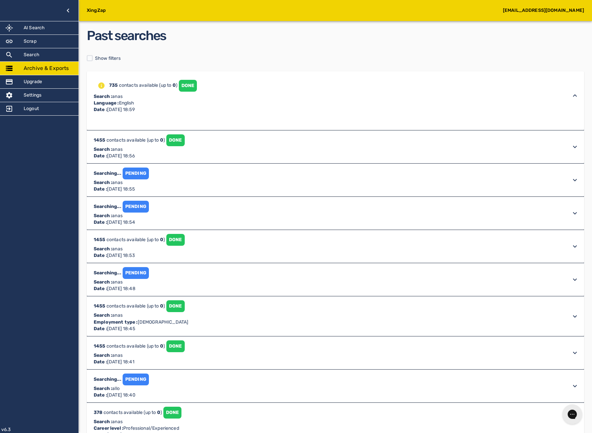
click at [571, 96] on icon at bounding box center [575, 96] width 8 height 8
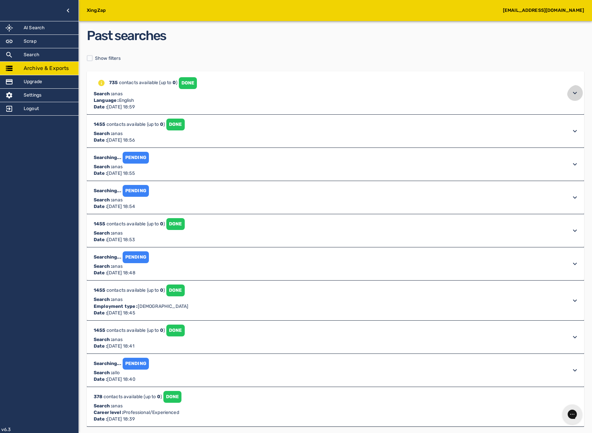
click at [569, 96] on div at bounding box center [575, 93] width 16 height 16
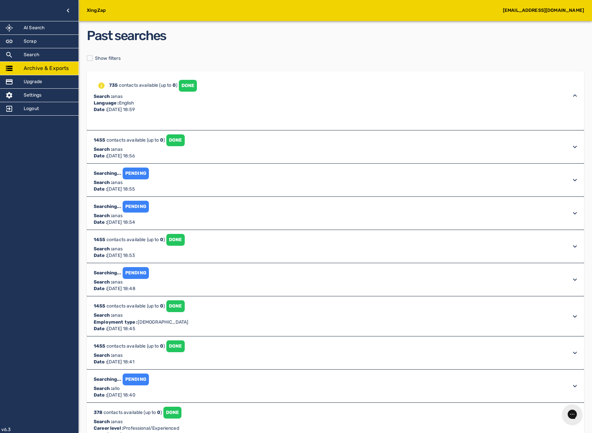
click at [134, 171] on div "PENDING" at bounding box center [136, 174] width 26 height 12
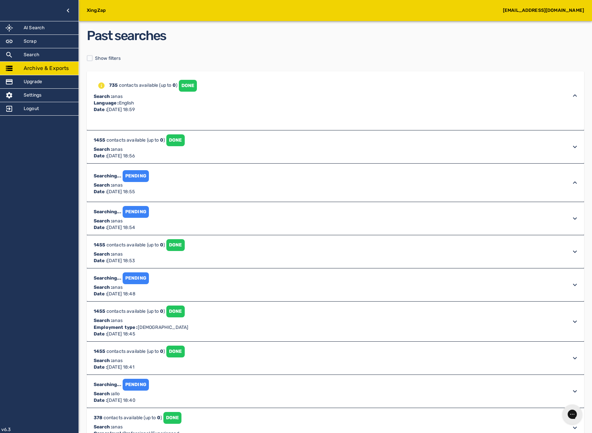
click at [186, 113] on div "1455 contacts available (up to 0 ) DONE Search : anas Date : [DATE] 18:56" at bounding box center [329, 95] width 475 height 35
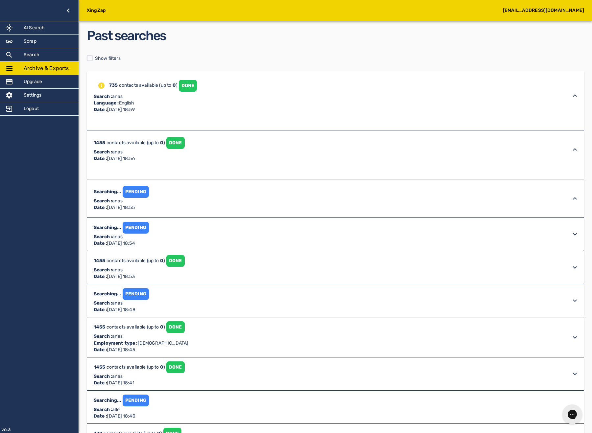
click at [179, 92] on div "DONE" at bounding box center [188, 86] width 18 height 12
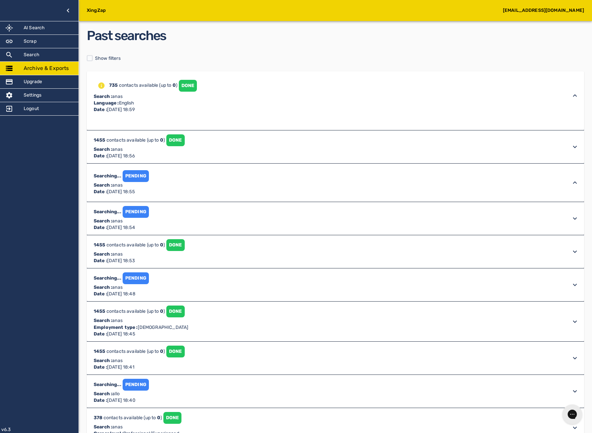
click at [273, 113] on div "1455 contacts available (up to 0 ) DONE Search : anas Date : [DATE] 18:56" at bounding box center [329, 95] width 475 height 35
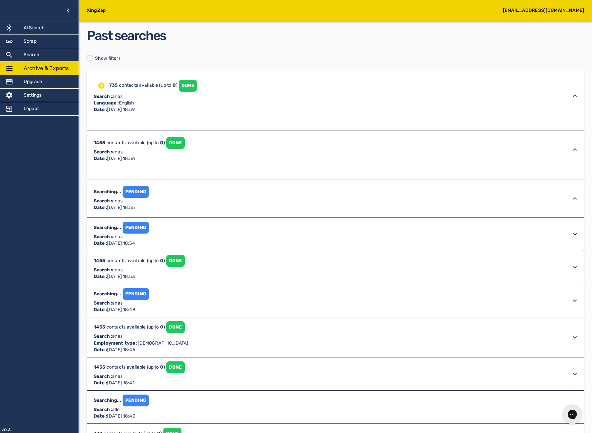
click at [269, 112] on div "735 contacts available (up to 0 ) DONE Search : anas Language : English Date : …" at bounding box center [329, 95] width 475 height 35
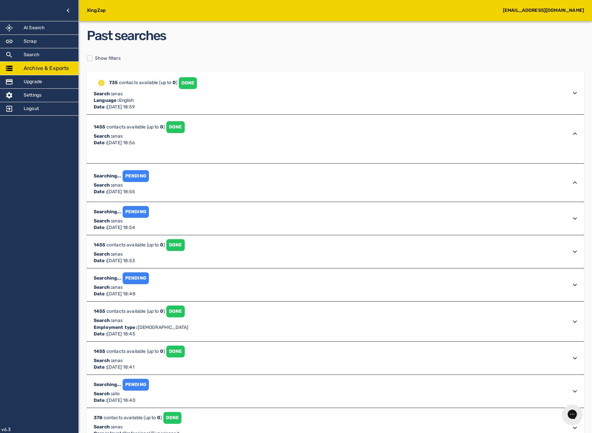
click at [263, 108] on div "735 contacts available (up to 0 ) DONE Search : anas Language : English Date : …" at bounding box center [329, 92] width 475 height 35
